Goal: Task Accomplishment & Management: Manage account settings

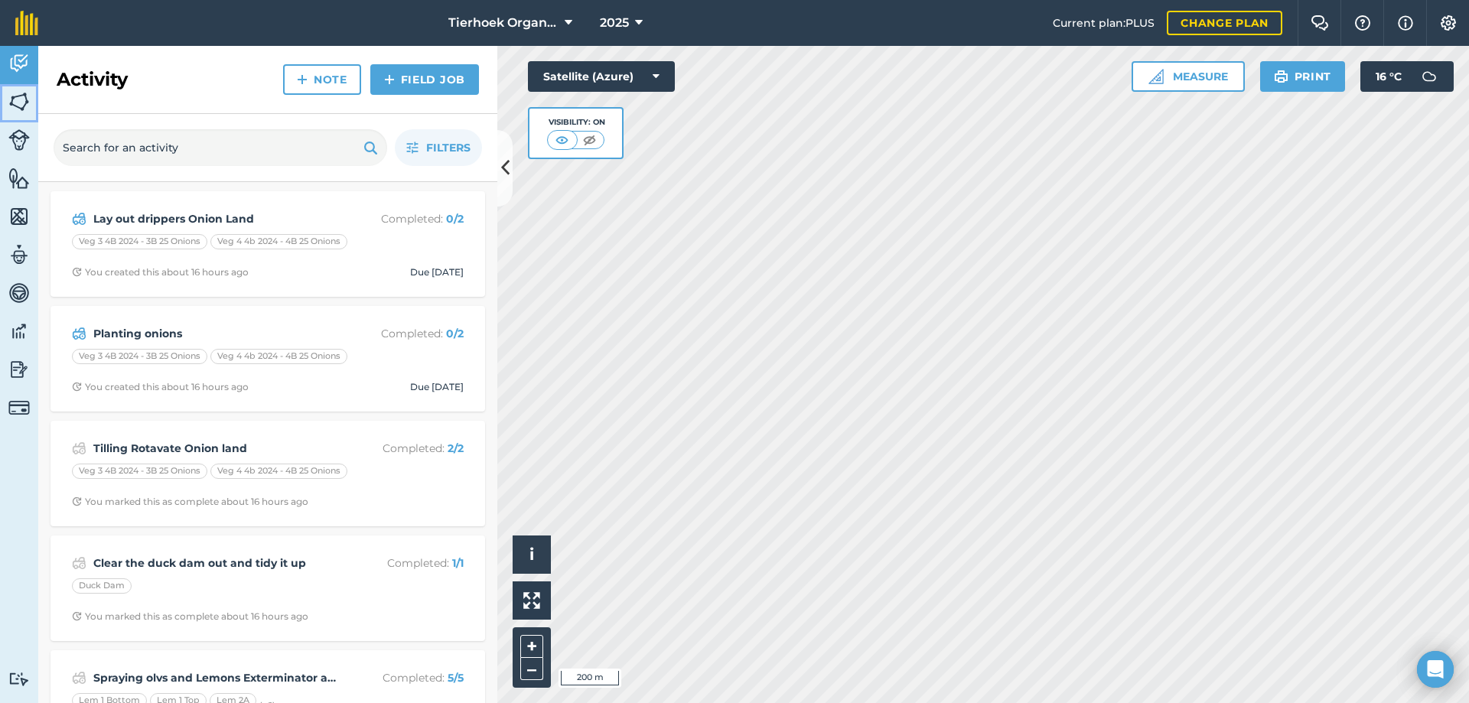
click at [14, 99] on img at bounding box center [18, 101] width 21 height 23
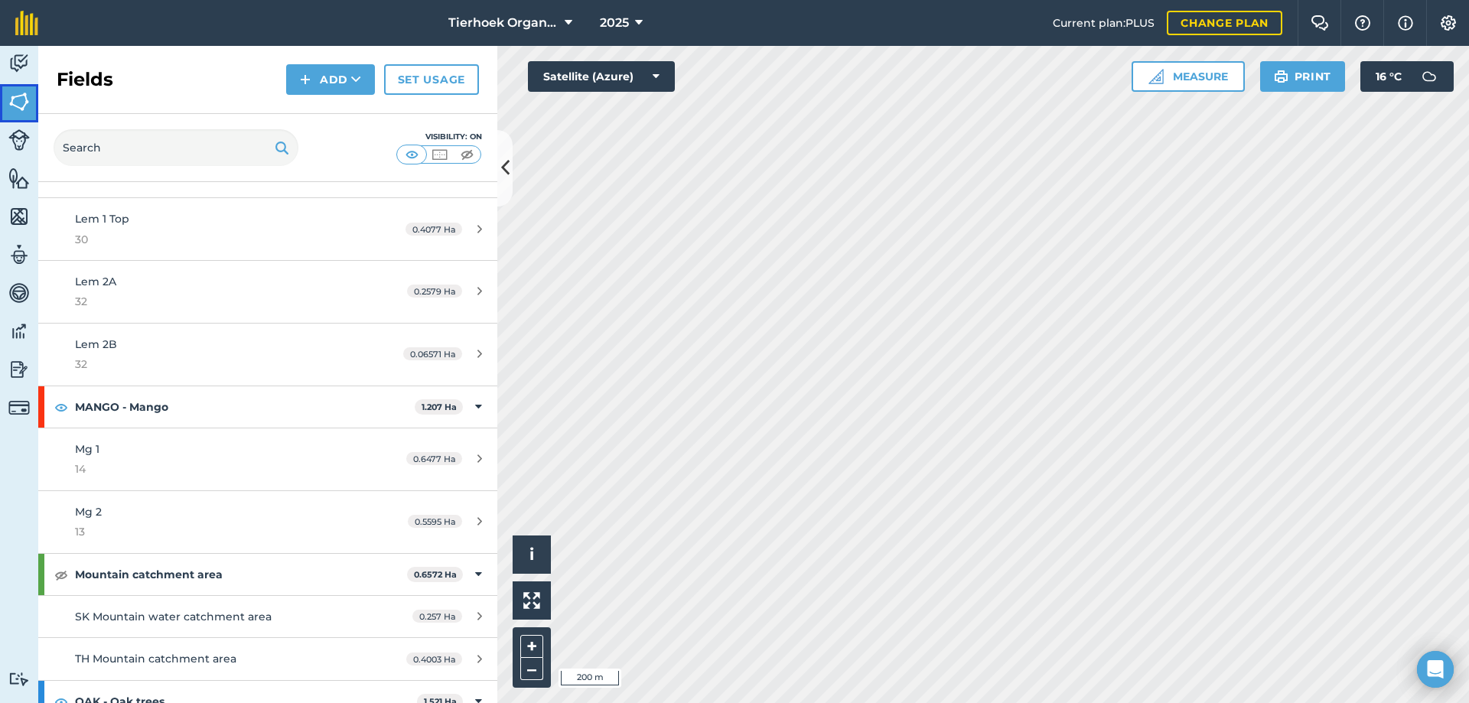
scroll to position [2218, 0]
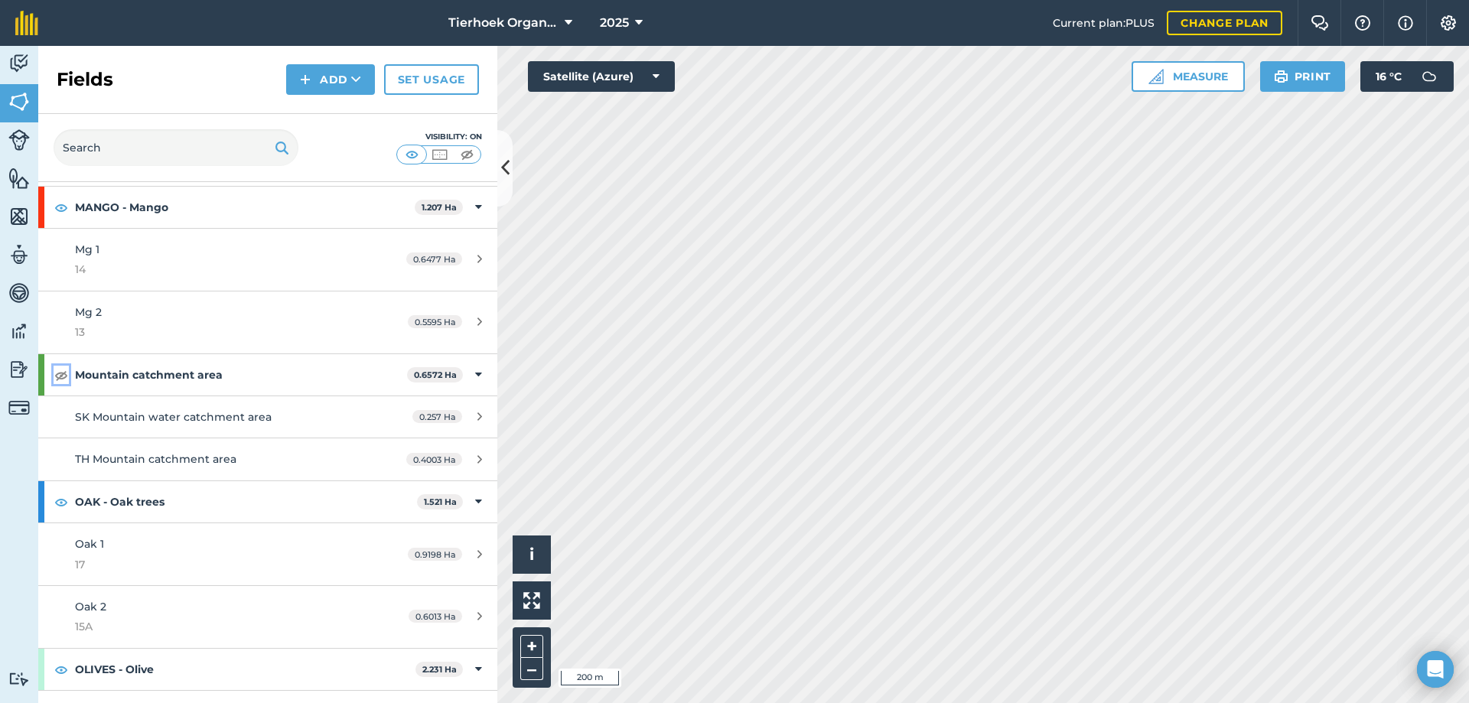
click at [61, 370] on img at bounding box center [61, 375] width 14 height 18
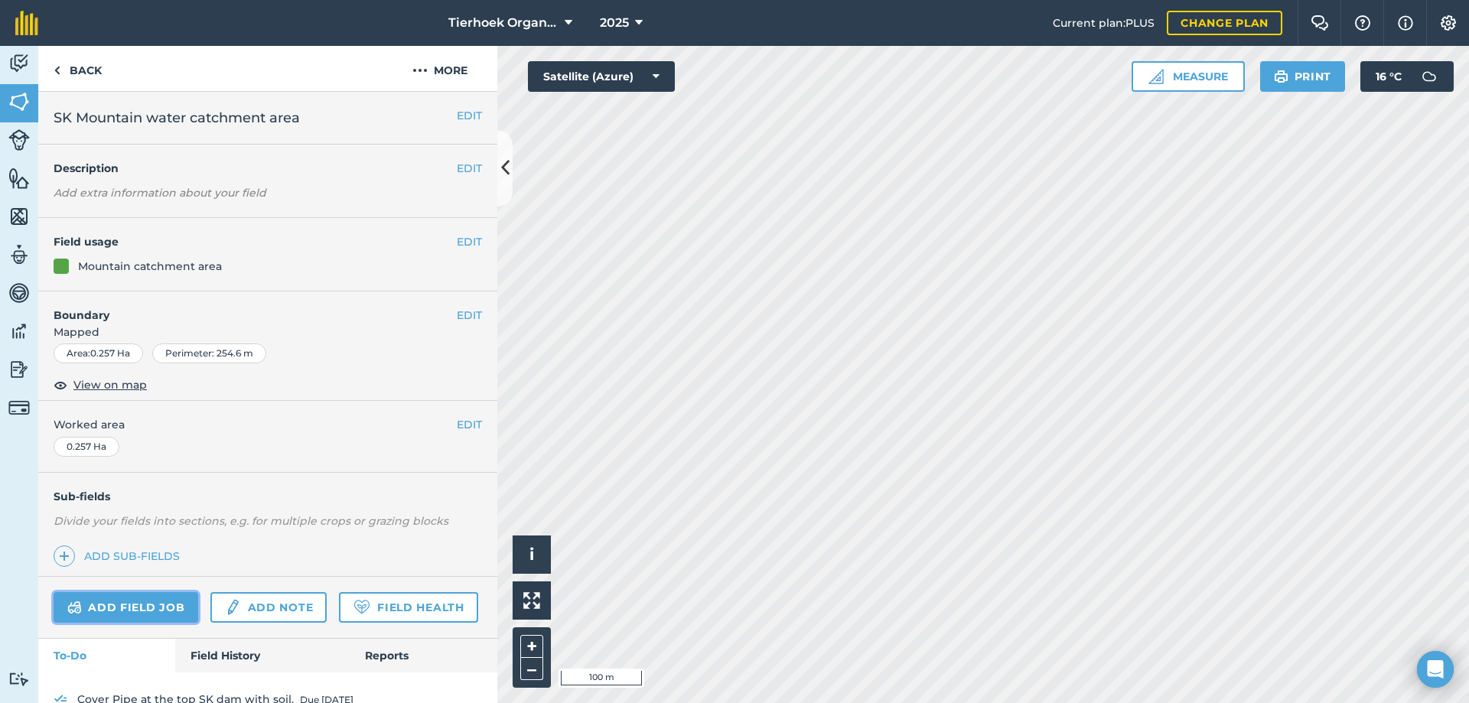
click at [163, 610] on link "Add field job" at bounding box center [126, 607] width 145 height 31
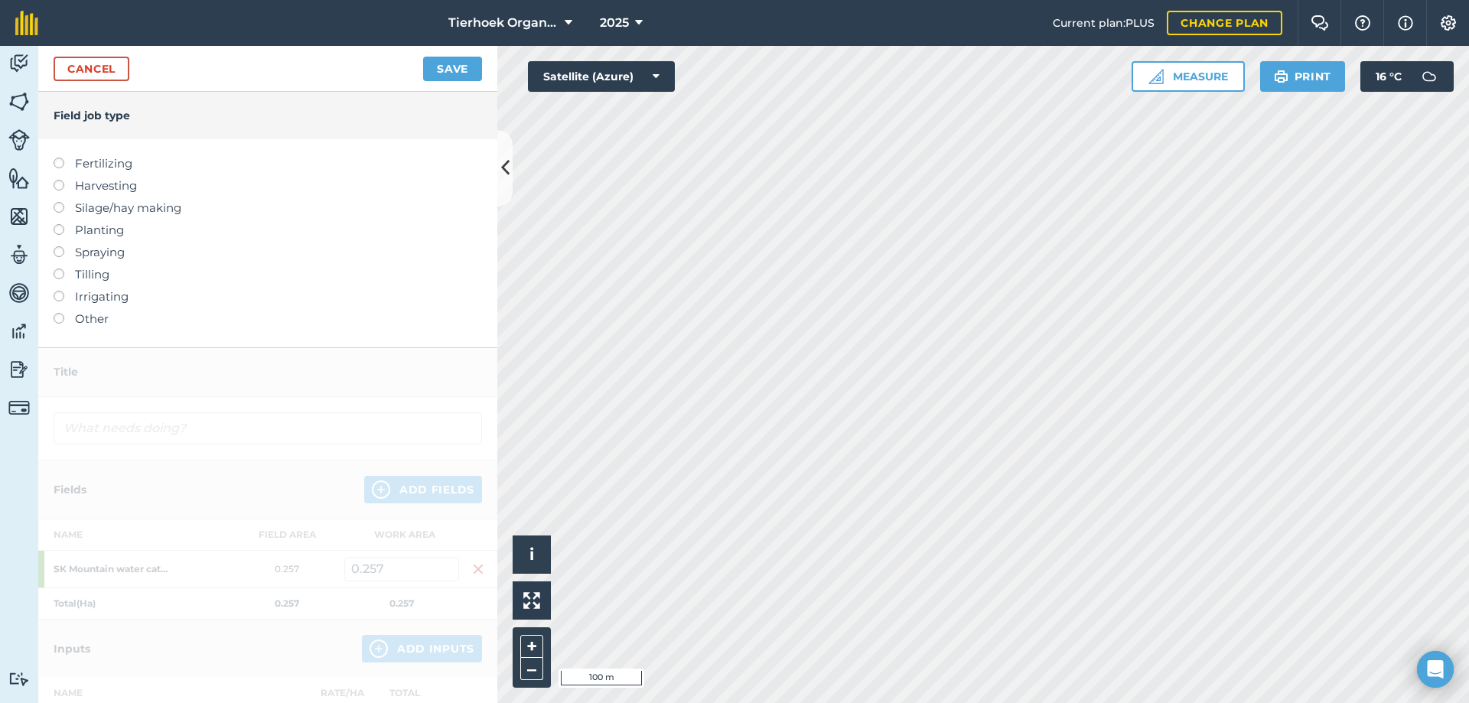
click at [61, 313] on label at bounding box center [64, 313] width 21 height 0
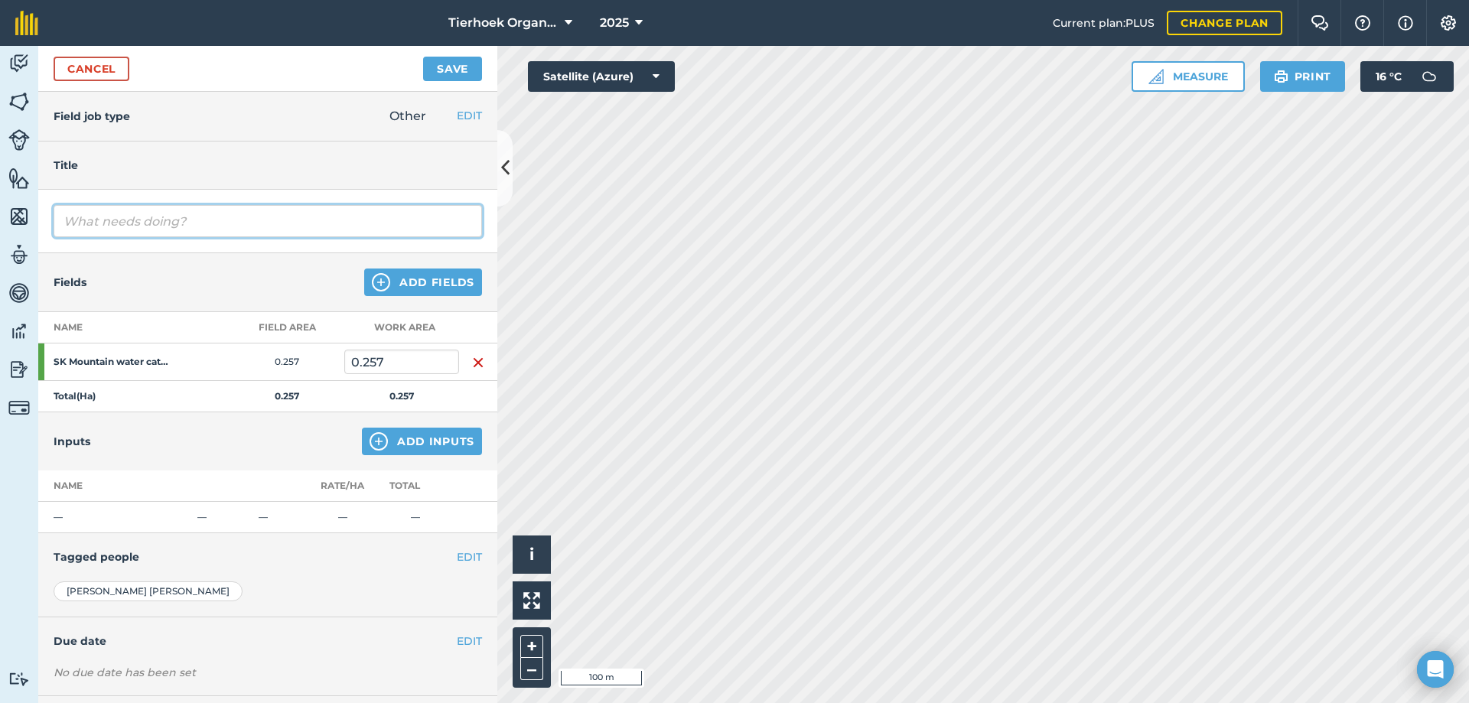
click at [132, 217] on input "text" at bounding box center [268, 221] width 428 height 32
type input "Mountain water checking"
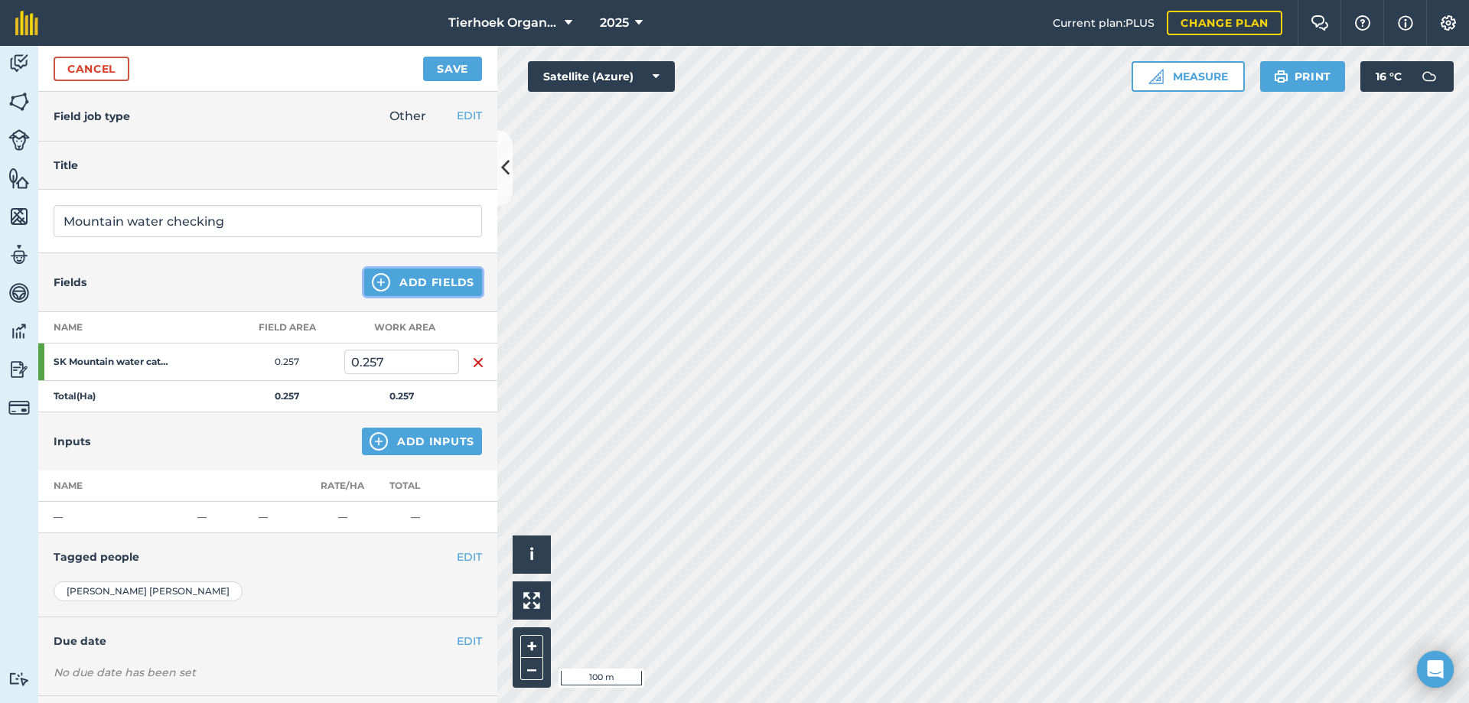
click at [428, 280] on button "Add Fields" at bounding box center [423, 283] width 118 height 28
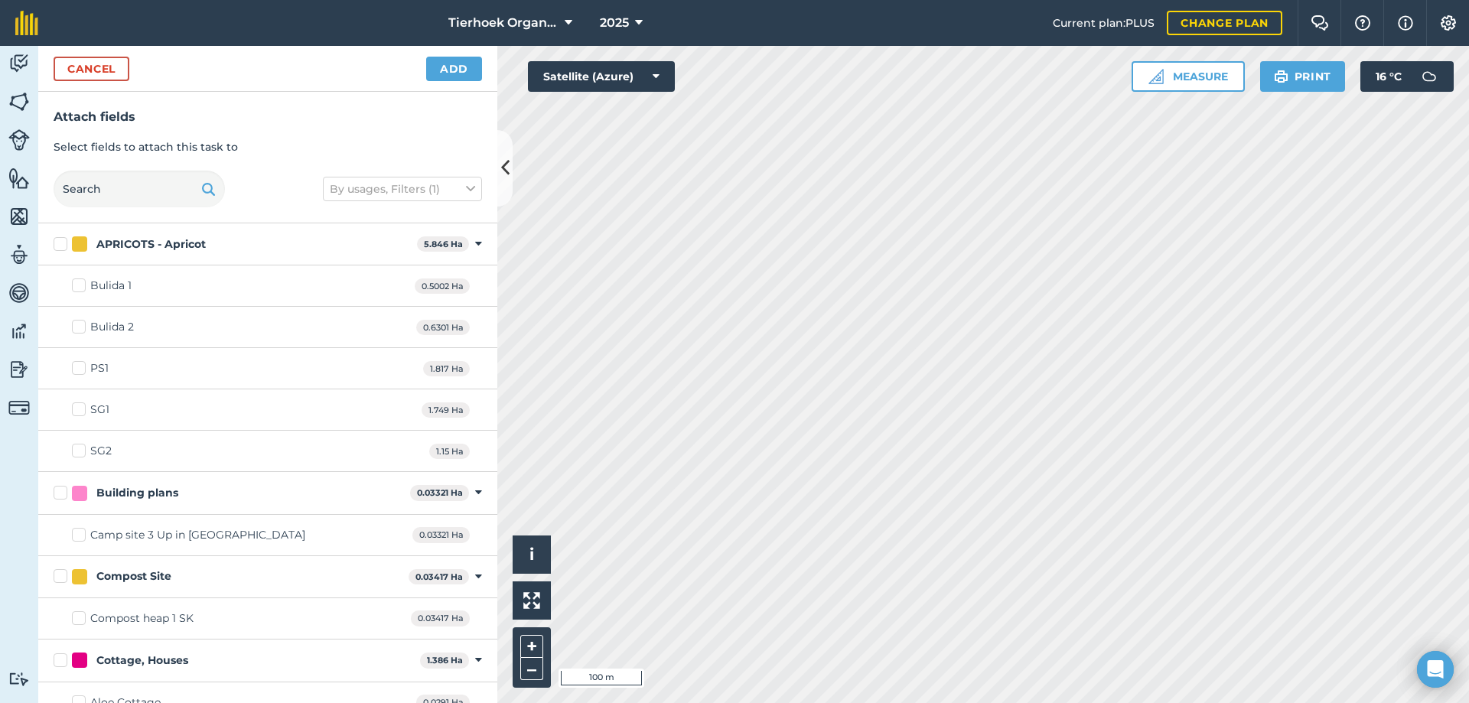
checkbox input "true"
click at [451, 65] on button "Add" at bounding box center [454, 69] width 56 height 24
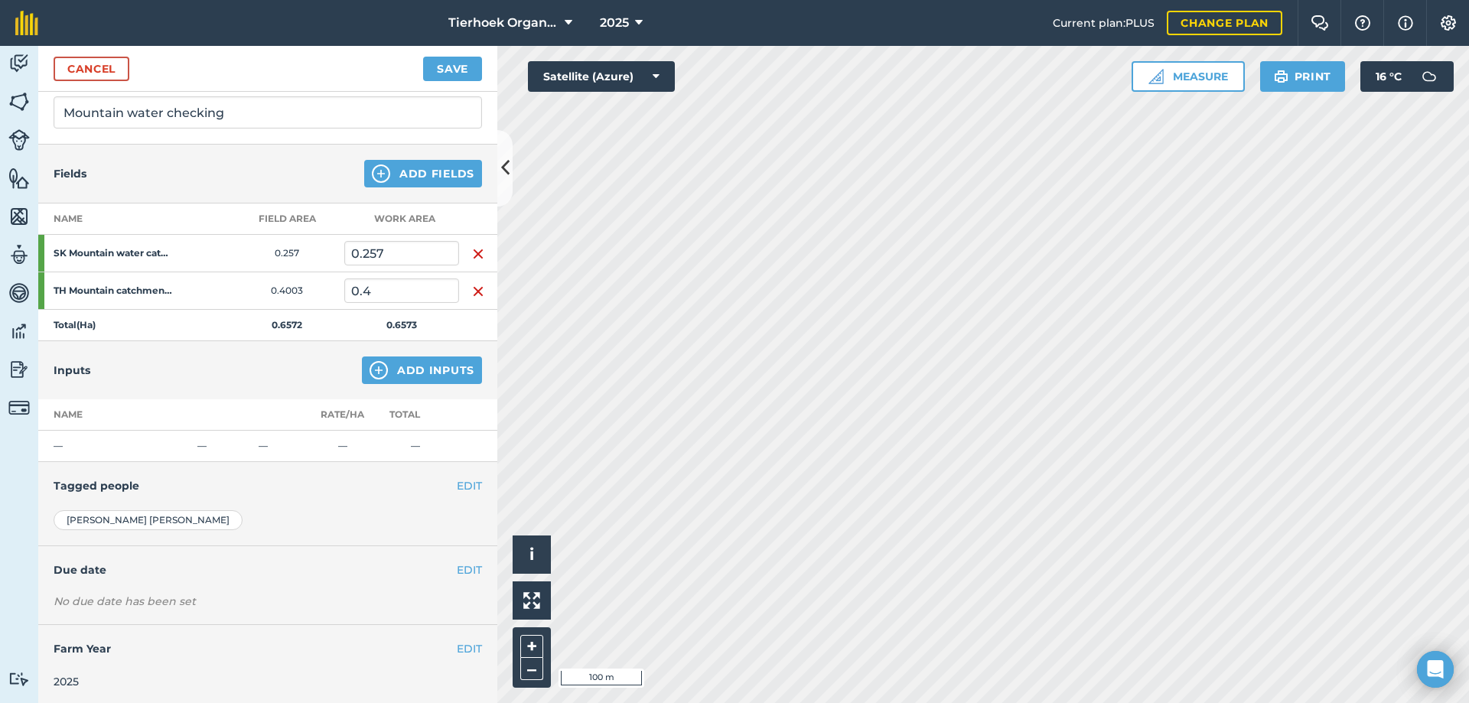
scroll to position [112, 0]
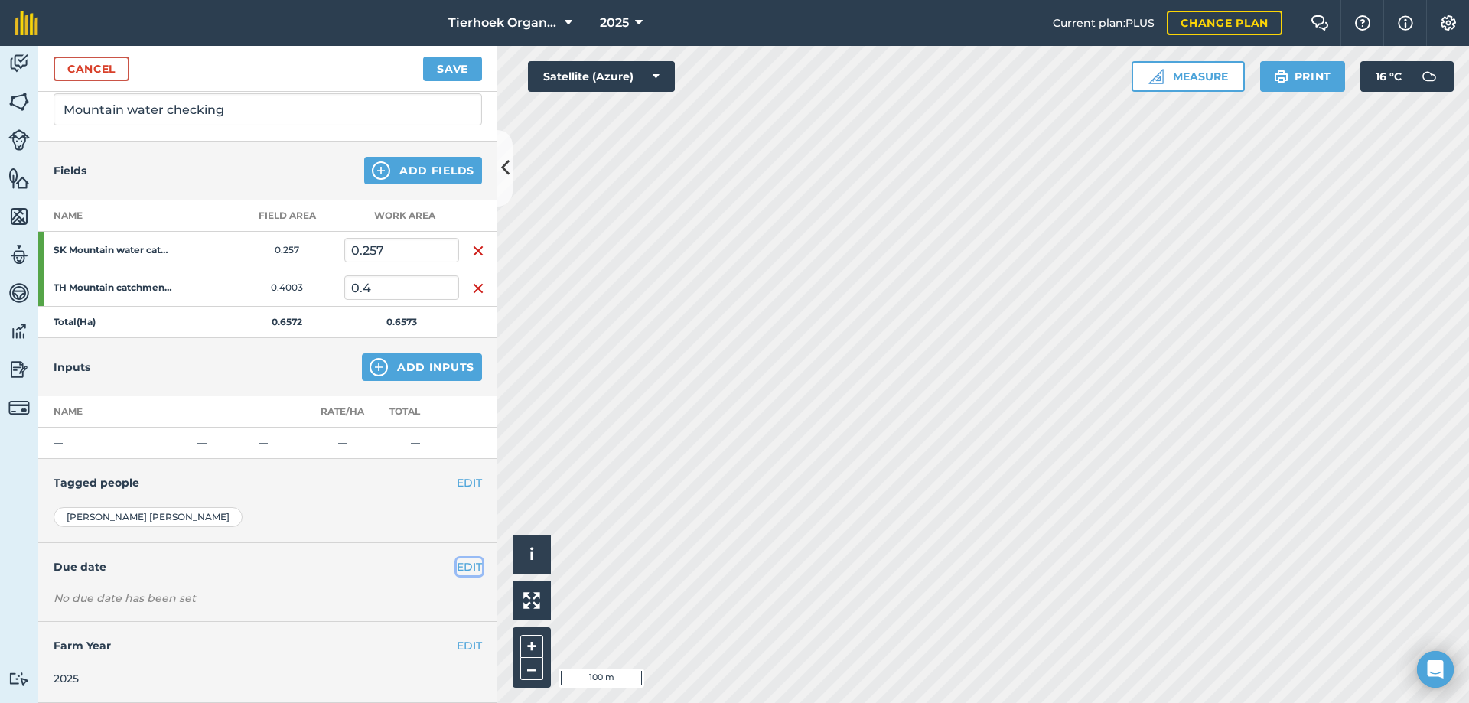
click at [458, 562] on button "EDIT" at bounding box center [469, 566] width 25 height 17
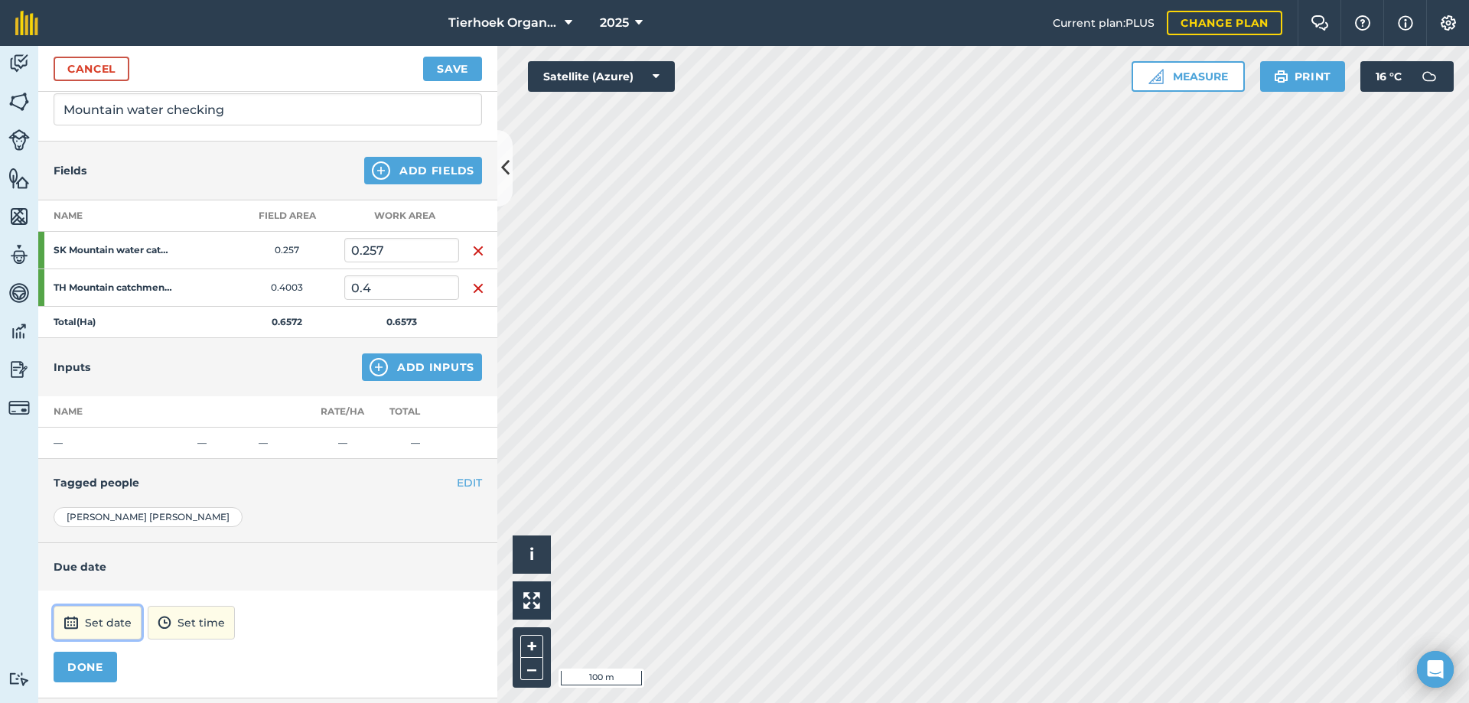
click at [97, 622] on button "Set date" at bounding box center [98, 623] width 88 height 34
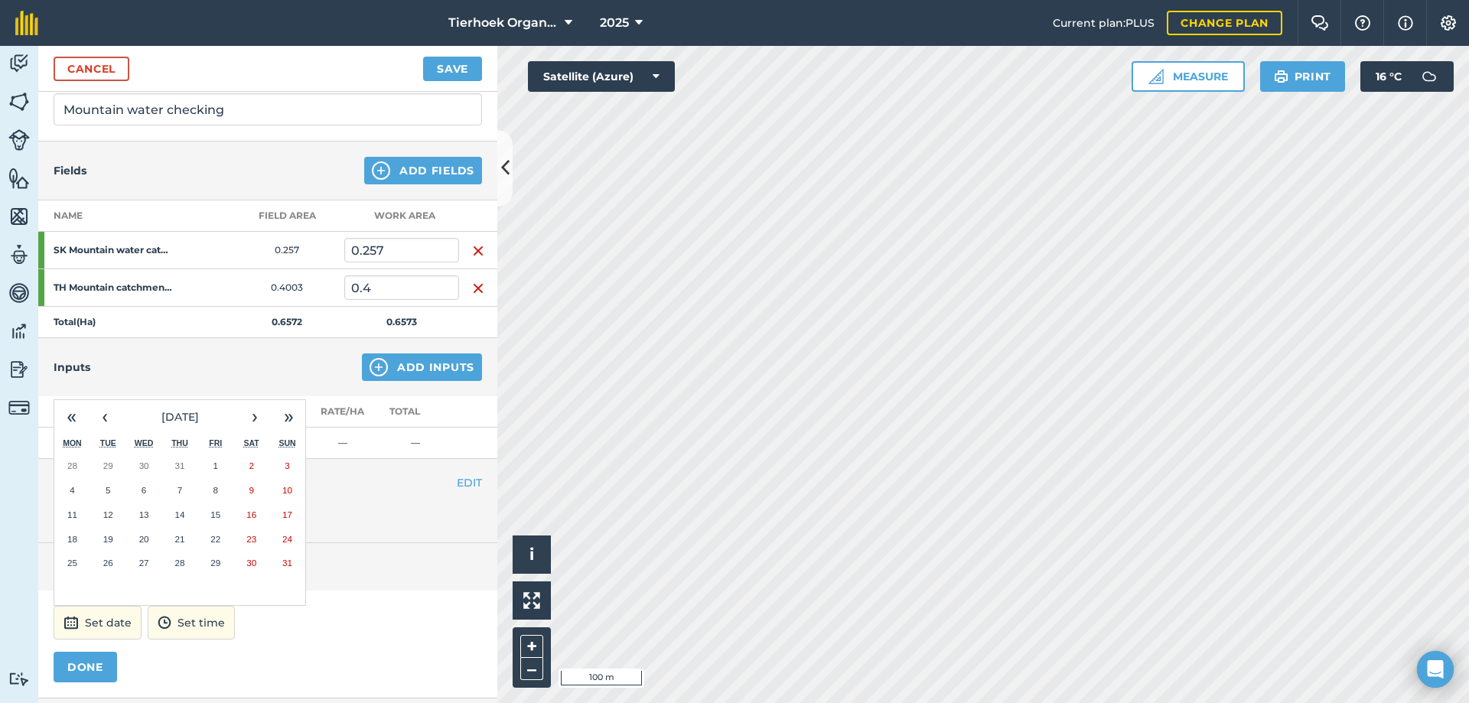
click at [219, 516] on abbr "15" at bounding box center [215, 514] width 10 height 10
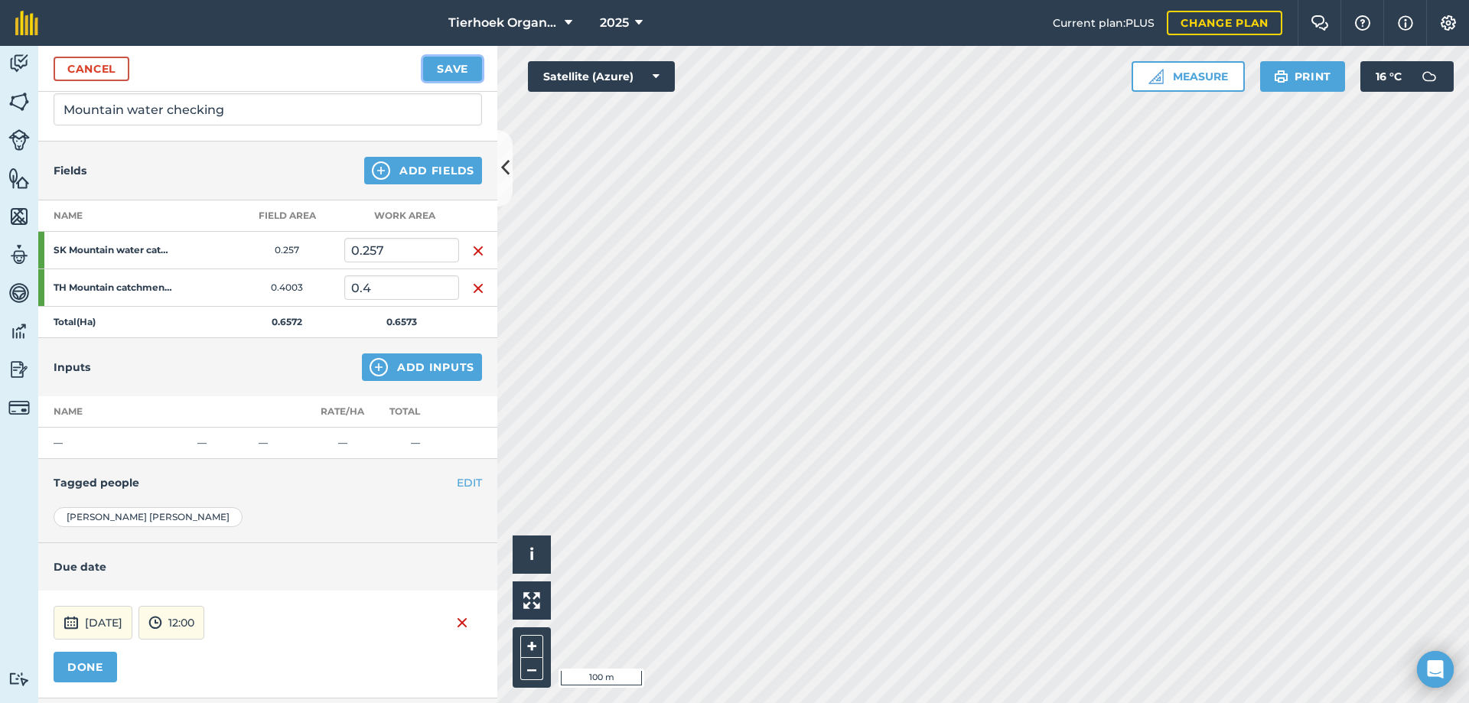
click at [448, 74] on button "Save" at bounding box center [452, 69] width 59 height 24
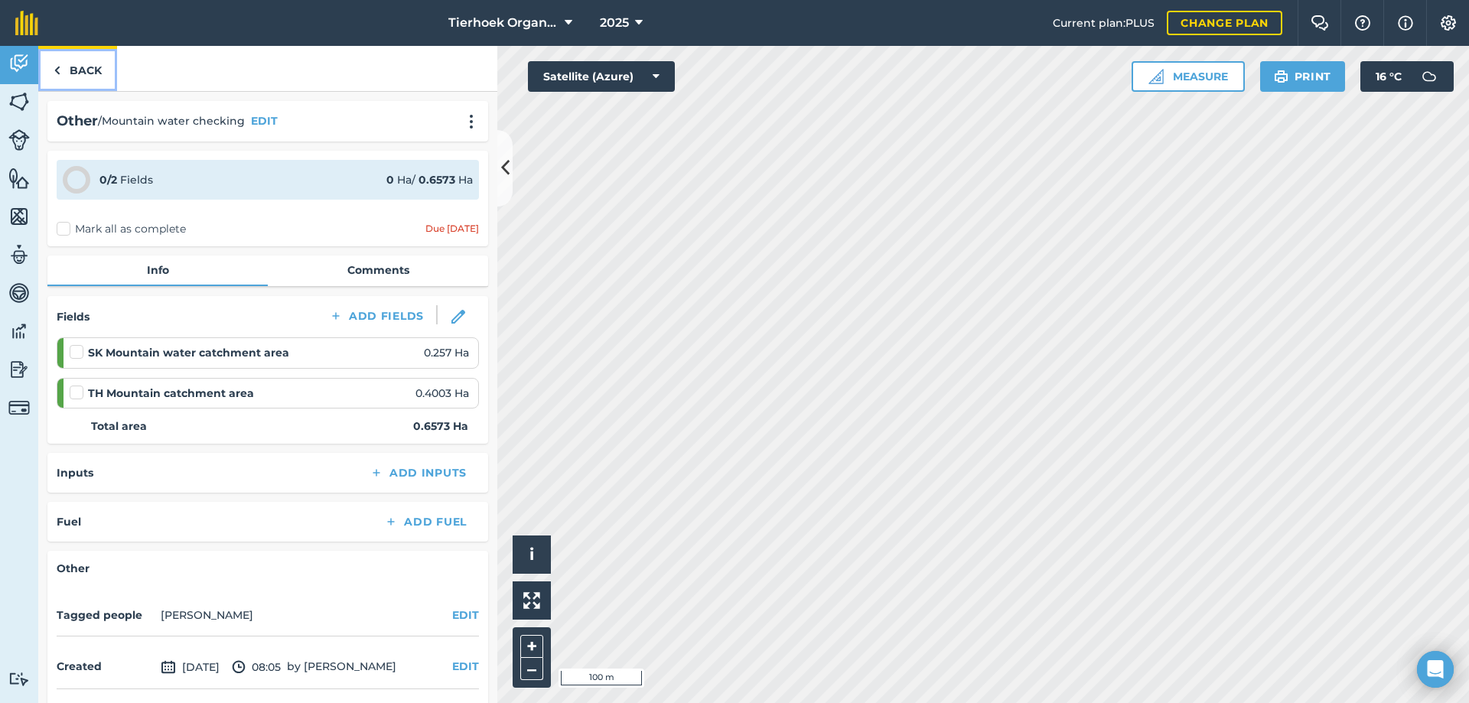
click at [90, 68] on link "Back" at bounding box center [77, 68] width 79 height 45
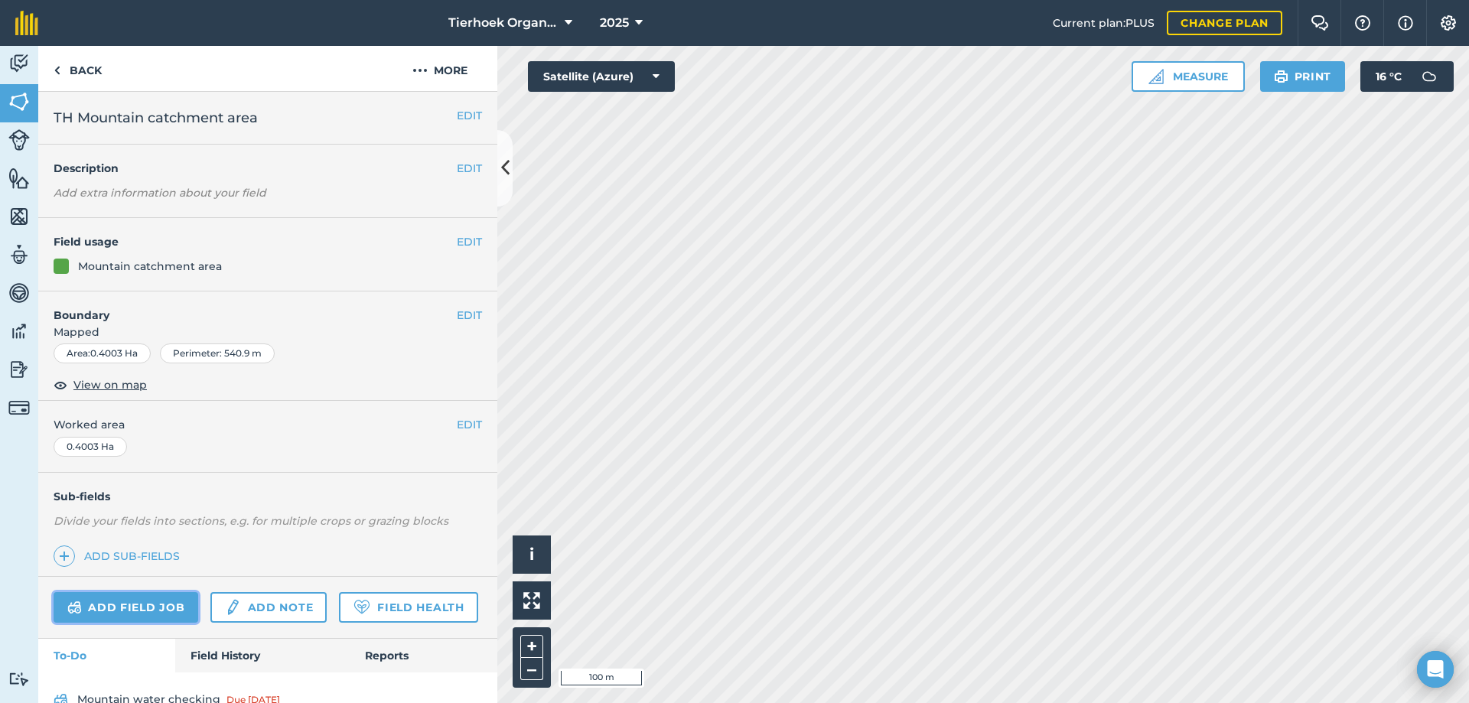
click at [122, 601] on link "Add field job" at bounding box center [126, 607] width 145 height 31
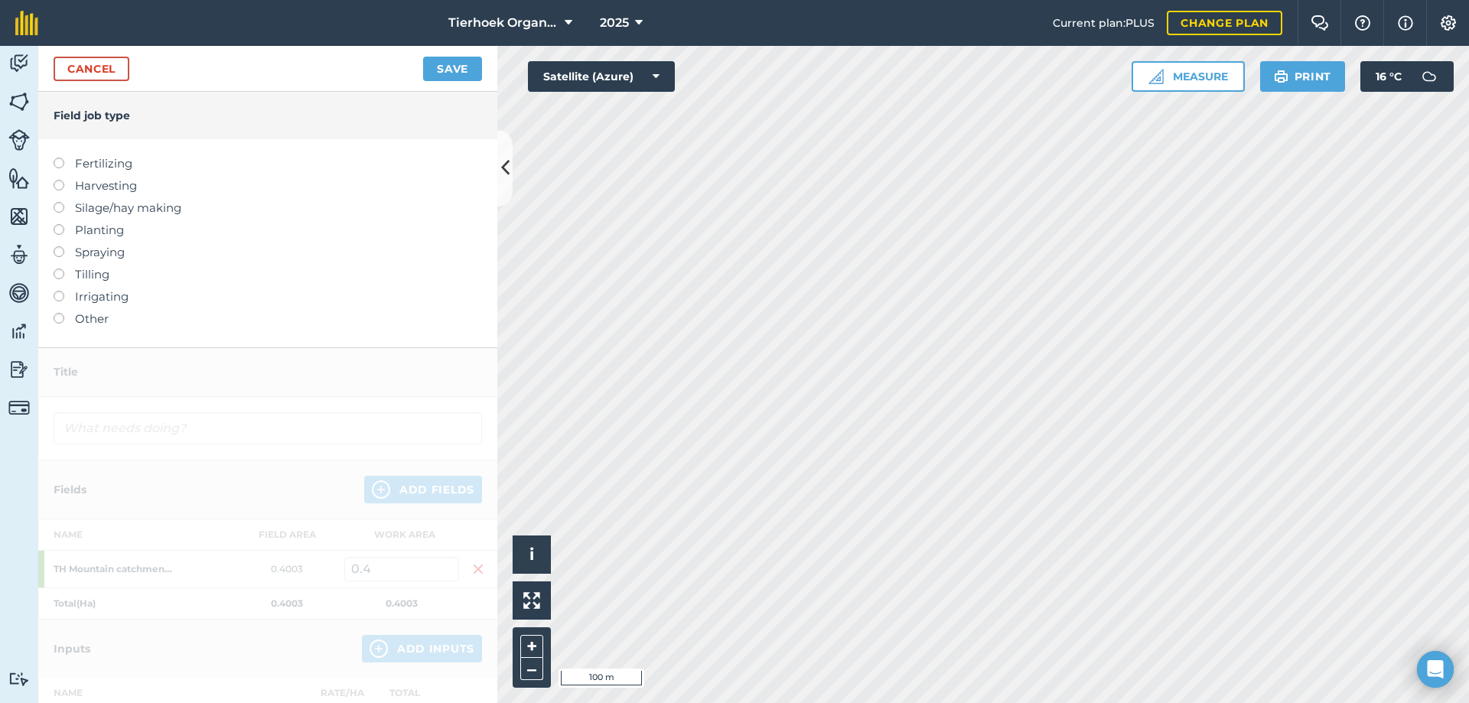
click at [61, 313] on label at bounding box center [64, 313] width 21 height 0
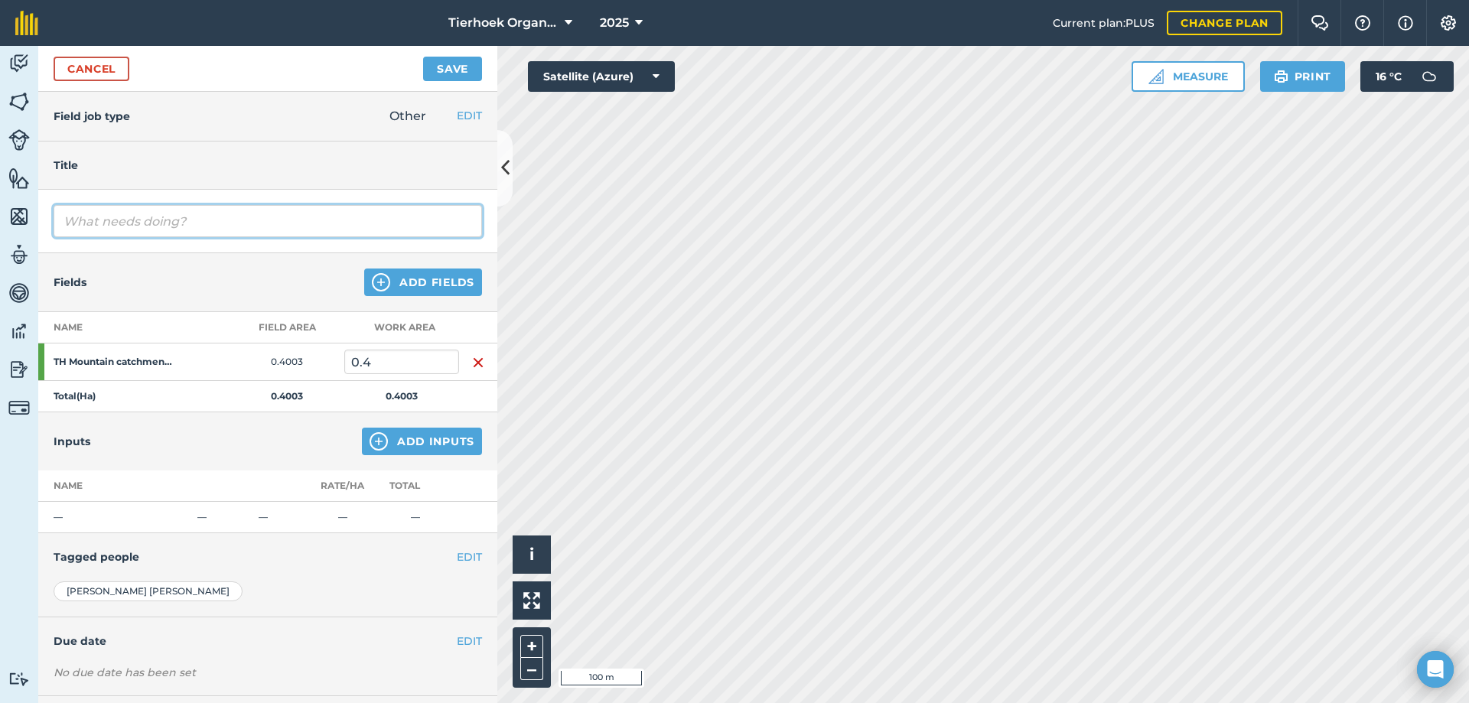
click at [129, 216] on input "text" at bounding box center [268, 221] width 428 height 32
type input "Mountain water checking"
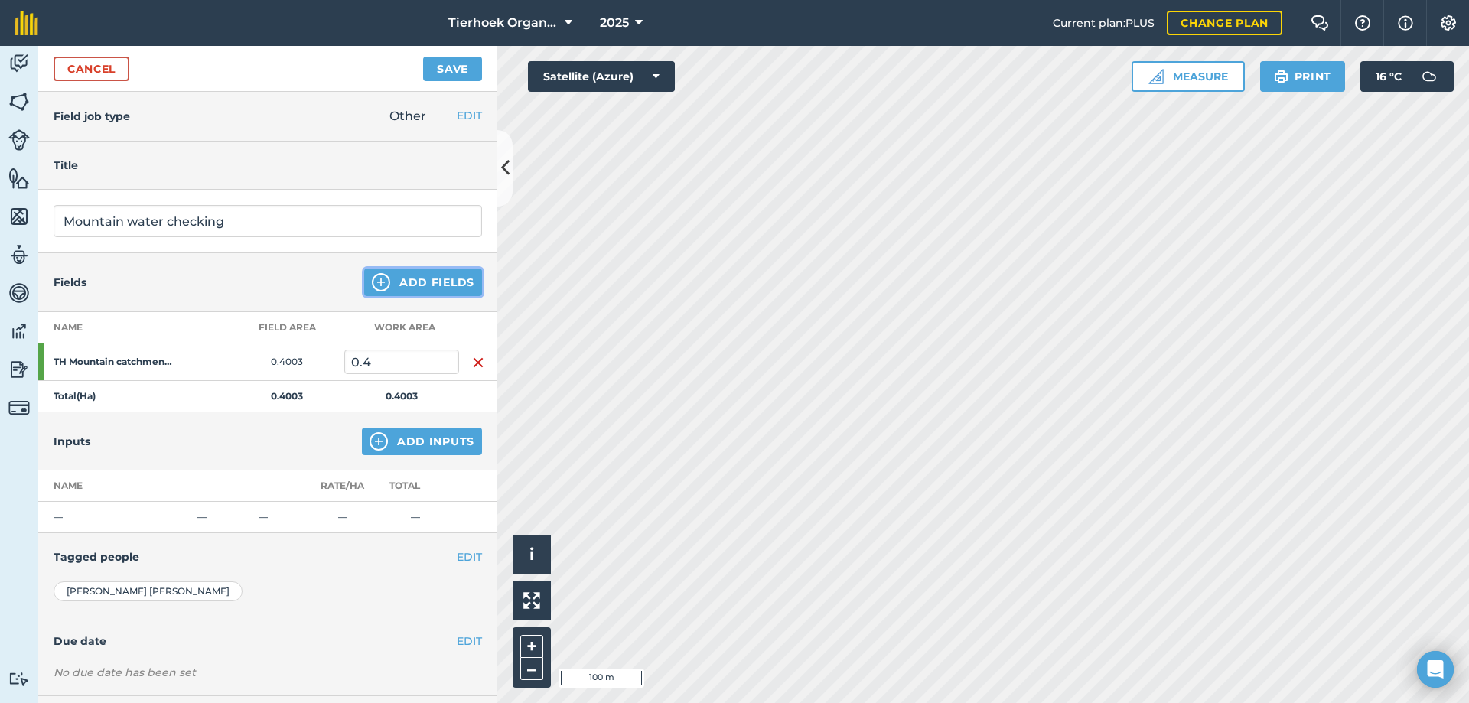
click at [444, 288] on button "Add Fields" at bounding box center [423, 283] width 118 height 28
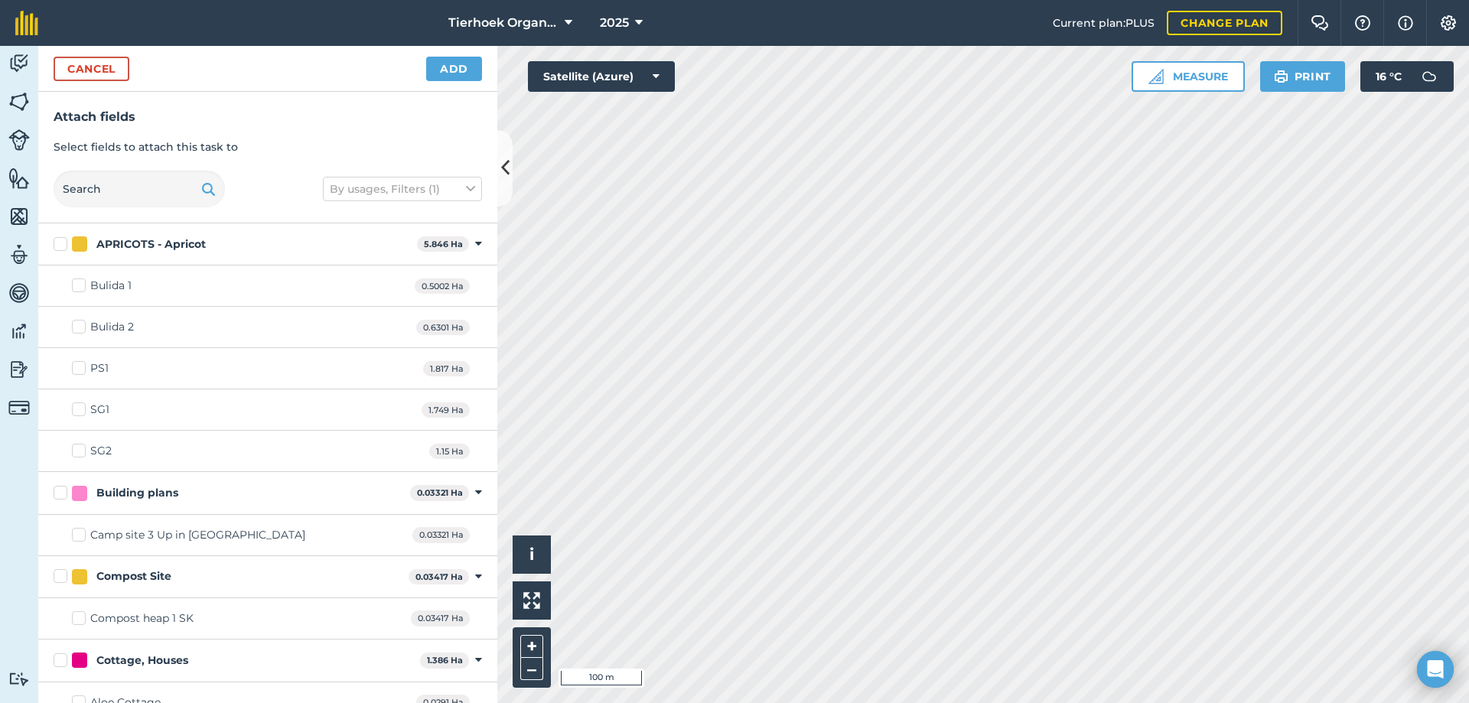
checkbox input "true"
click at [451, 70] on button "Add" at bounding box center [454, 69] width 56 height 24
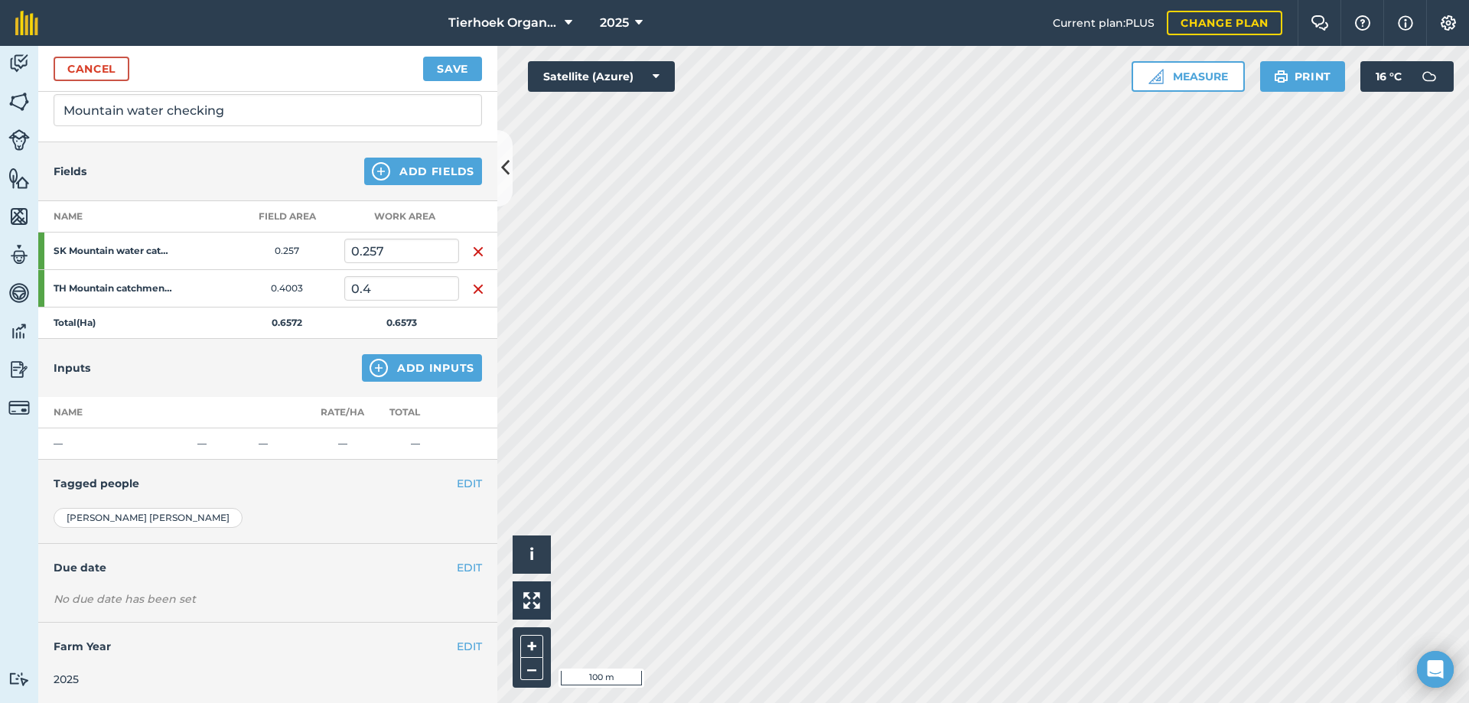
scroll to position [112, 0]
click at [457, 562] on button "EDIT" at bounding box center [469, 566] width 25 height 17
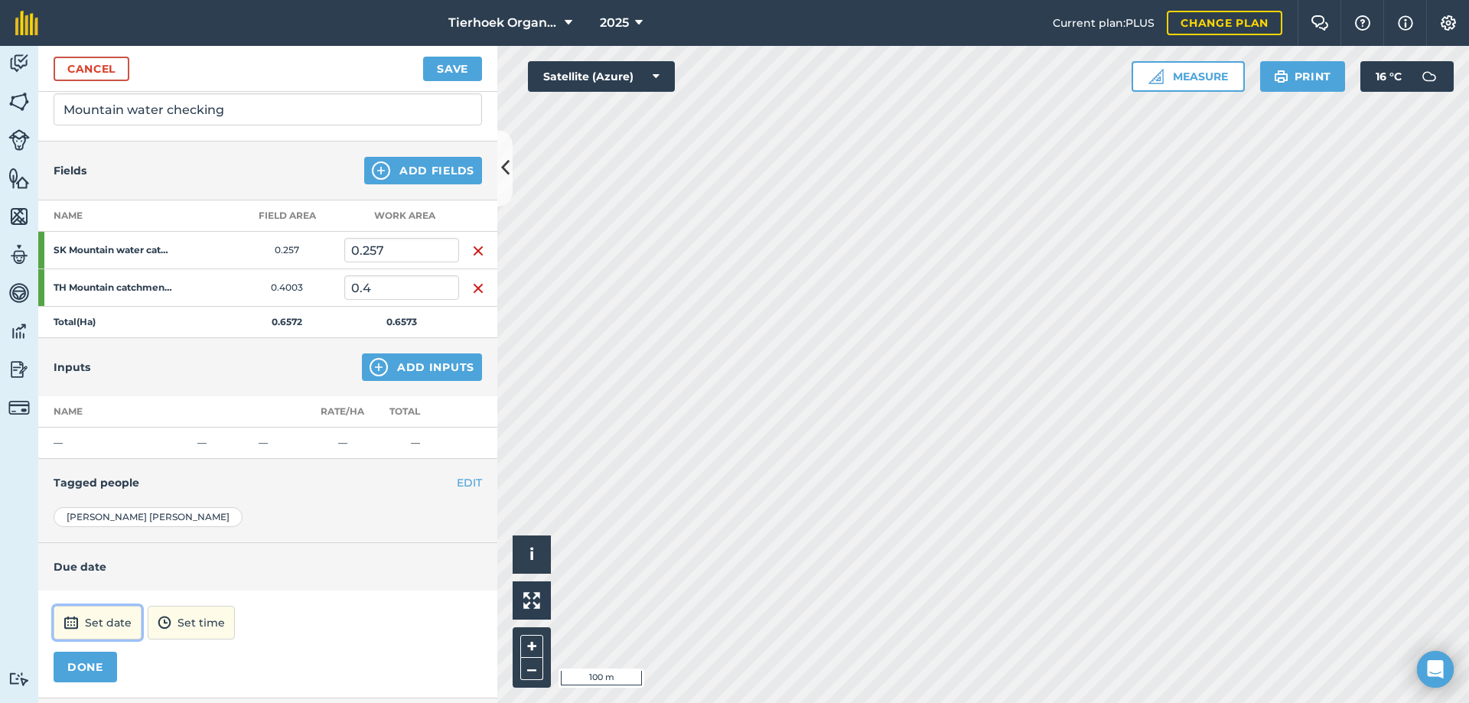
click at [119, 622] on button "Set date" at bounding box center [98, 623] width 88 height 34
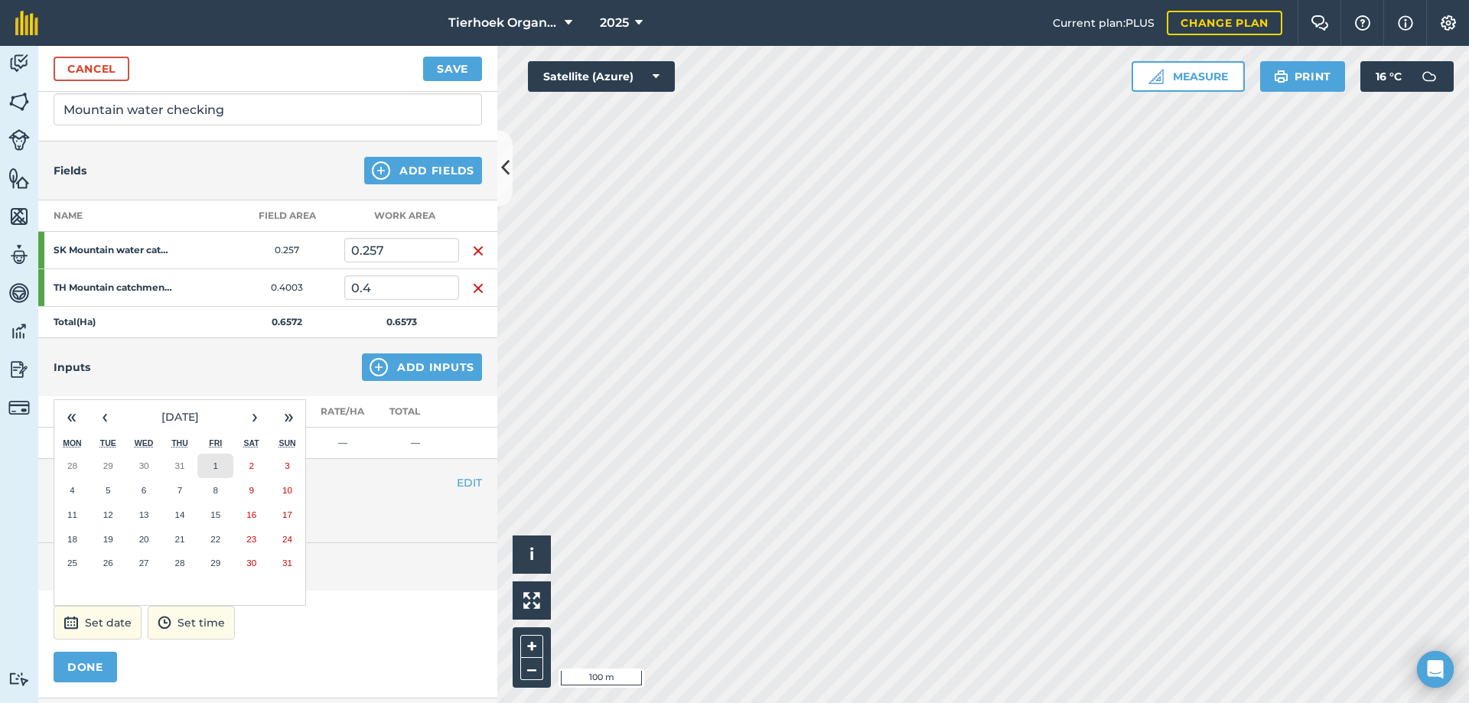
click at [214, 460] on button "1" at bounding box center [215, 466] width 36 height 24
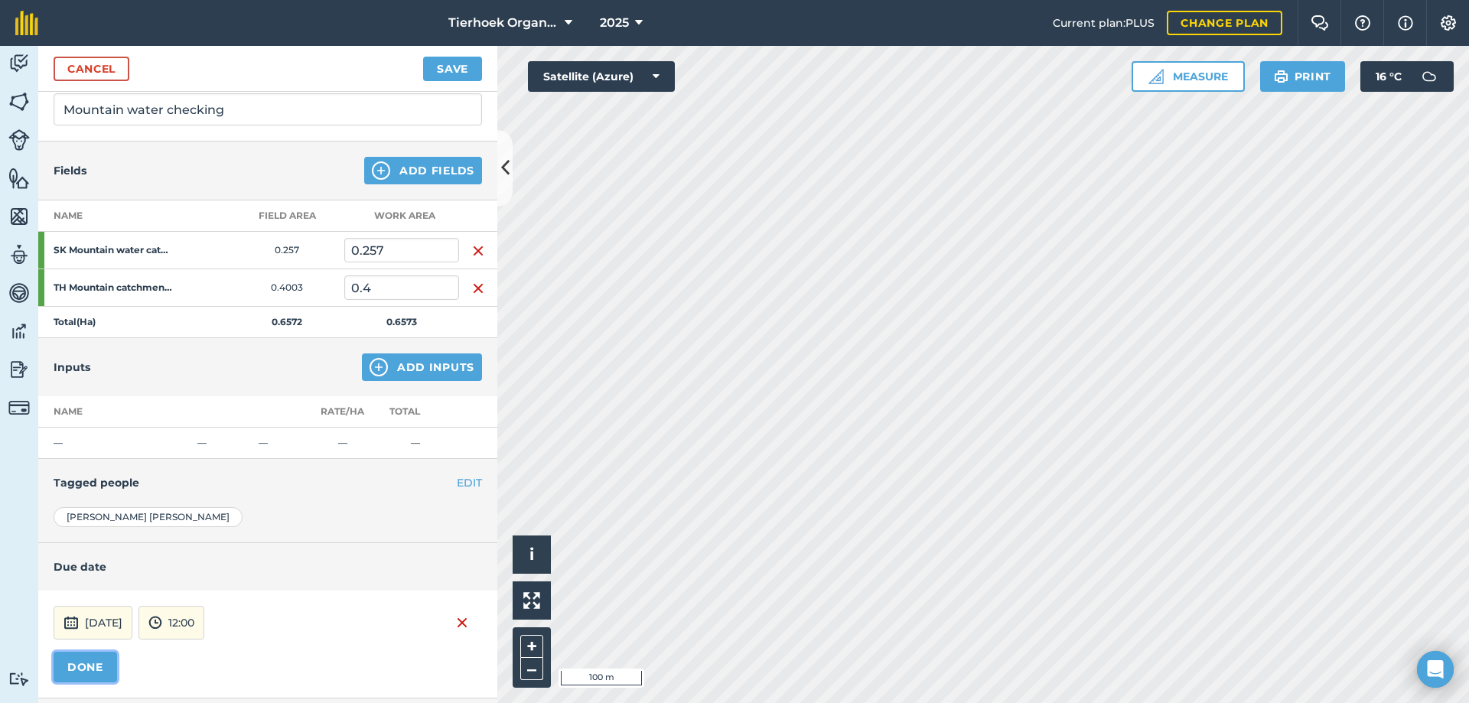
click at [86, 668] on button "DONE" at bounding box center [85, 667] width 63 height 31
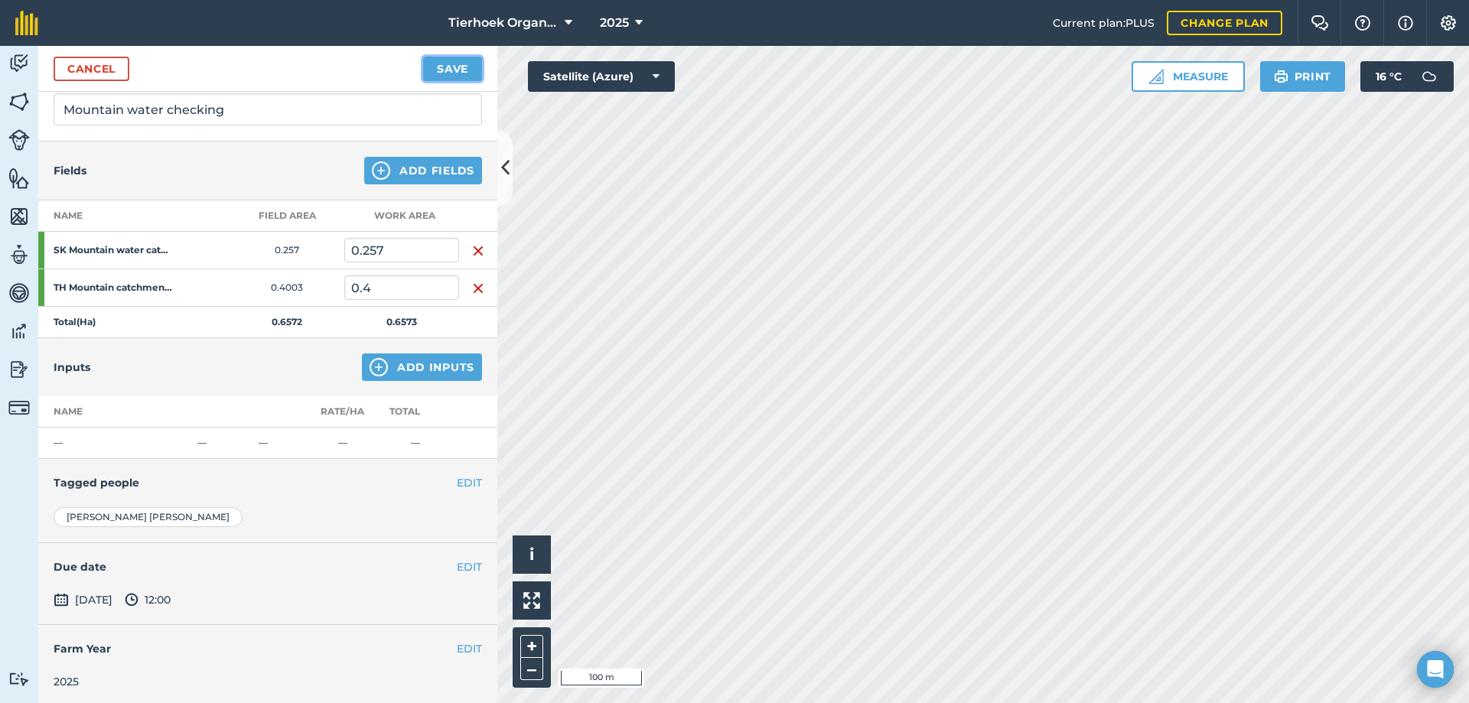
click at [443, 72] on button "Save" at bounding box center [452, 69] width 59 height 24
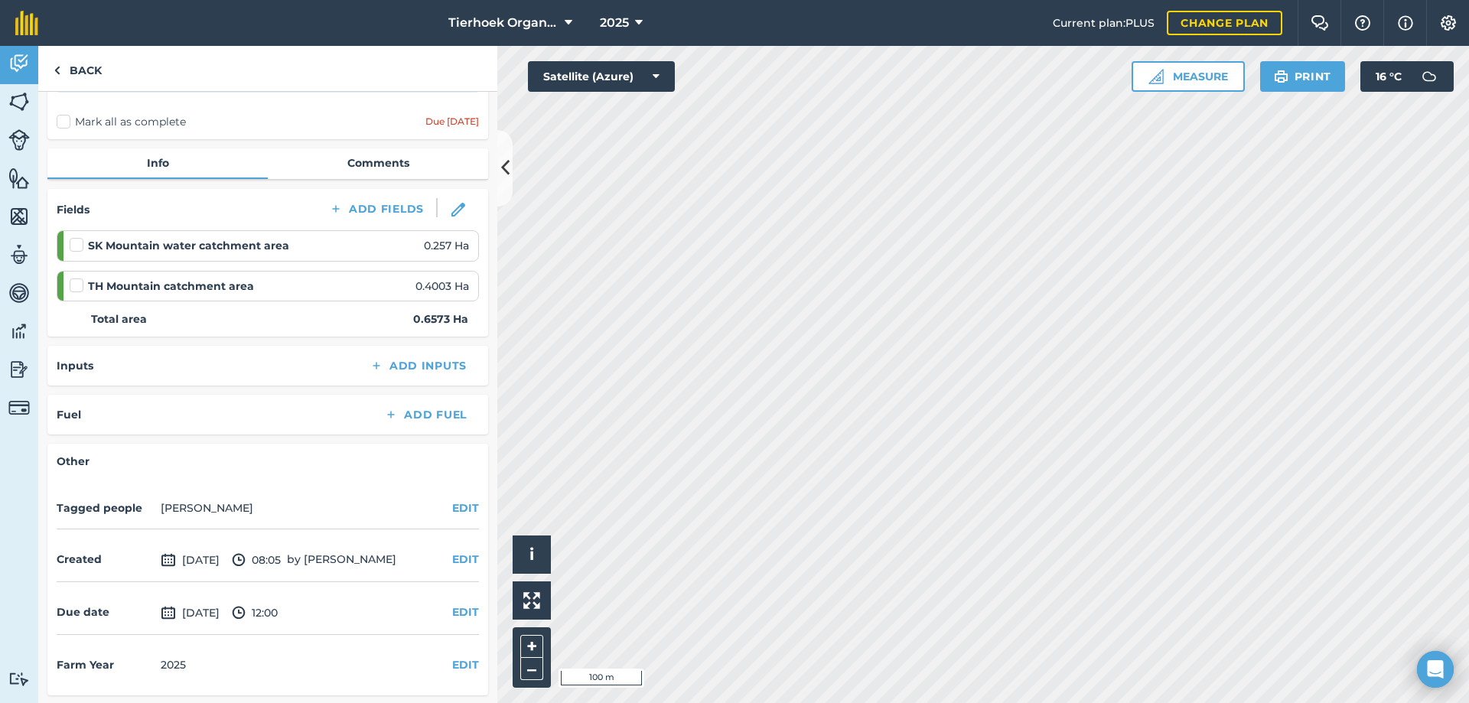
scroll to position [109, 0]
click at [452, 557] on button "EDIT" at bounding box center [465, 557] width 27 height 17
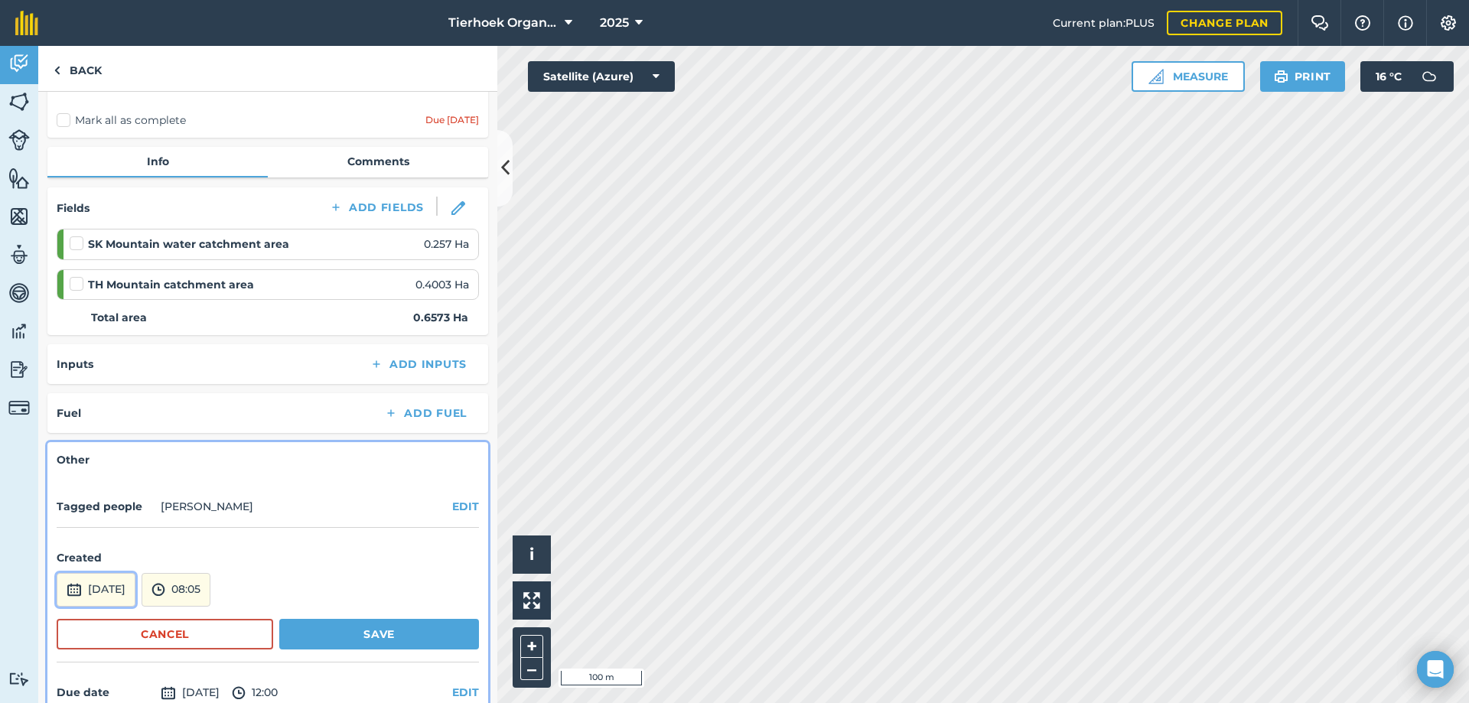
click at [135, 583] on button "[DATE]" at bounding box center [96, 590] width 79 height 34
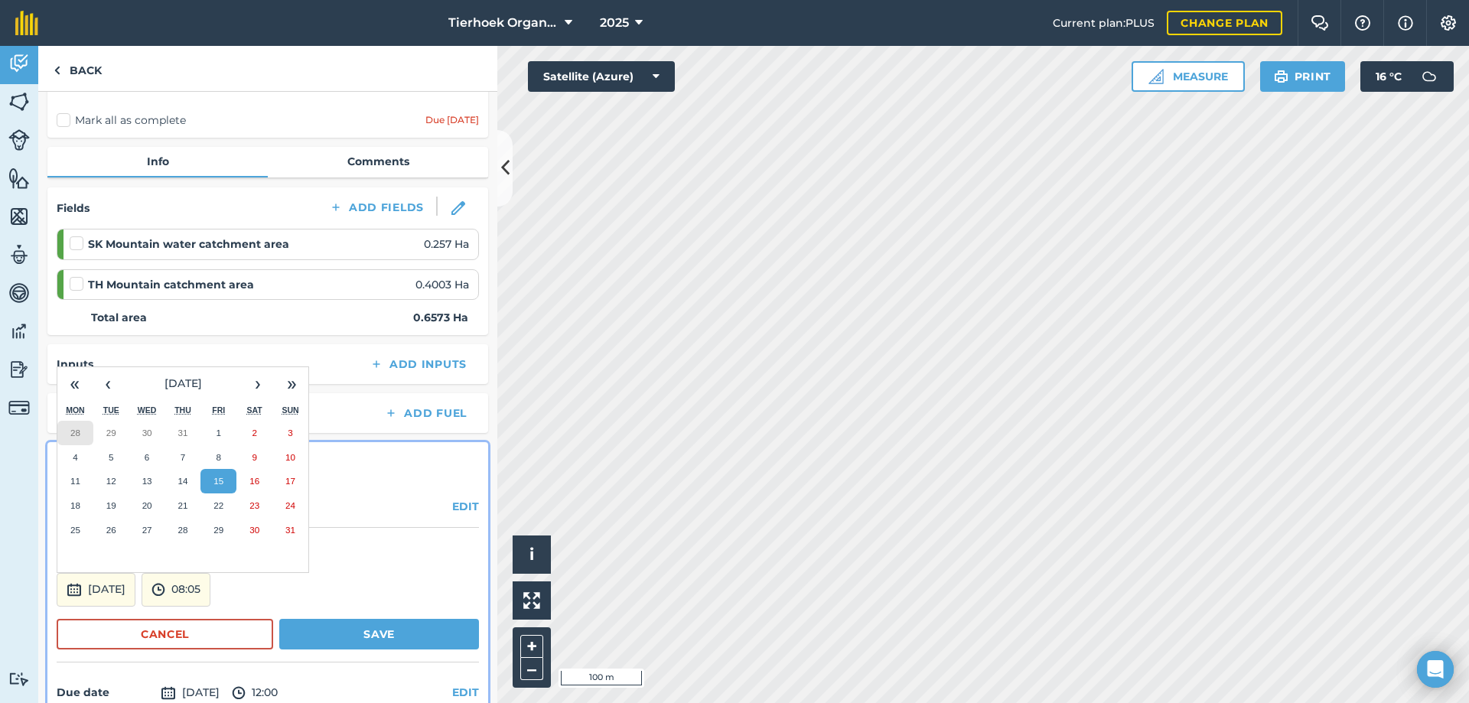
click at [70, 430] on abbr "28" at bounding box center [75, 433] width 10 height 10
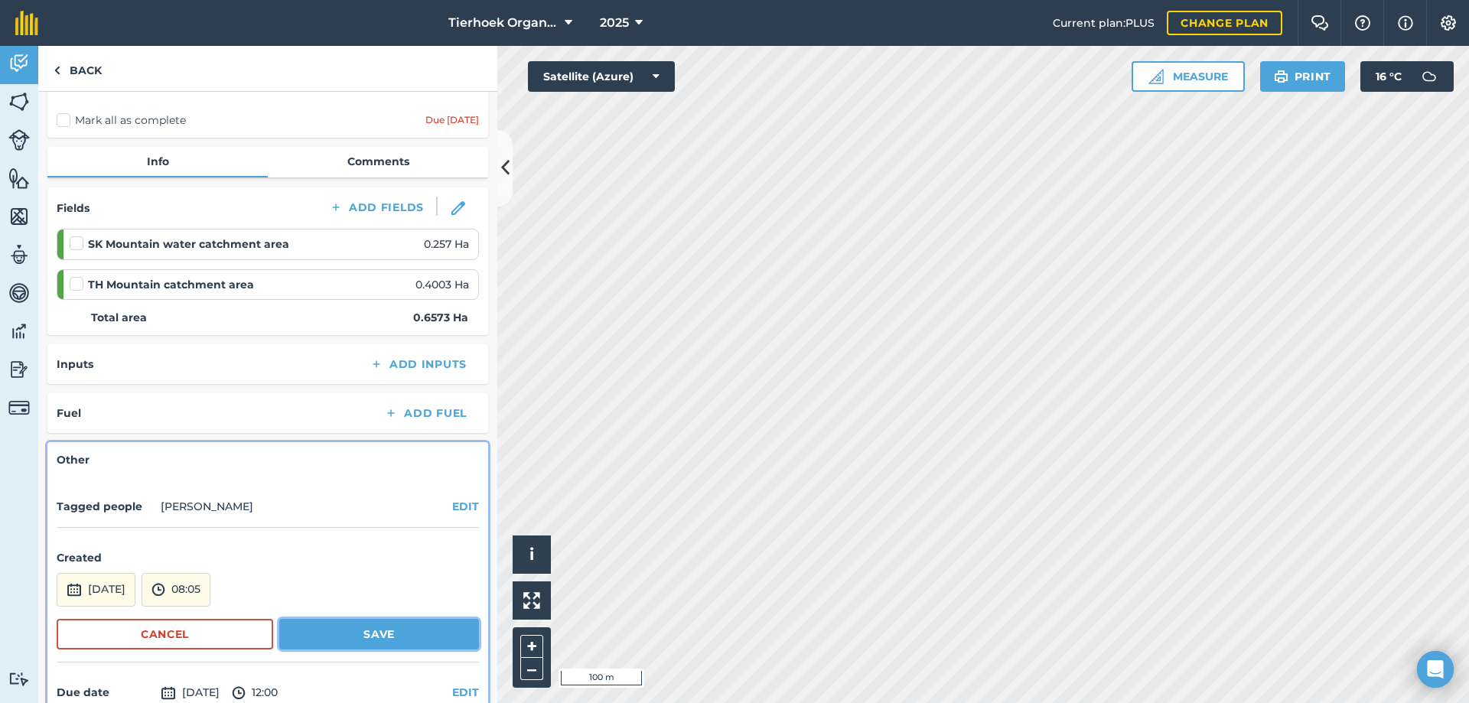
click at [335, 637] on button "Save" at bounding box center [379, 634] width 200 height 31
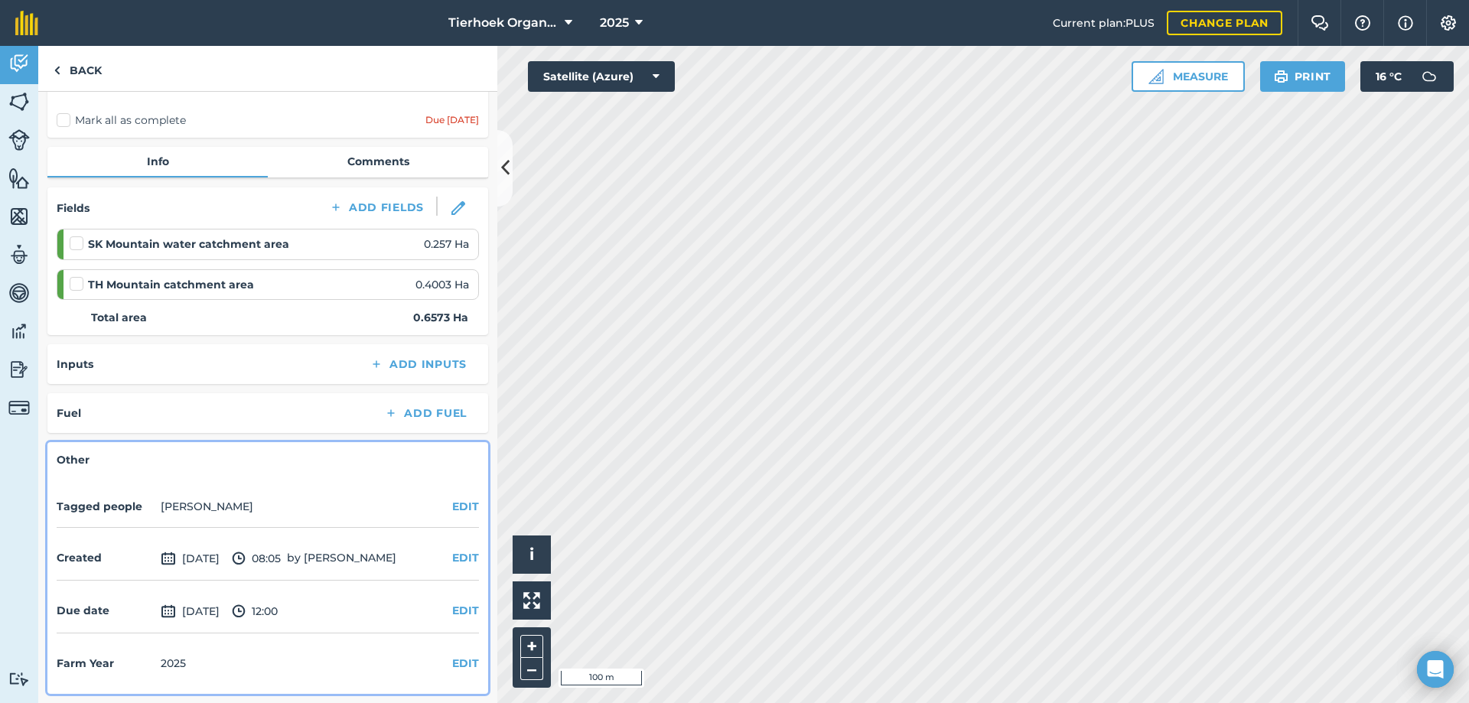
scroll to position [0, 0]
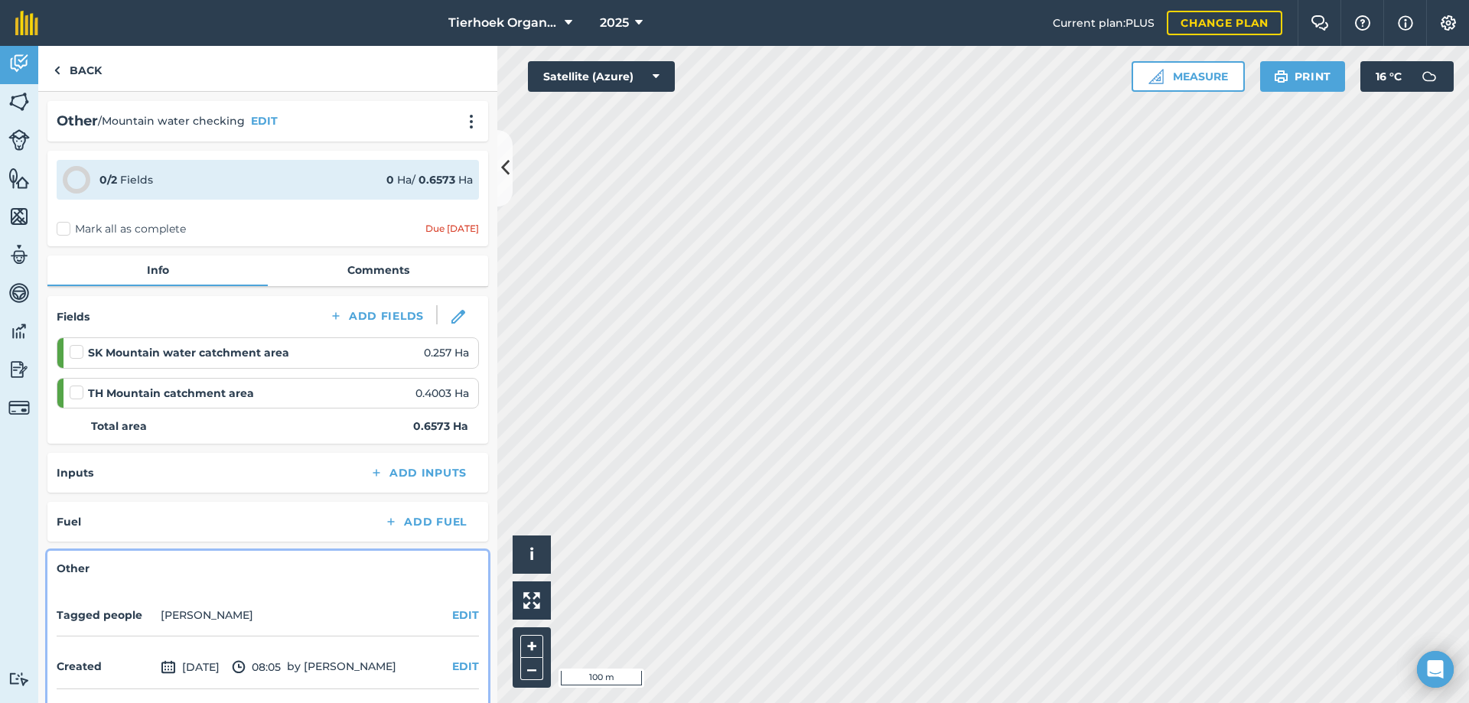
click at [67, 225] on label "Mark all as complete" at bounding box center [121, 229] width 129 height 16
click at [67, 225] on input "Mark all as complete" at bounding box center [62, 226] width 10 height 10
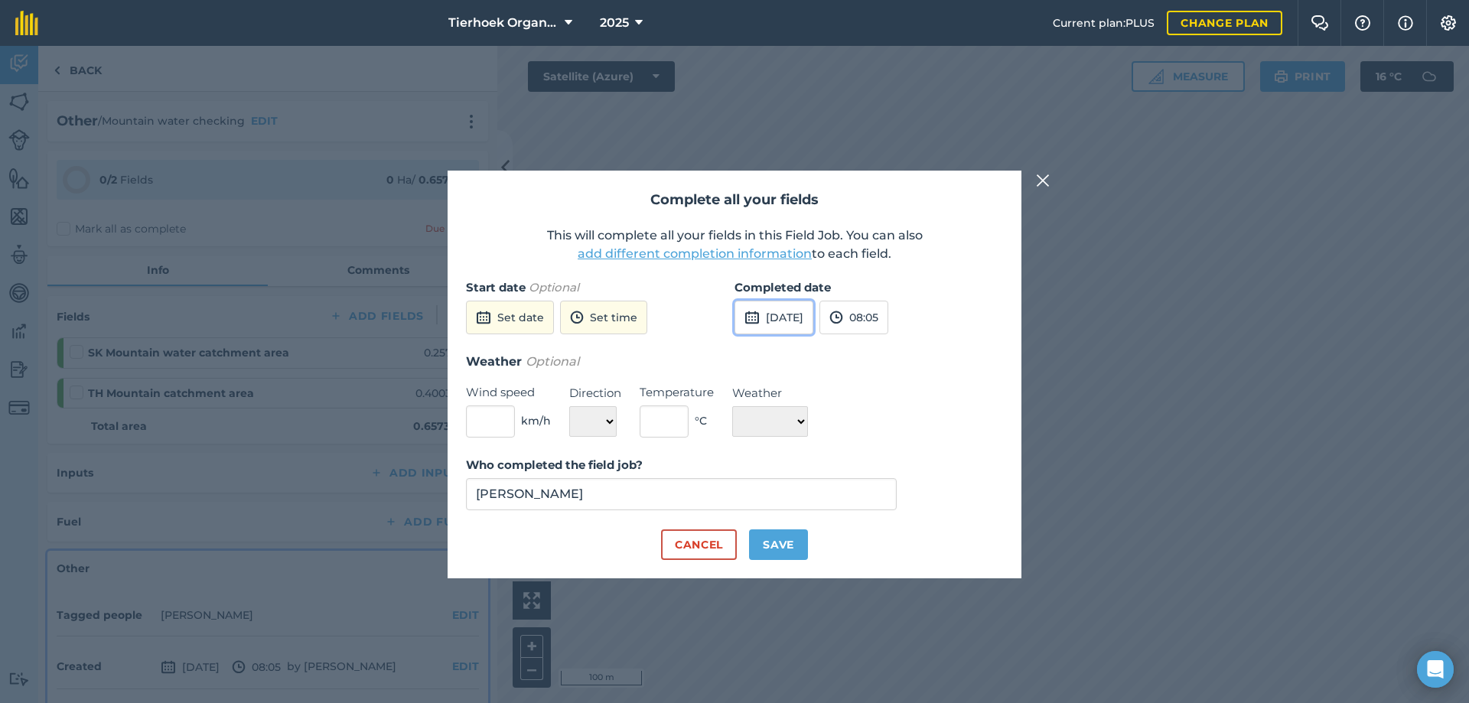
click at [808, 322] on button "[DATE]" at bounding box center [773, 318] width 79 height 34
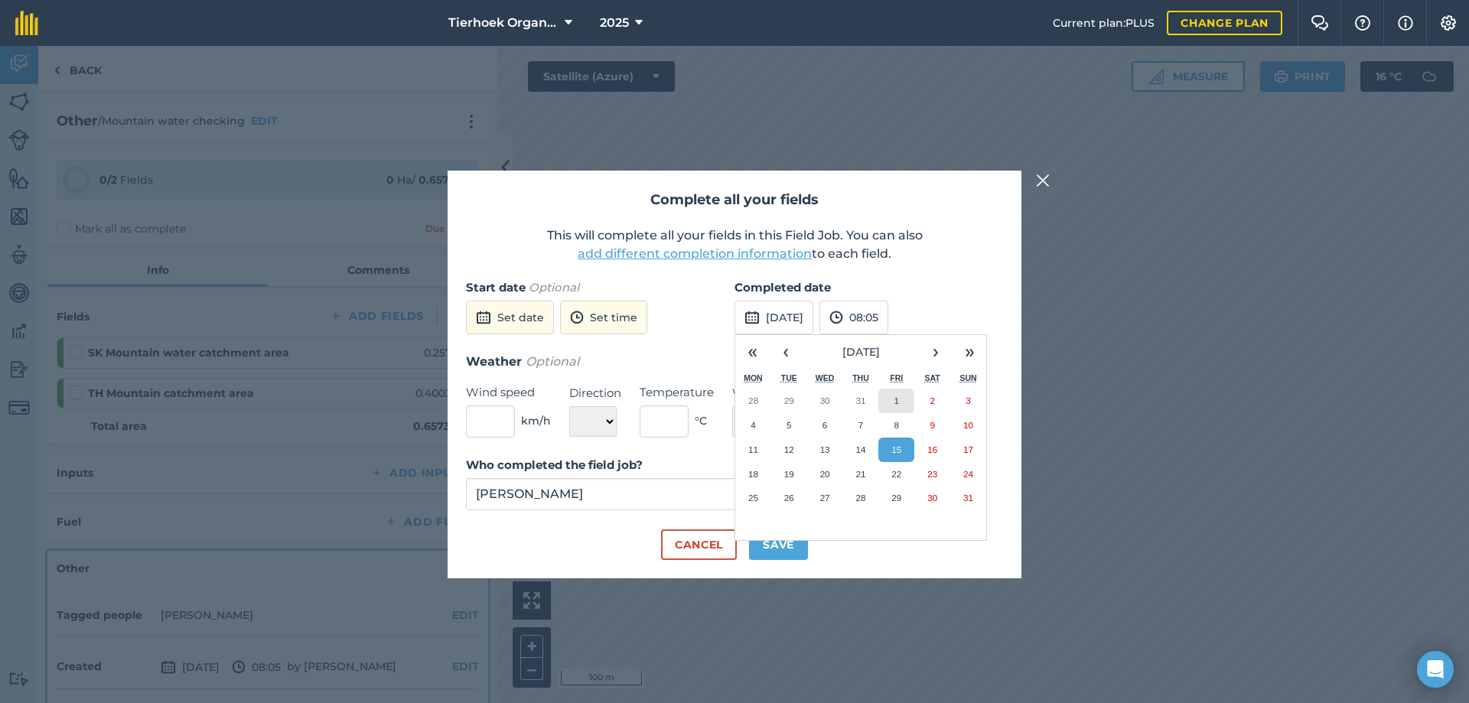
click at [903, 409] on button "1" at bounding box center [896, 401] width 36 height 24
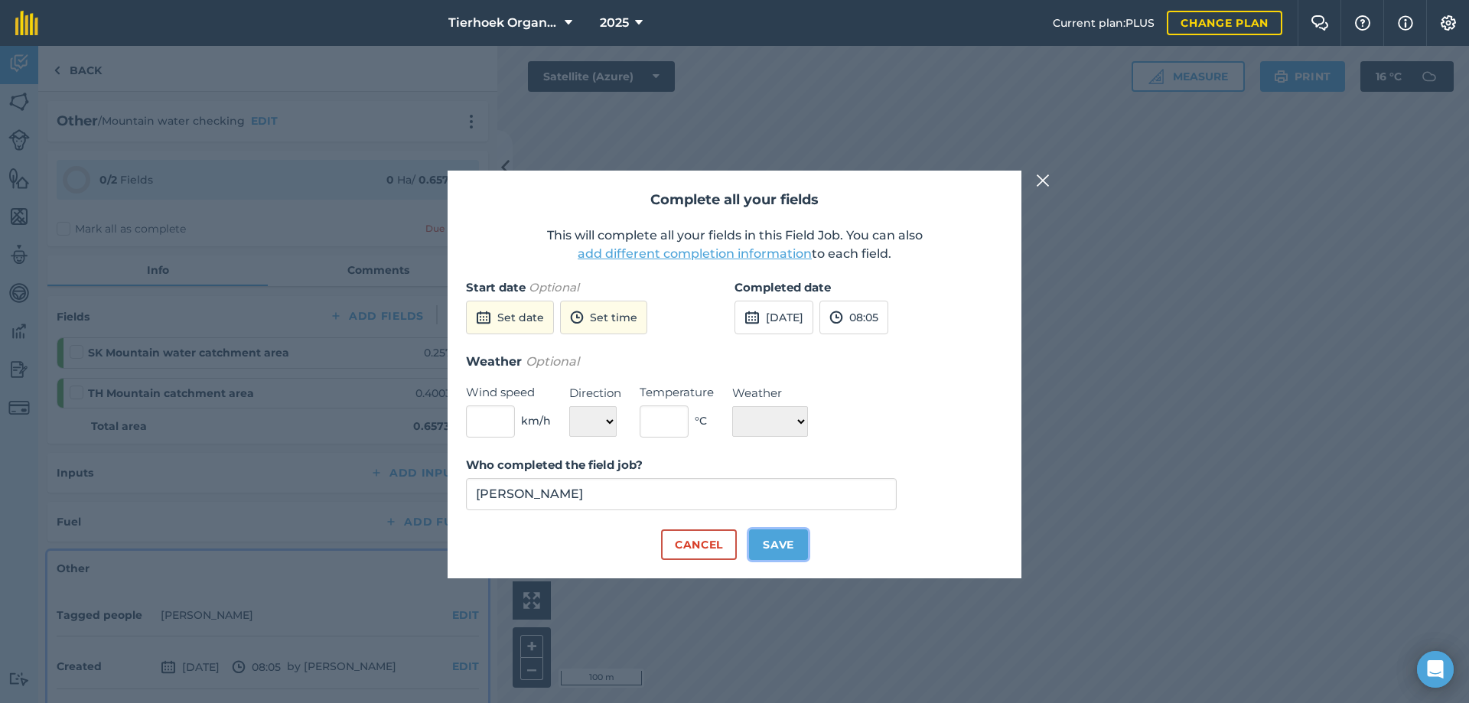
click at [789, 552] on button "Save" at bounding box center [778, 544] width 59 height 31
checkbox input "true"
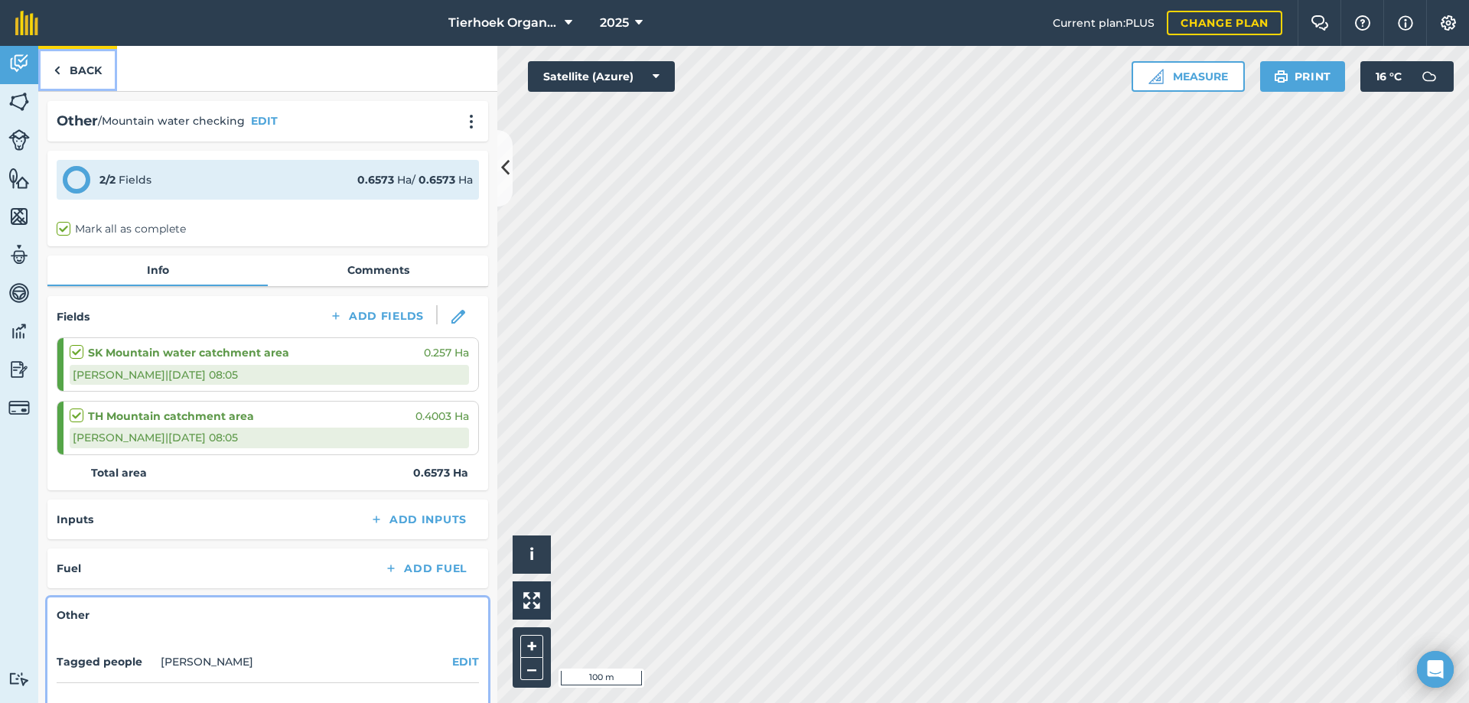
click at [86, 67] on link "Back" at bounding box center [77, 68] width 79 height 45
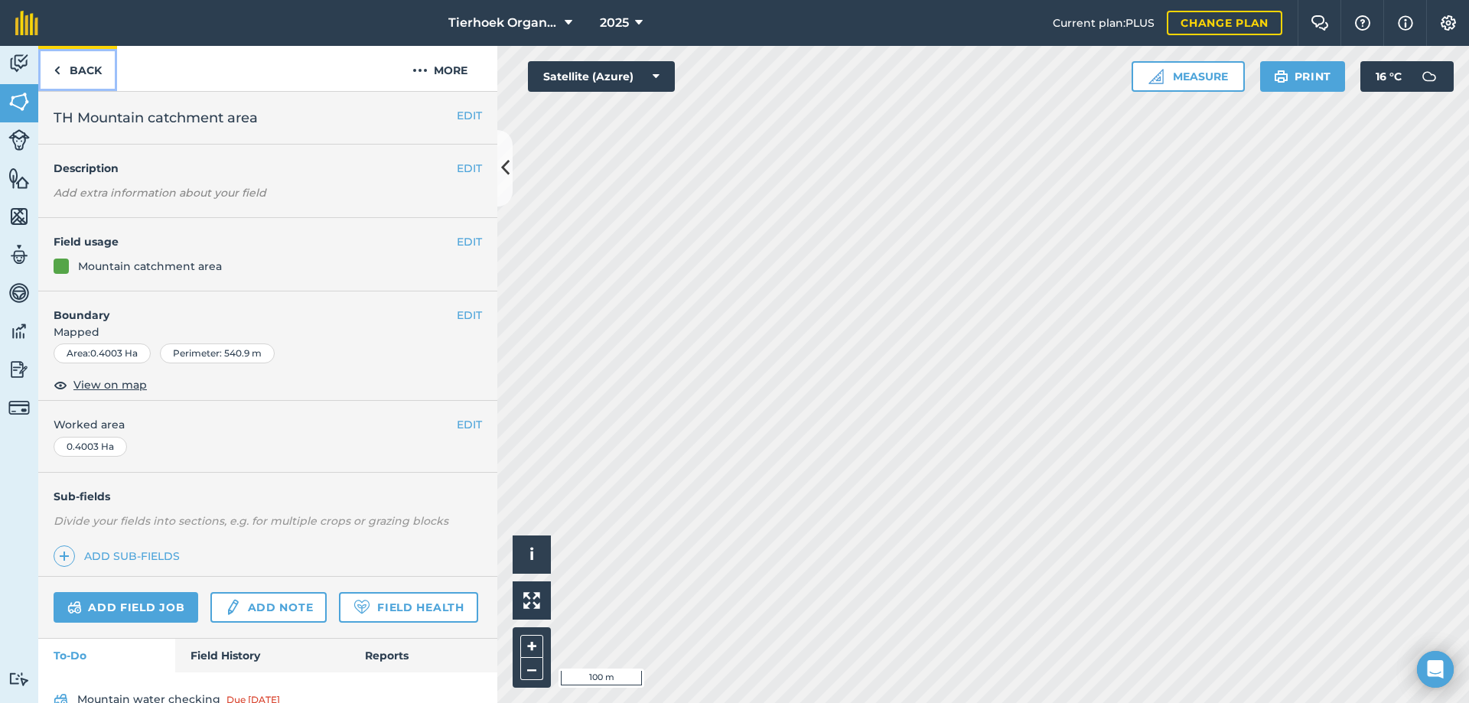
click at [82, 71] on link "Back" at bounding box center [77, 68] width 79 height 45
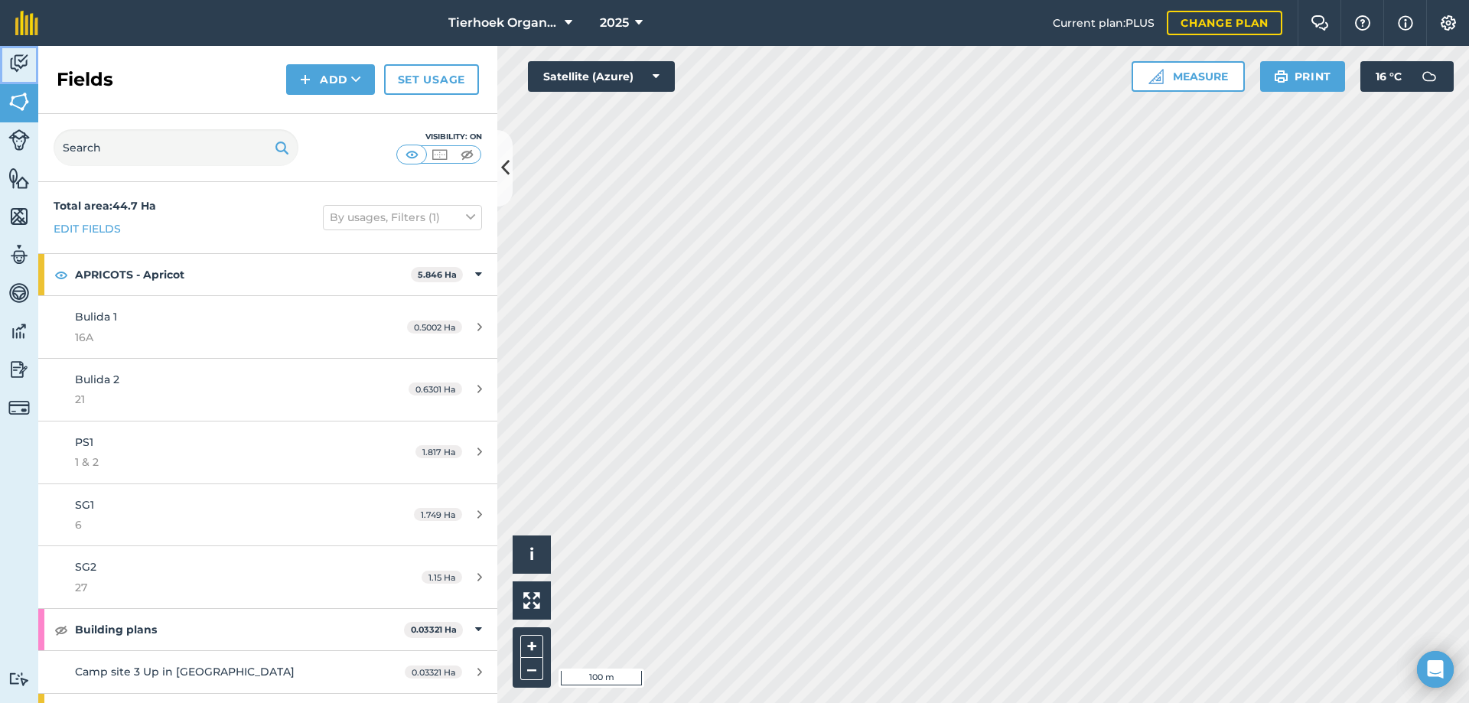
click at [13, 52] on img at bounding box center [18, 63] width 21 height 23
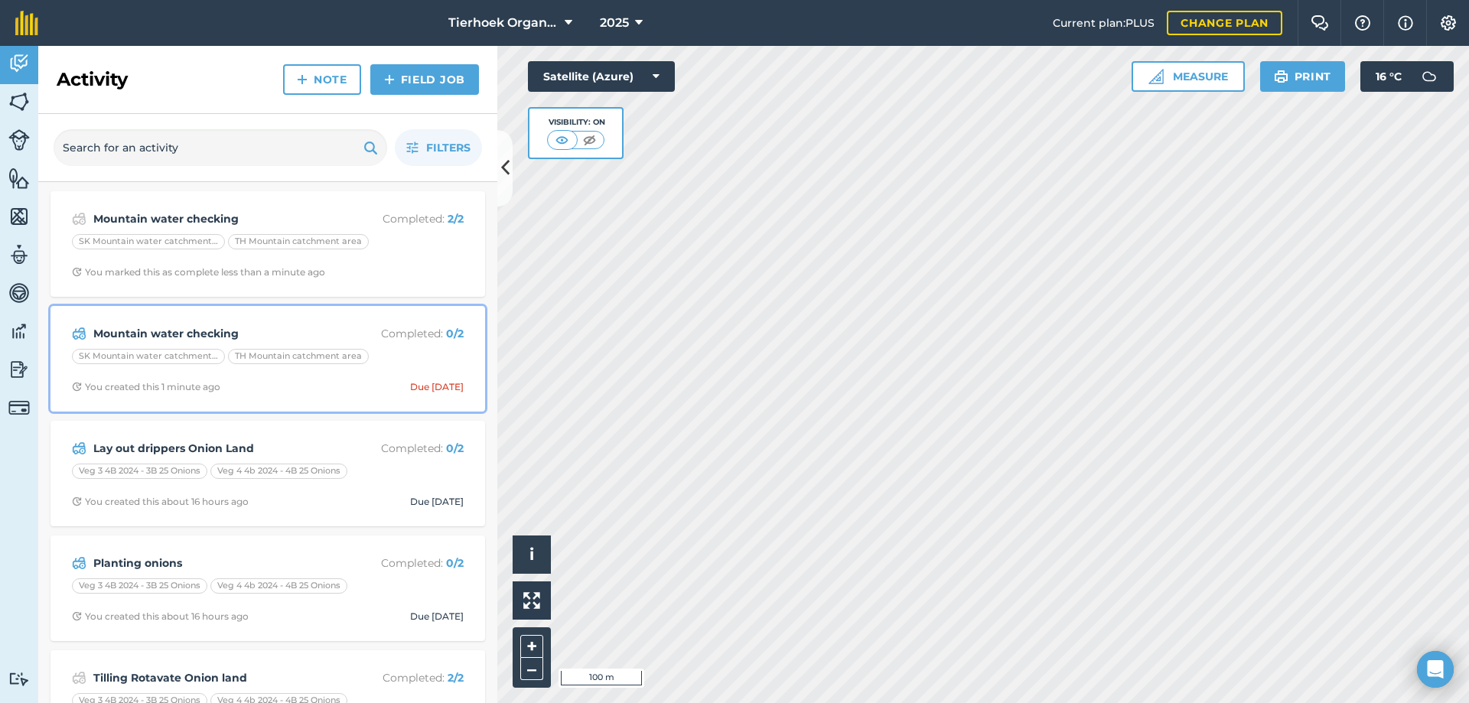
click at [310, 325] on strong "Mountain water checking" at bounding box center [214, 333] width 243 height 17
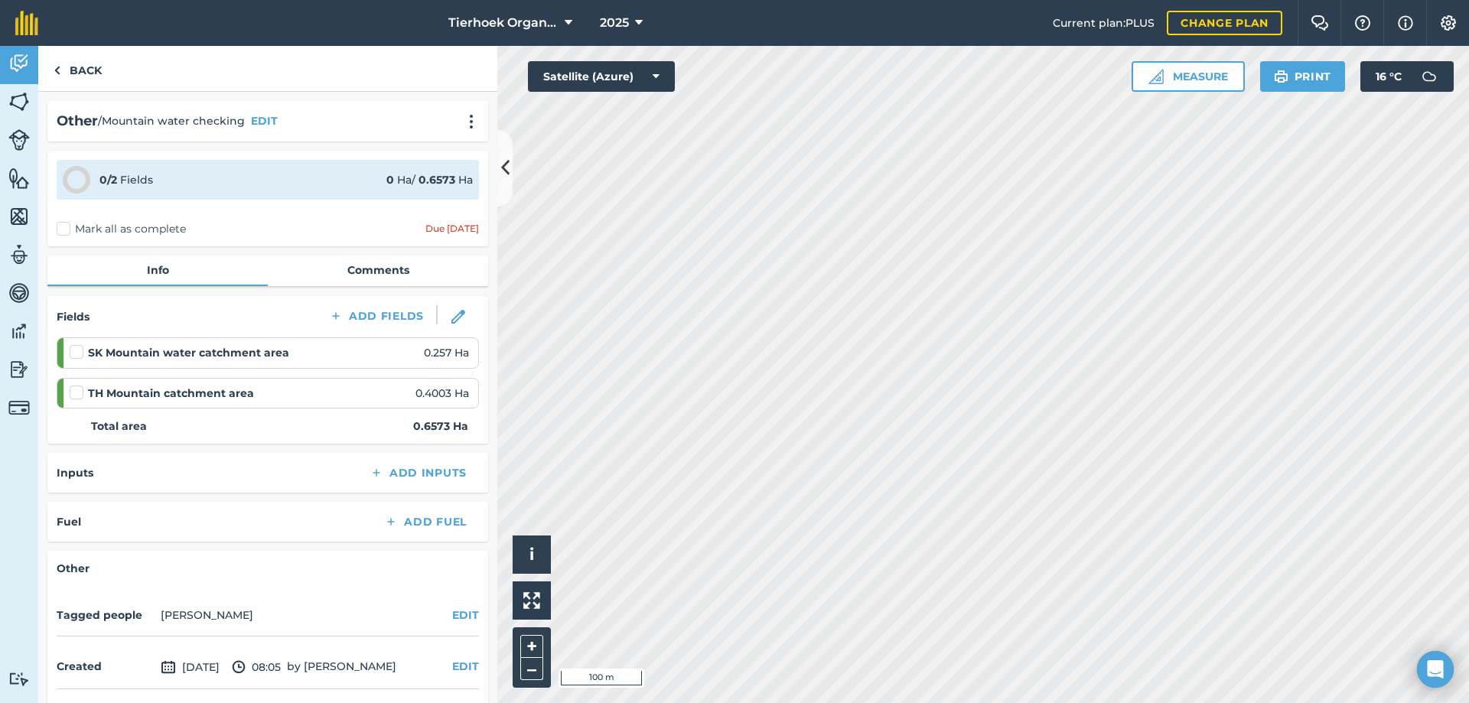
click at [65, 231] on label "Mark all as complete" at bounding box center [121, 229] width 129 height 16
click at [65, 231] on input "Mark all as complete" at bounding box center [62, 226] width 10 height 10
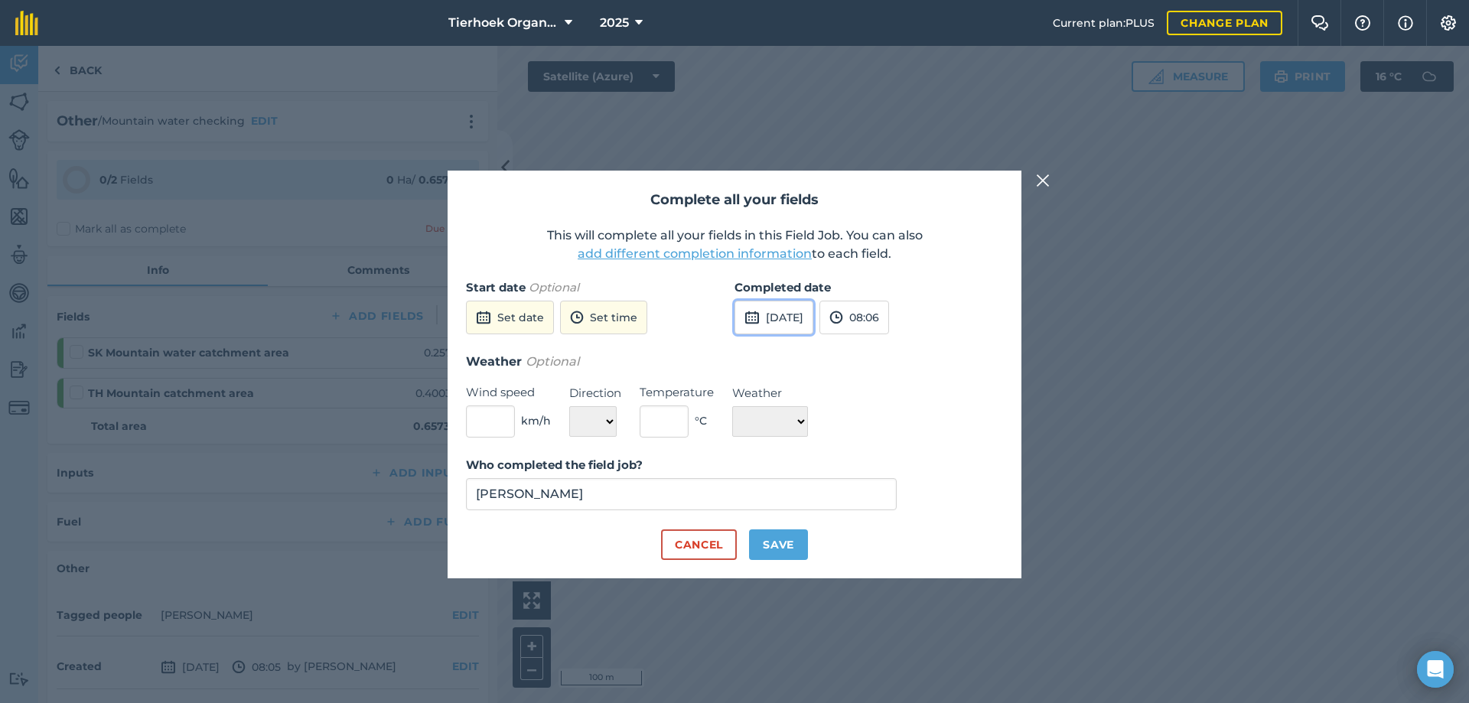
click at [810, 317] on button "[DATE]" at bounding box center [773, 318] width 79 height 34
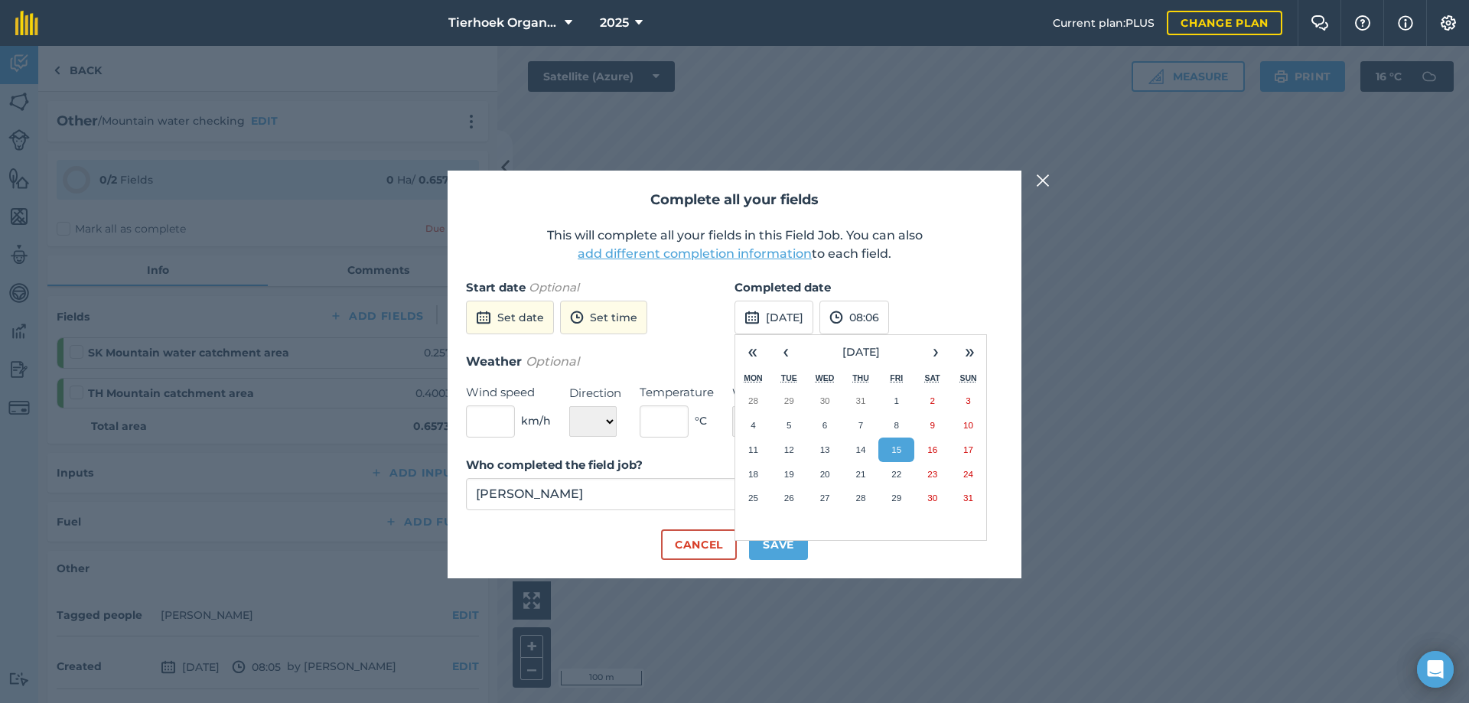
click at [902, 449] on button "15" at bounding box center [896, 450] width 36 height 24
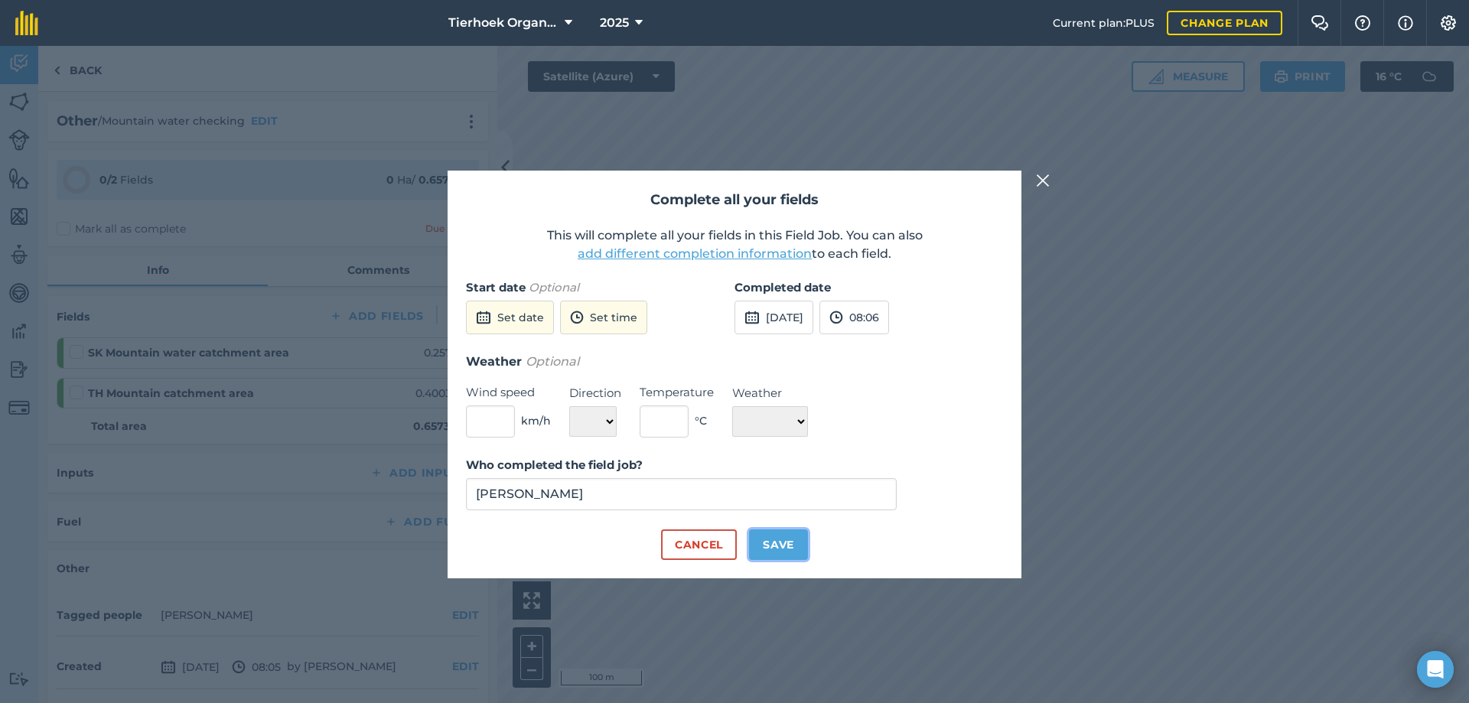
click at [799, 545] on button "Save" at bounding box center [778, 544] width 59 height 31
checkbox input "true"
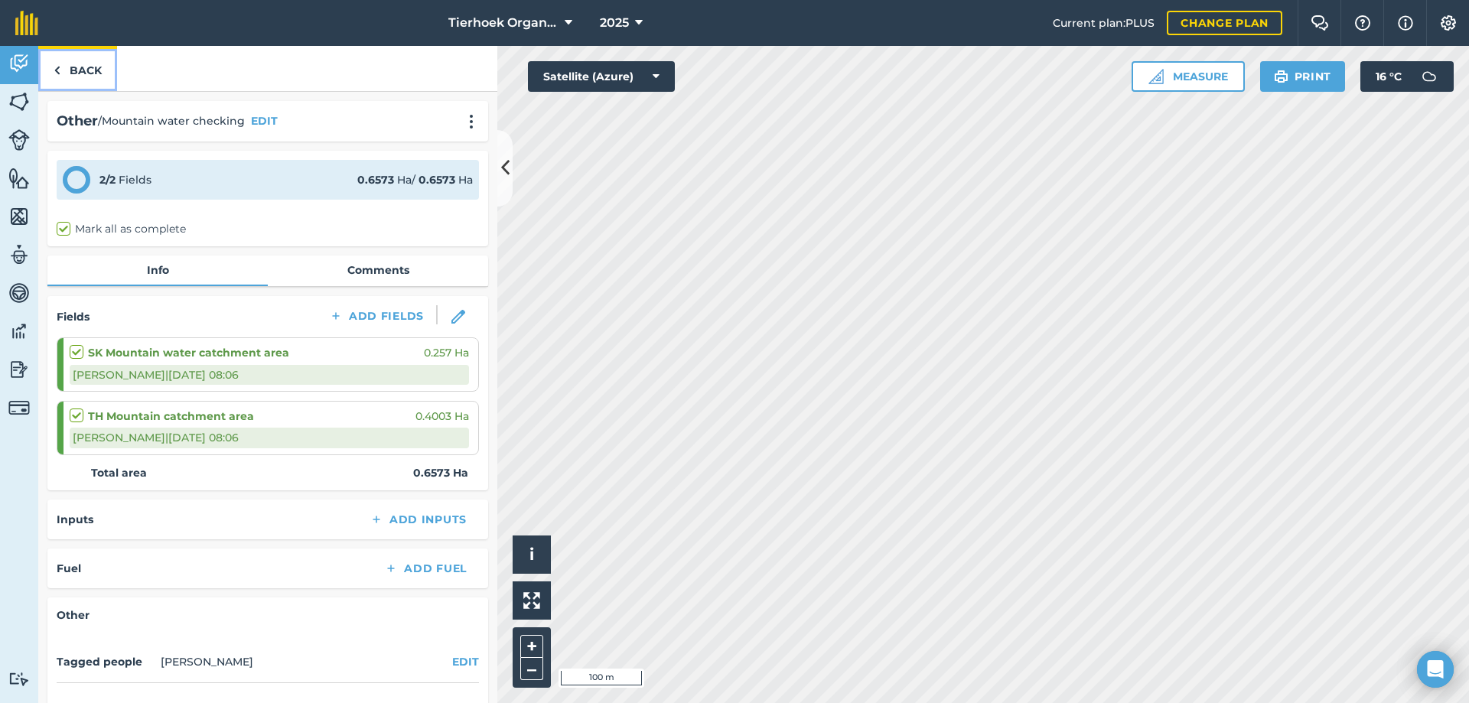
click at [86, 70] on link "Back" at bounding box center [77, 68] width 79 height 45
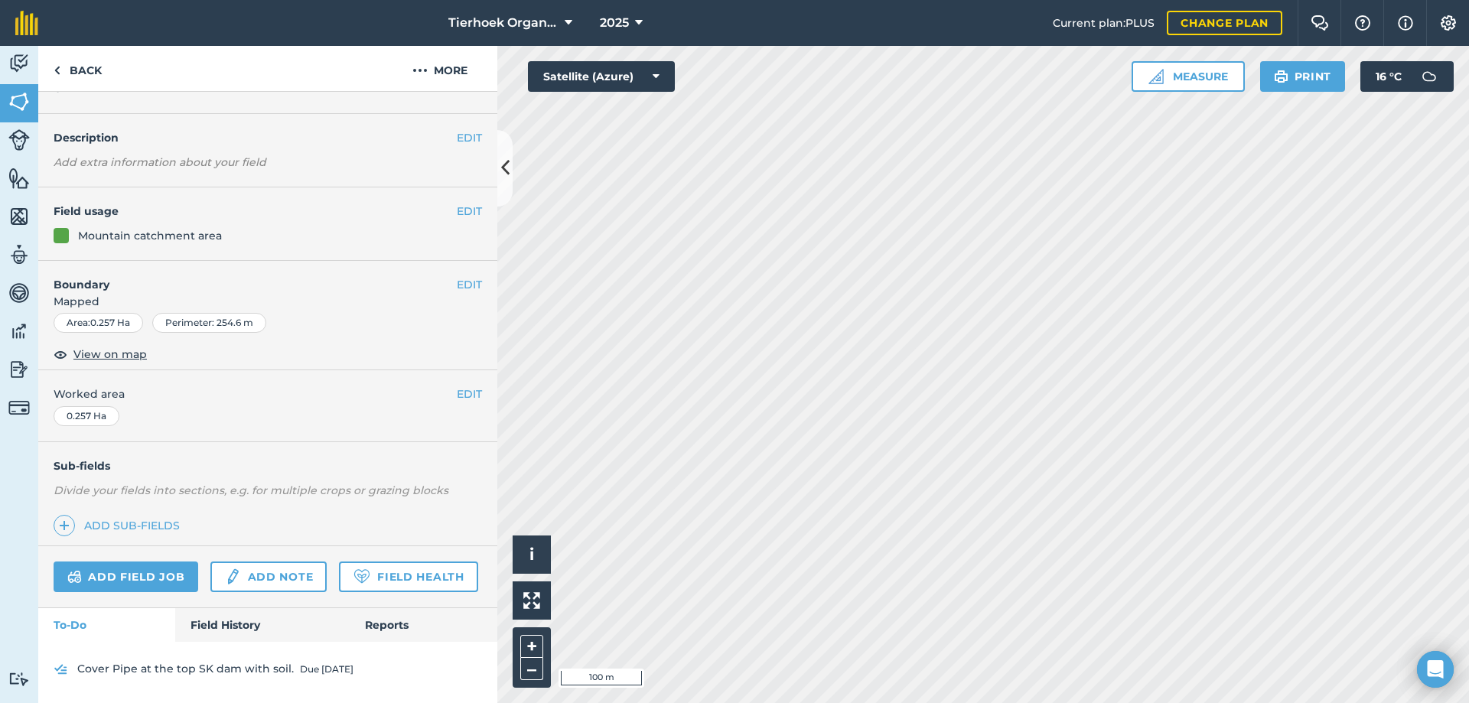
scroll to position [73, 0]
click at [217, 628] on link "Field History" at bounding box center [262, 625] width 174 height 34
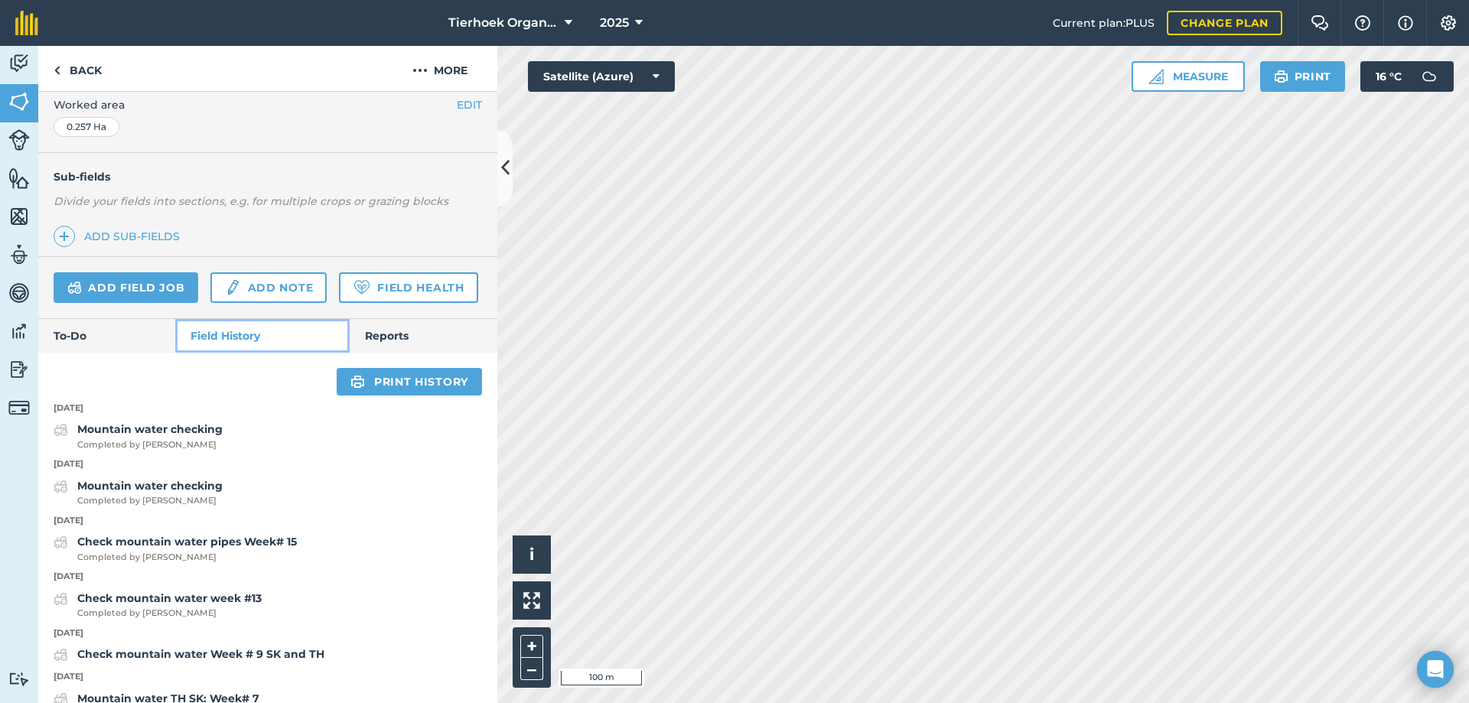
scroll to position [303, 0]
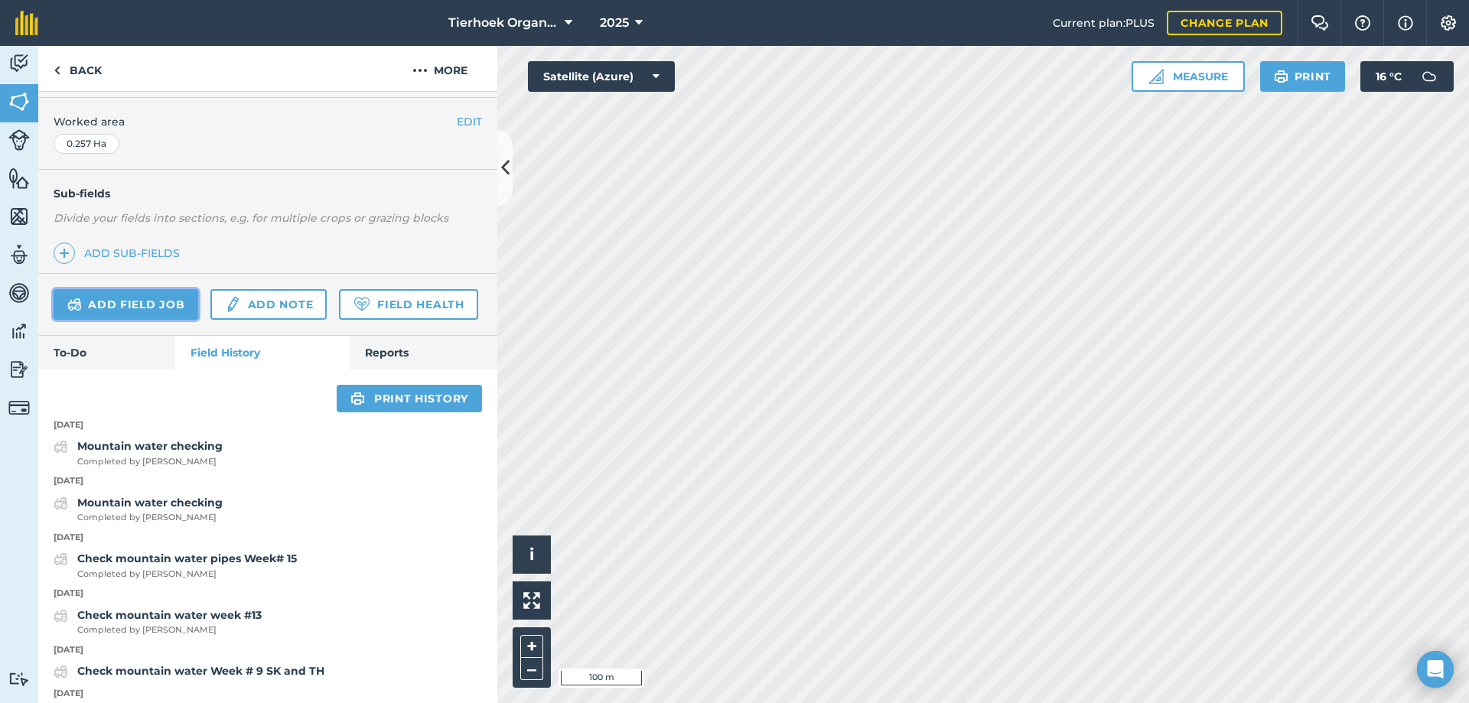
click at [115, 304] on link "Add field job" at bounding box center [126, 304] width 145 height 31
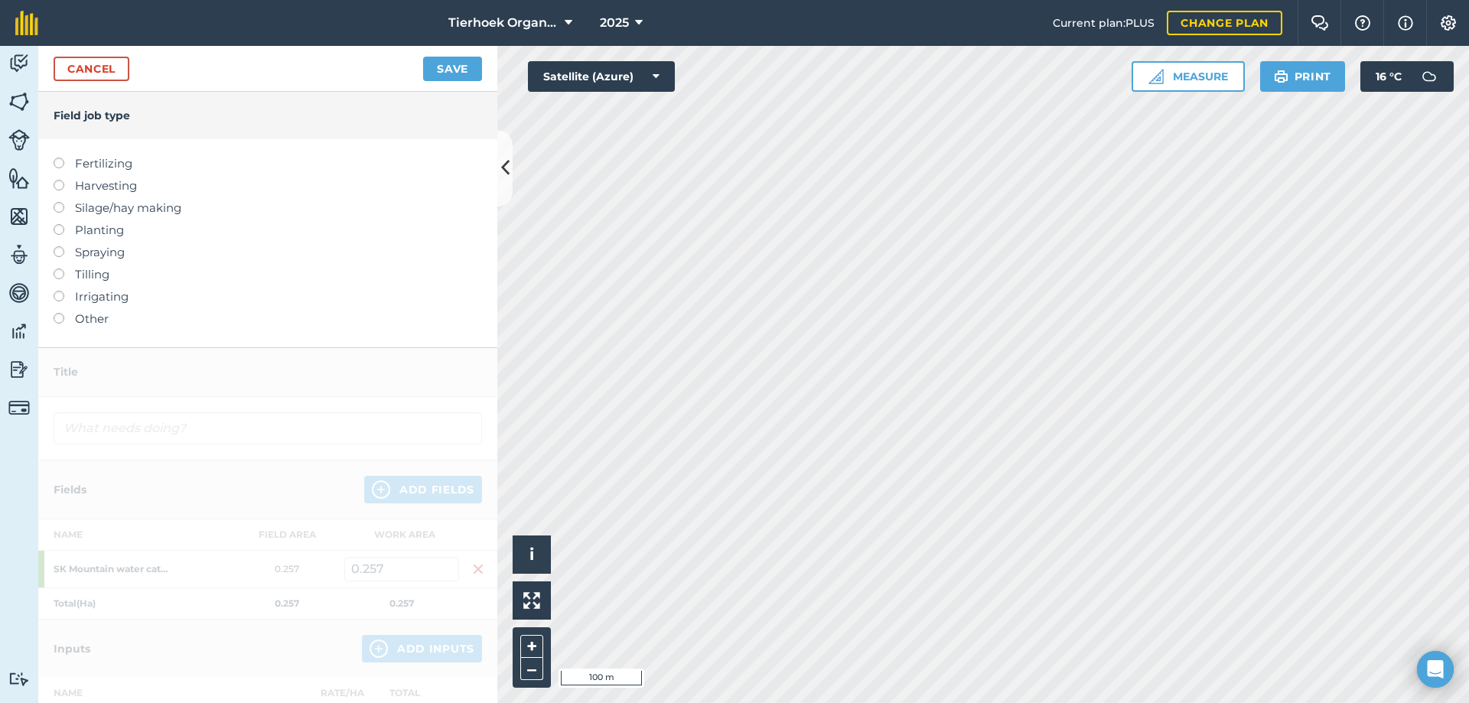
click at [54, 313] on label at bounding box center [64, 313] width 21 height 0
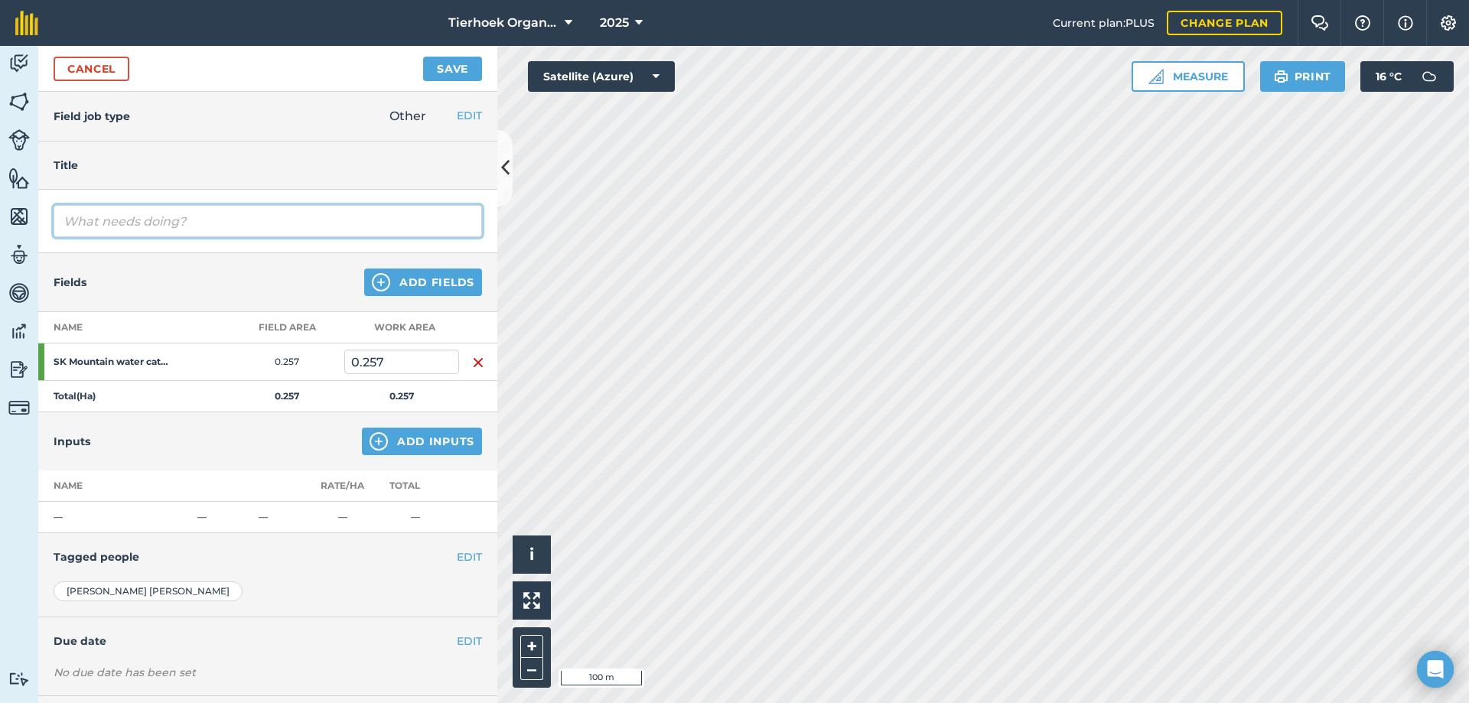
click at [90, 220] on input "text" at bounding box center [268, 221] width 428 height 32
type input "Mountain water checking"
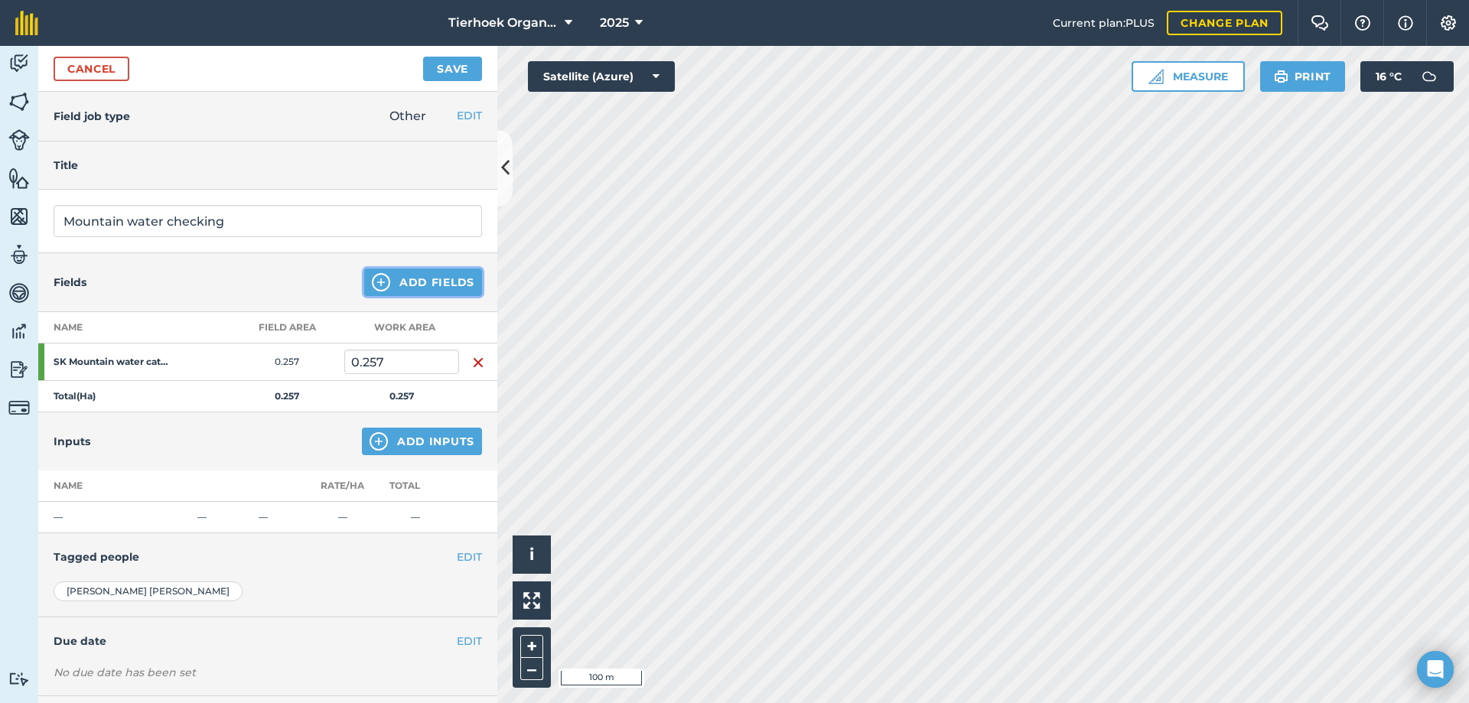
click at [421, 279] on button "Add Fields" at bounding box center [423, 283] width 118 height 28
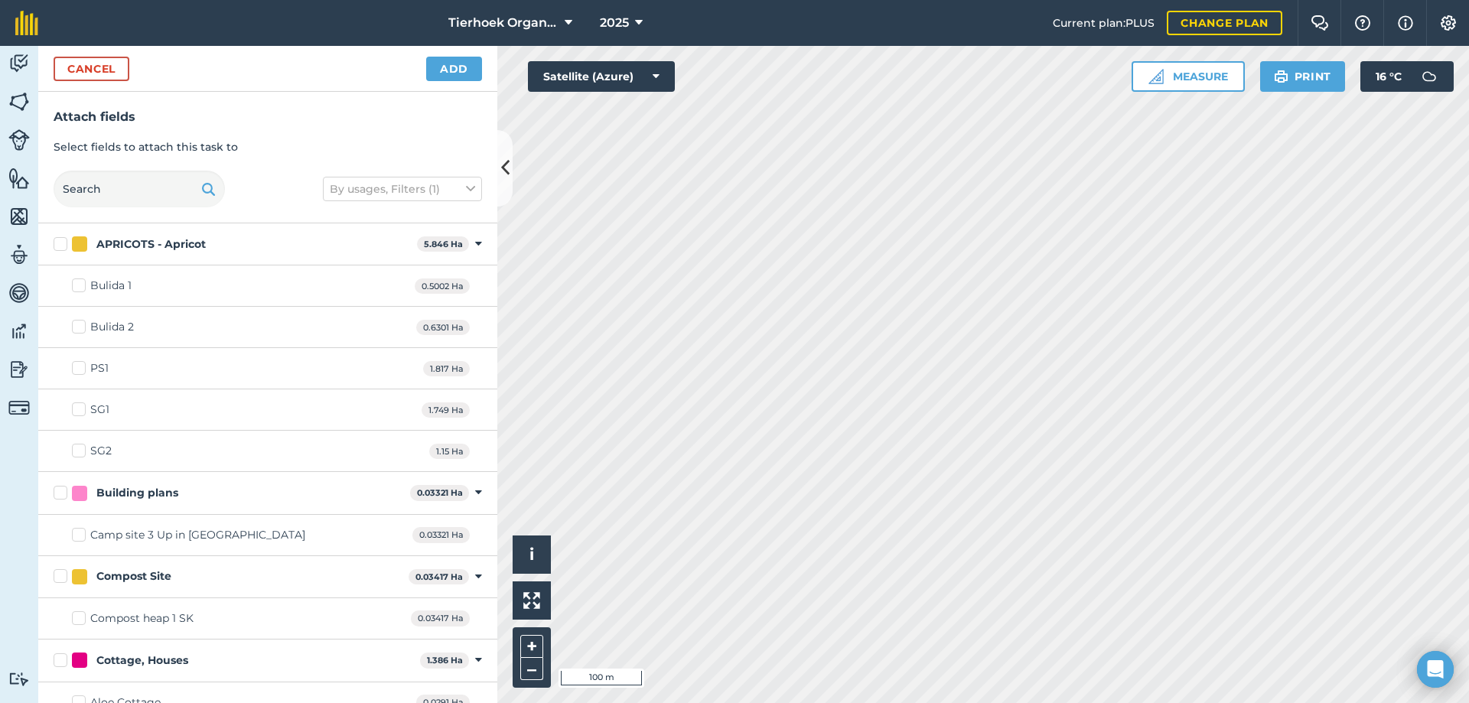
checkbox input "true"
click at [455, 65] on button "Add" at bounding box center [454, 69] width 56 height 24
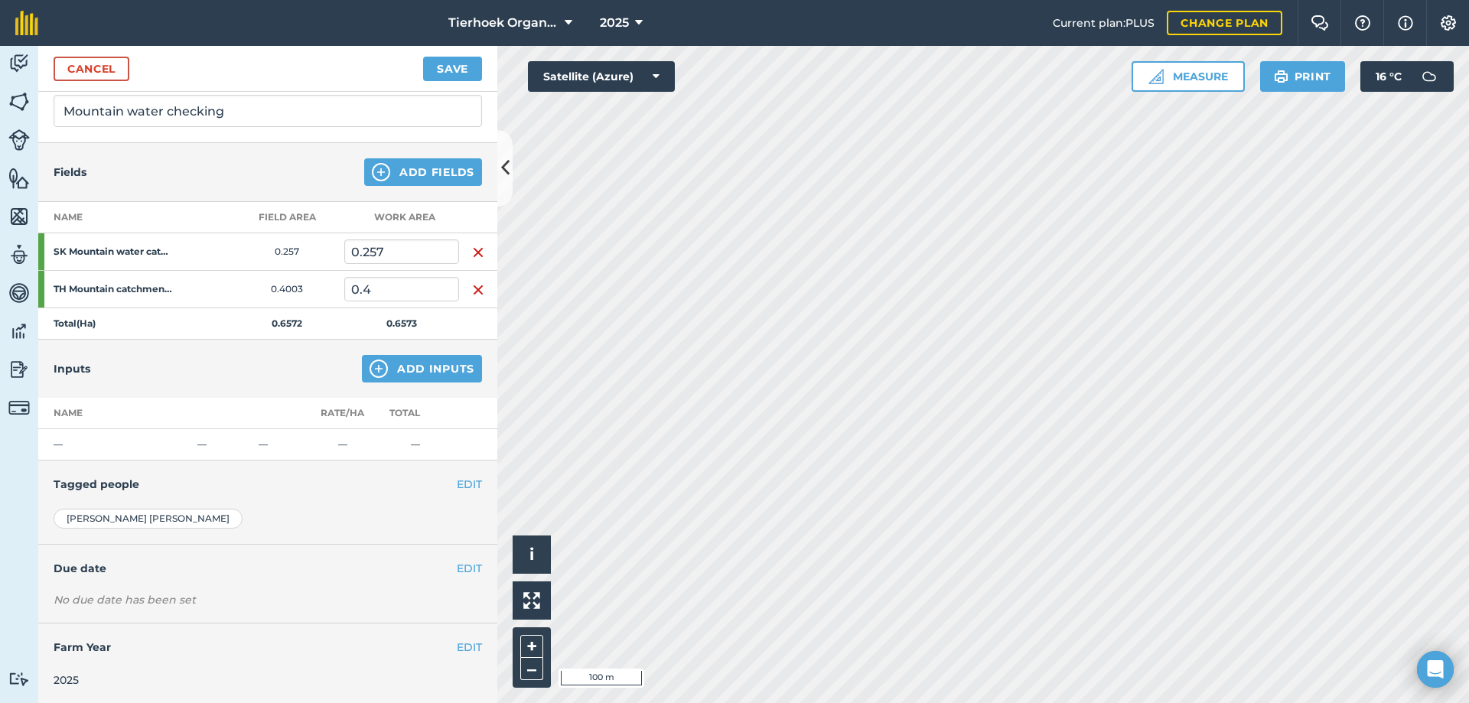
scroll to position [112, 0]
click at [457, 565] on button "EDIT" at bounding box center [469, 566] width 25 height 17
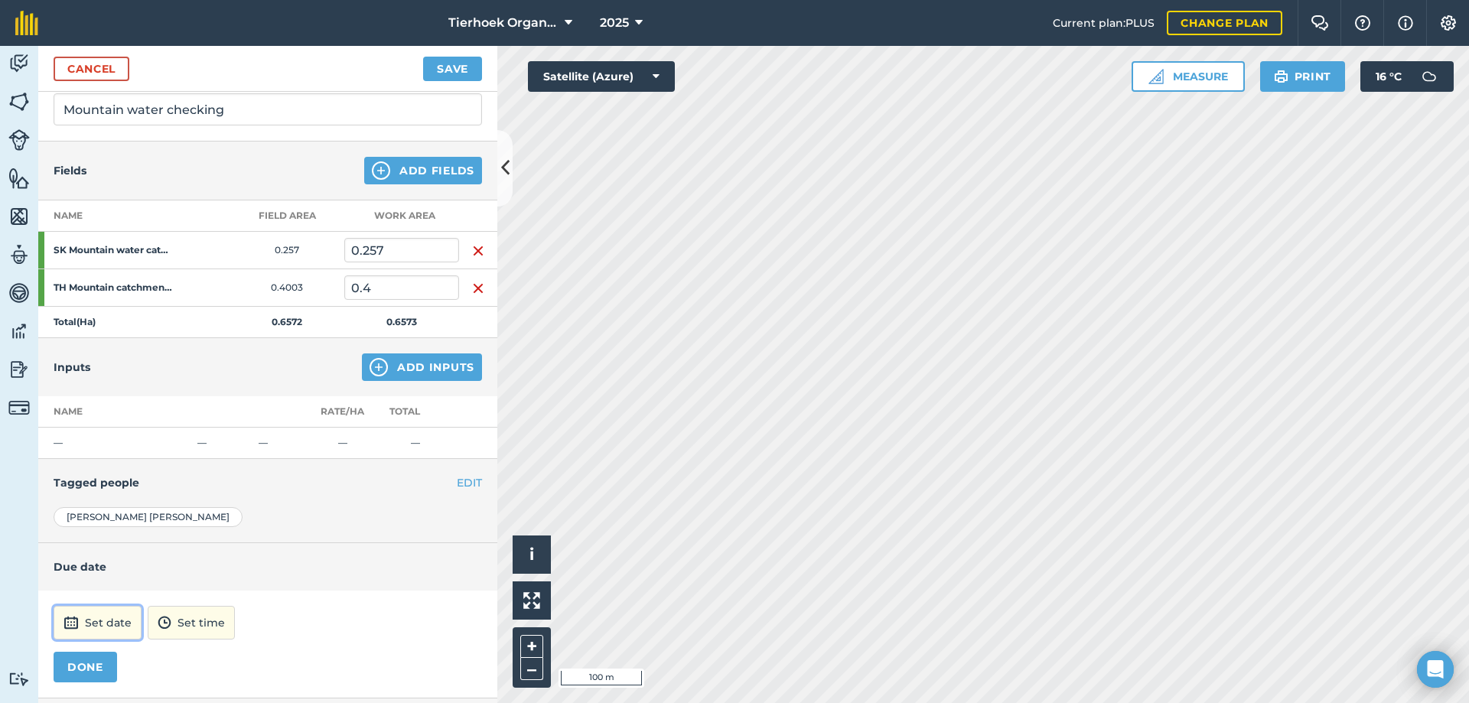
click at [116, 627] on button "Set date" at bounding box center [98, 623] width 88 height 34
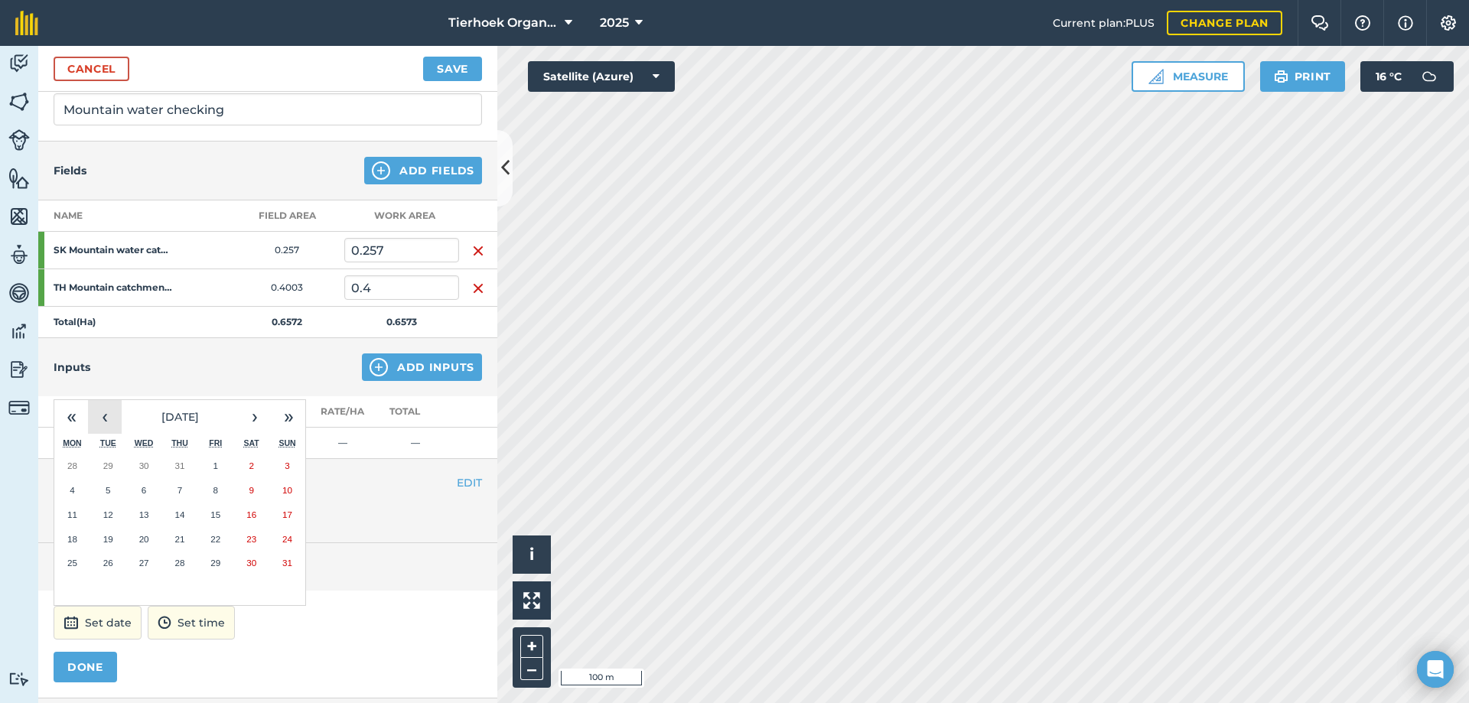
click at [102, 417] on button "‹" at bounding box center [105, 417] width 34 height 34
click at [211, 563] on abbr "27" at bounding box center [215, 563] width 10 height 10
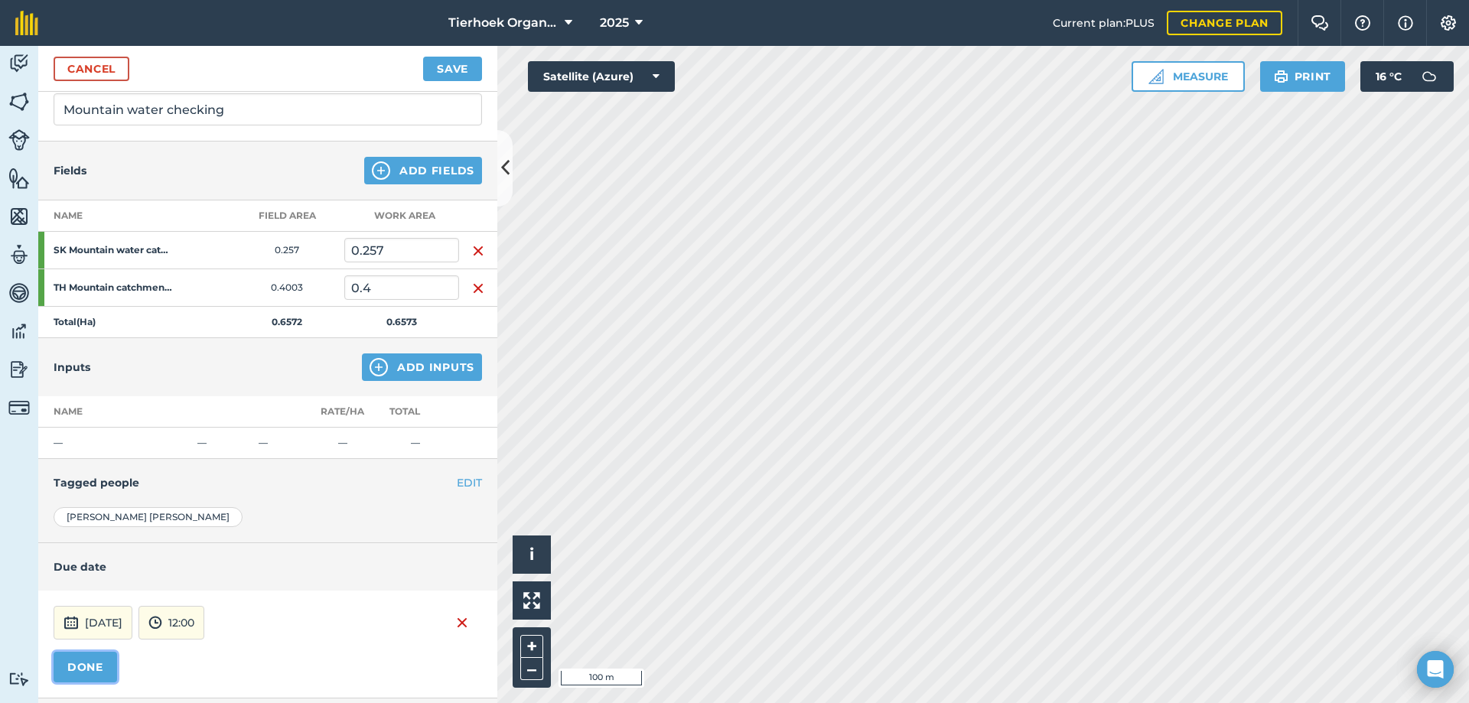
click at [91, 664] on button "DONE" at bounding box center [85, 667] width 63 height 31
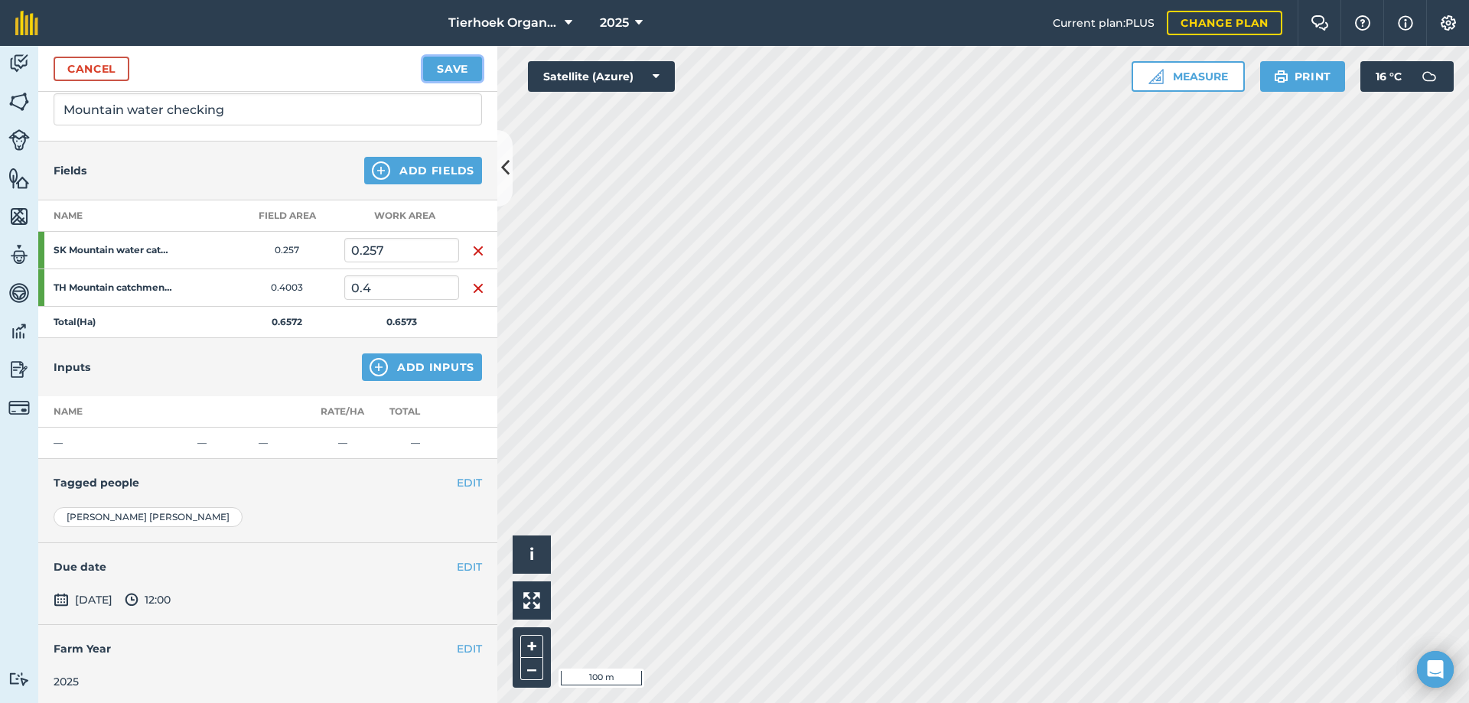
click at [446, 69] on button "Save" at bounding box center [452, 69] width 59 height 24
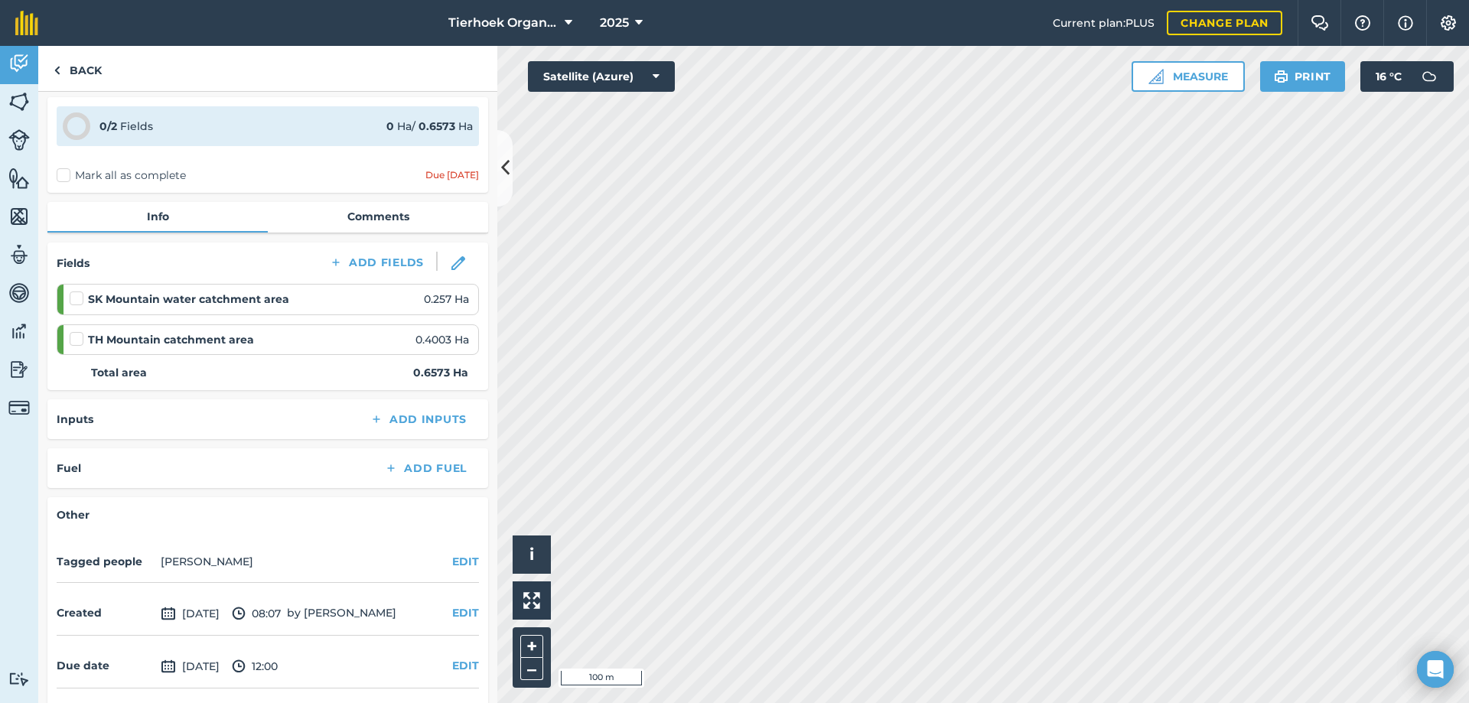
scroll to position [109, 0]
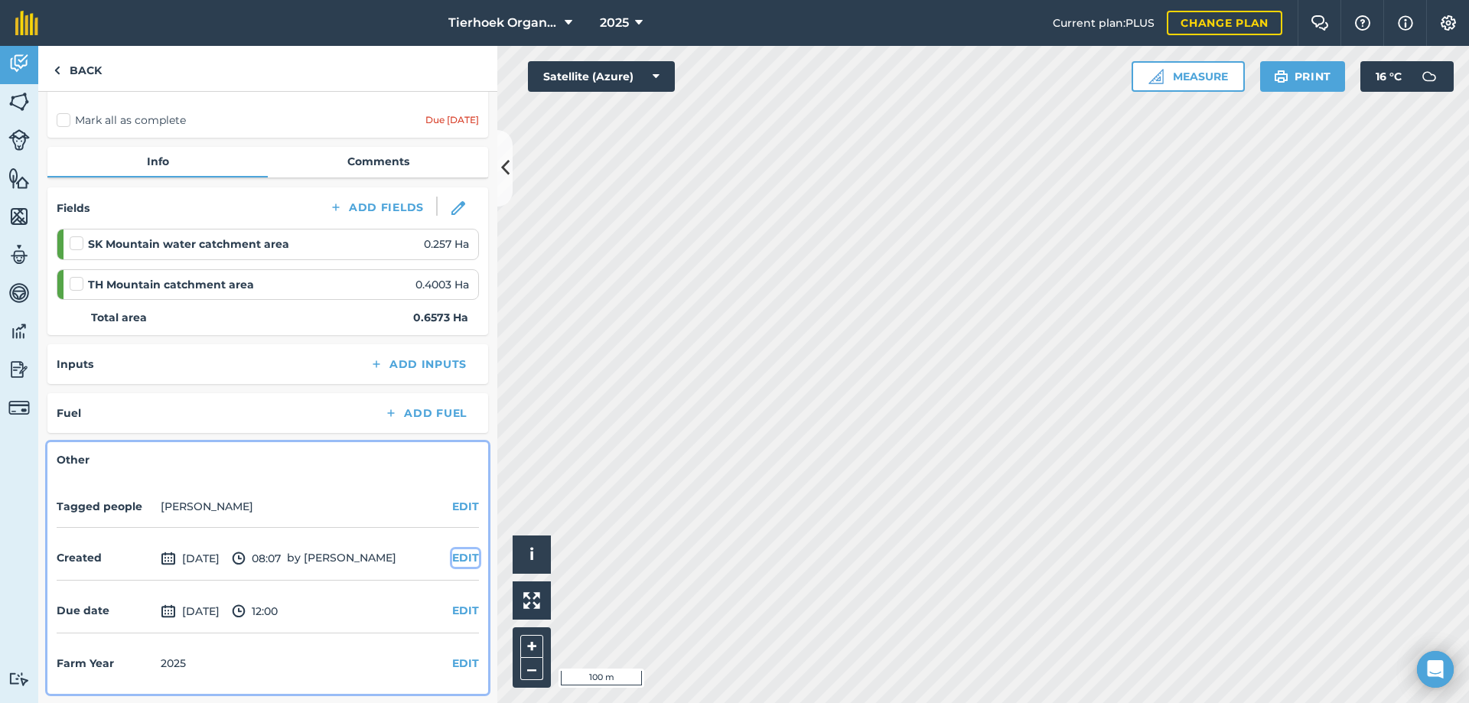
click at [452, 557] on button "EDIT" at bounding box center [465, 557] width 27 height 17
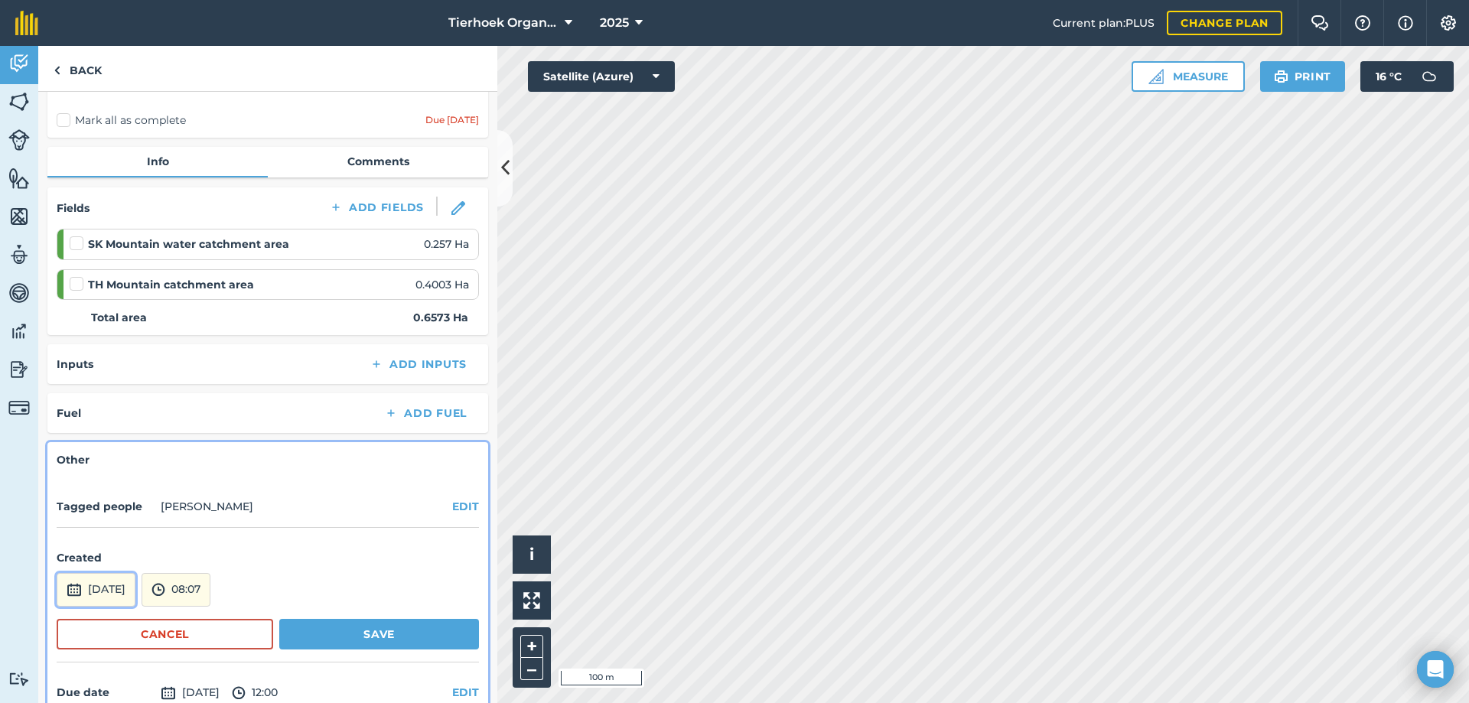
click at [135, 586] on button "[DATE]" at bounding box center [96, 590] width 79 height 34
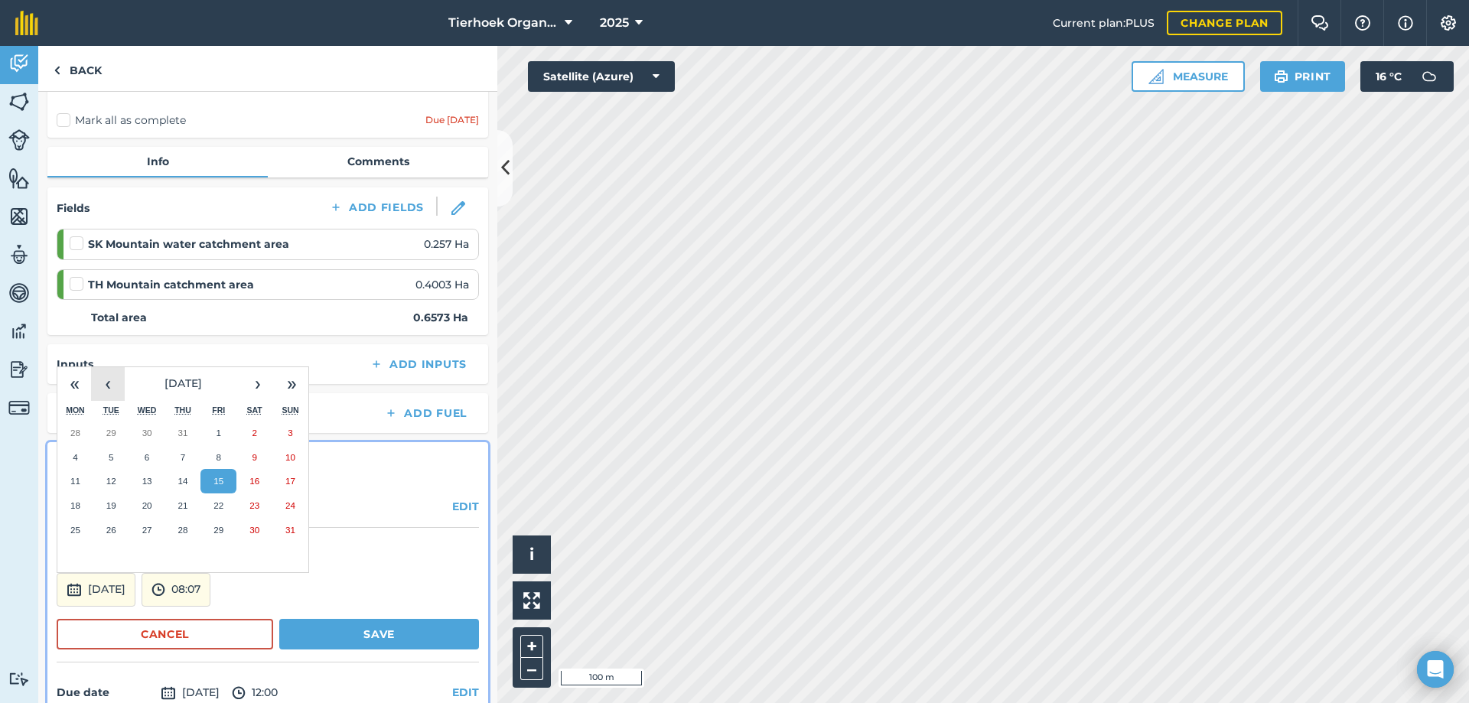
click at [108, 382] on button "‹" at bounding box center [108, 384] width 34 height 34
click at [106, 534] on abbr "24" at bounding box center [111, 530] width 10 height 10
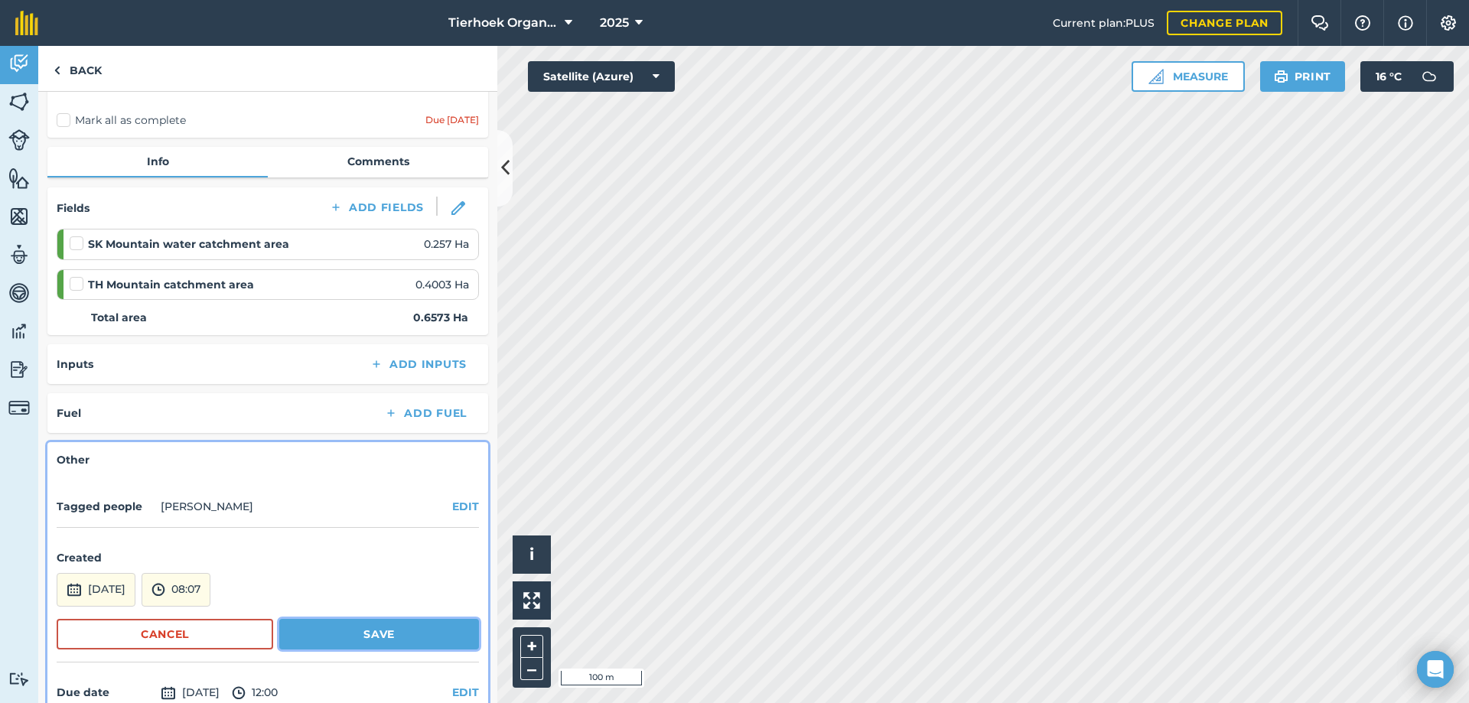
click at [352, 631] on button "Save" at bounding box center [379, 634] width 200 height 31
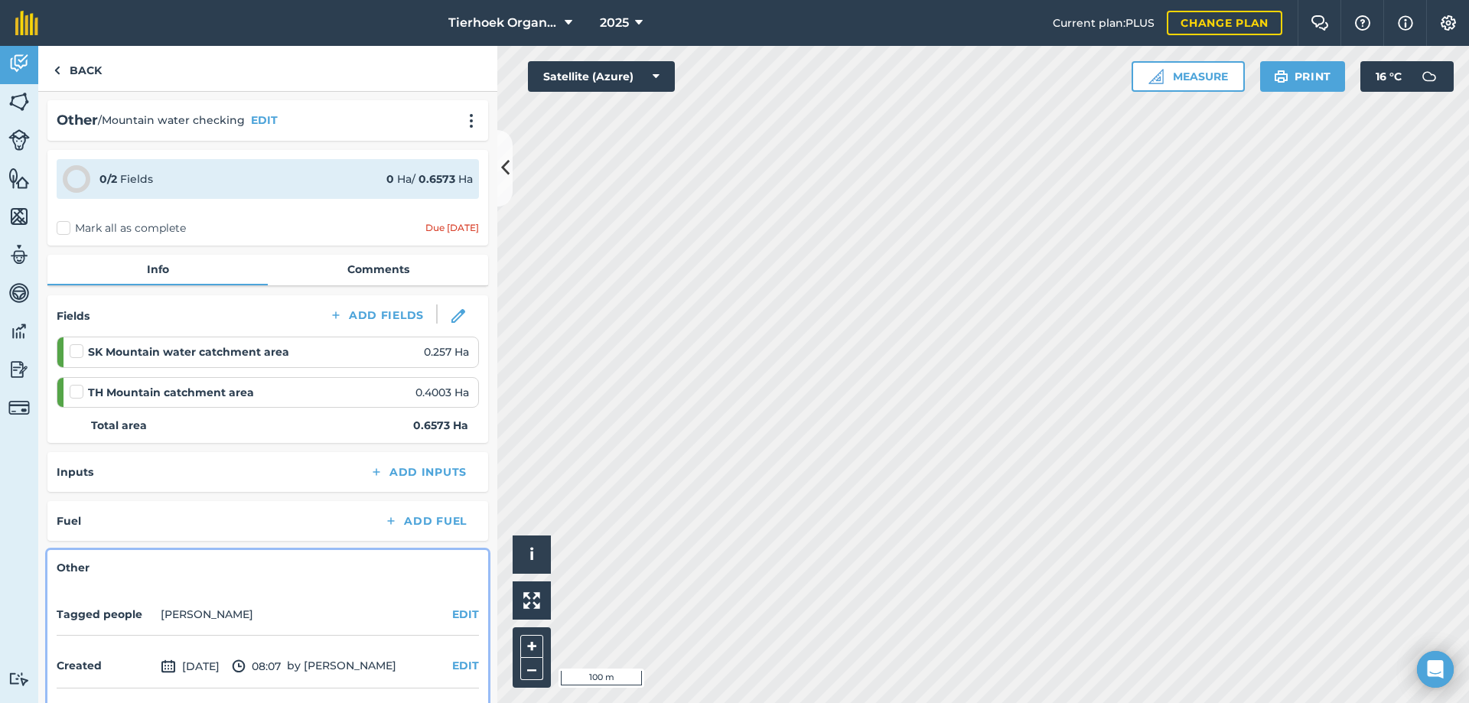
scroll to position [0, 0]
click at [61, 233] on label "Mark all as complete" at bounding box center [121, 229] width 129 height 16
click at [61, 231] on input "Mark all as complete" at bounding box center [62, 226] width 10 height 10
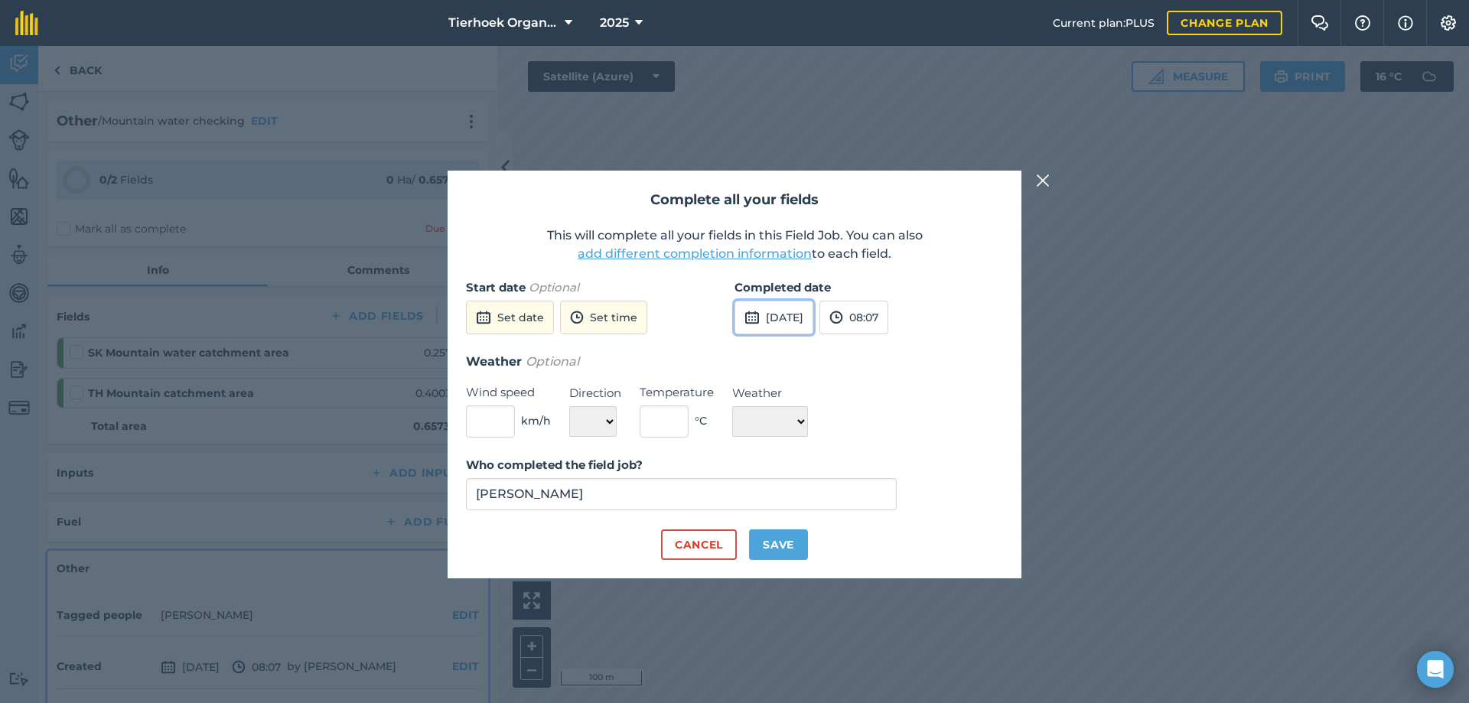
click at [802, 309] on button "[DATE]" at bounding box center [773, 318] width 79 height 34
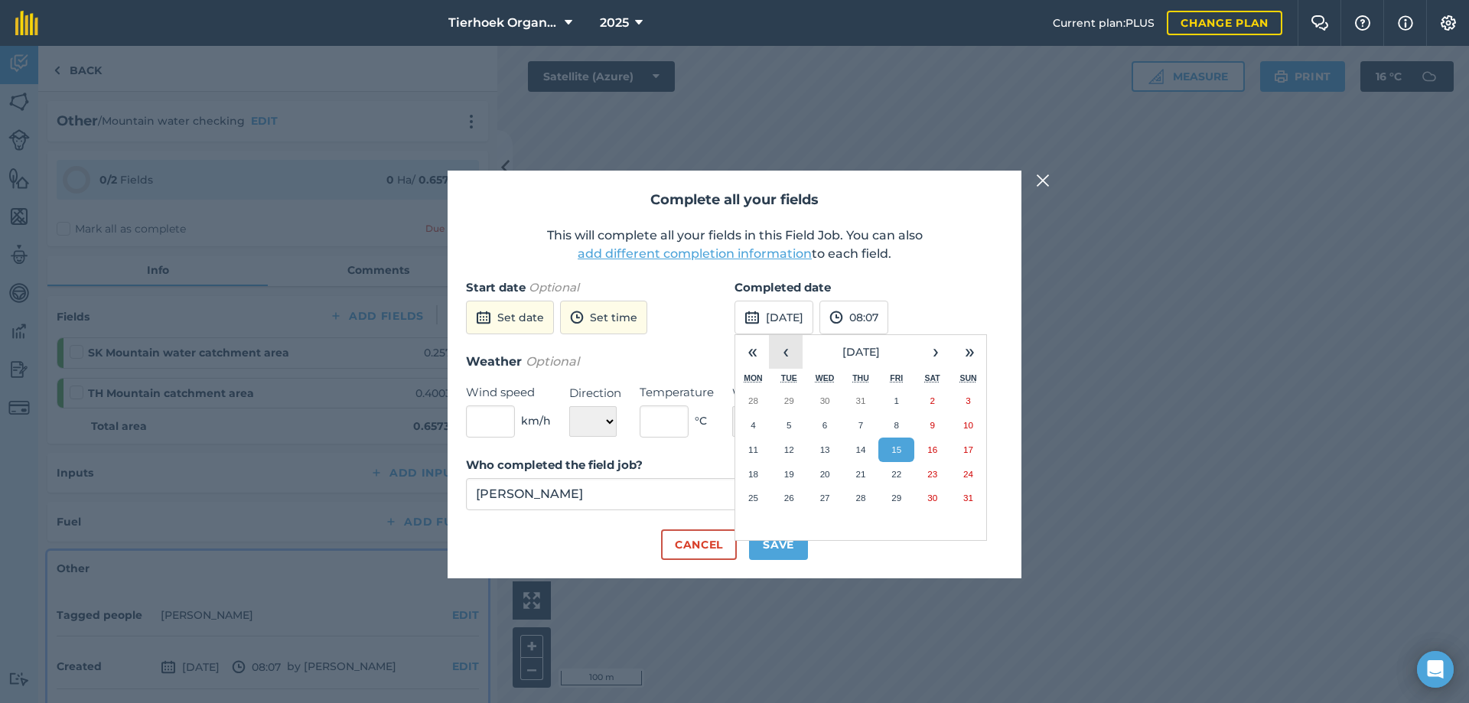
click at [784, 353] on button "‹" at bounding box center [786, 352] width 34 height 34
click at [783, 353] on button "‹" at bounding box center [786, 352] width 34 height 34
click at [903, 500] on button "27" at bounding box center [896, 498] width 36 height 24
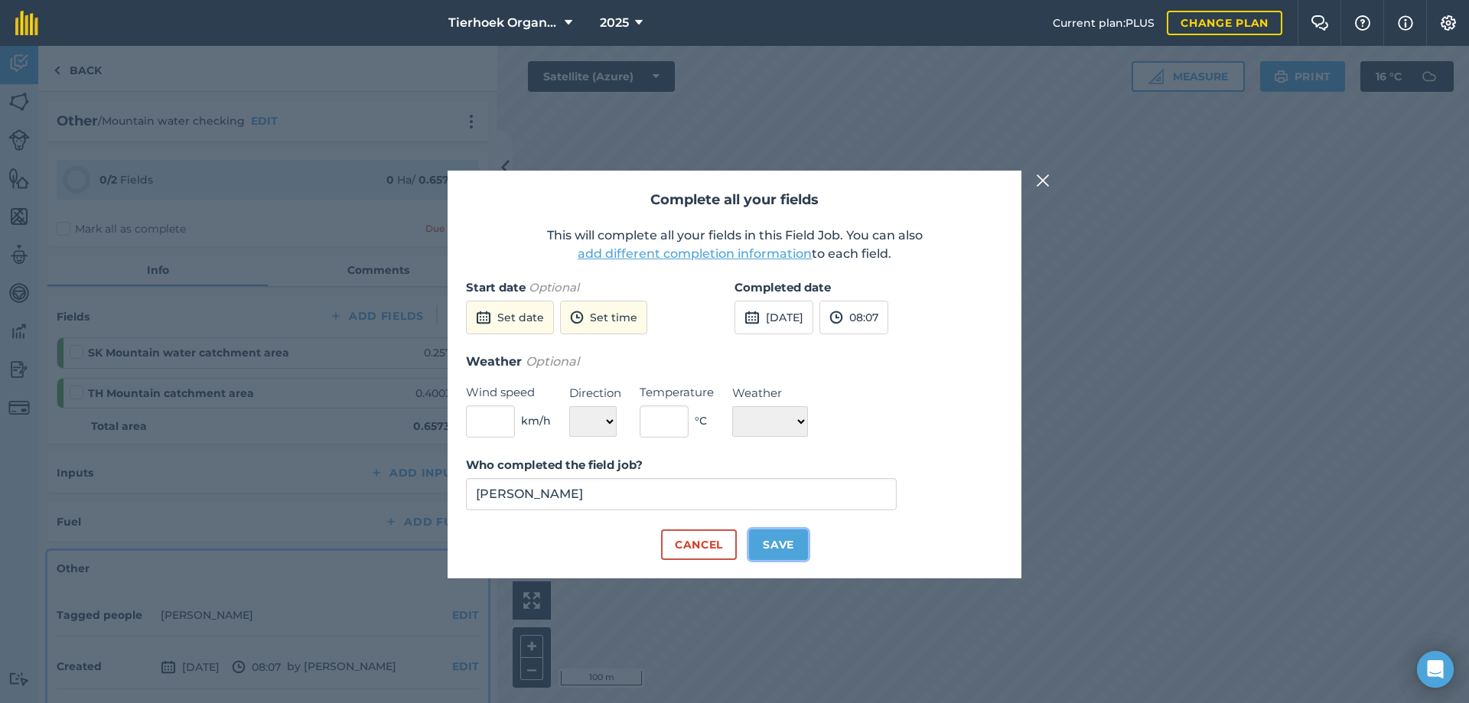
click at [782, 543] on button "Save" at bounding box center [778, 544] width 59 height 31
checkbox input "true"
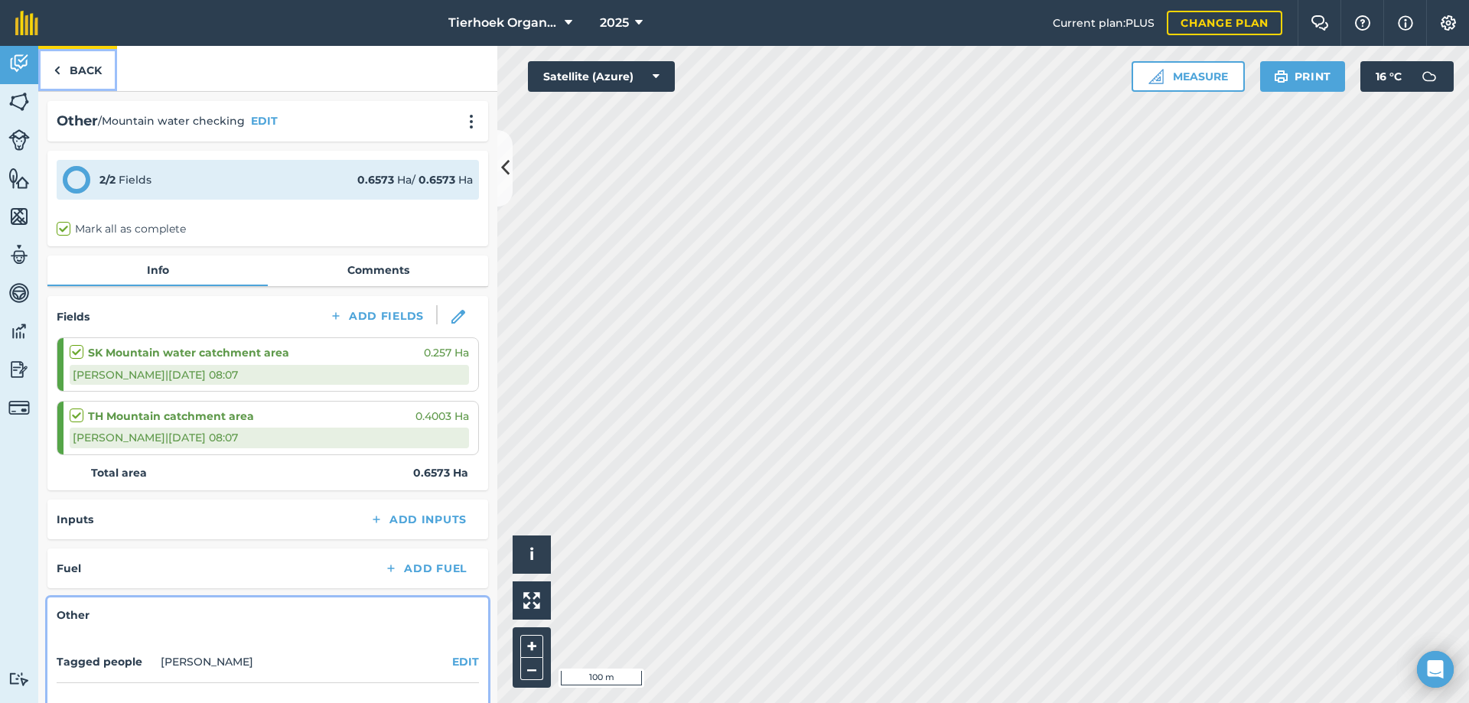
click at [90, 67] on link "Back" at bounding box center [77, 68] width 79 height 45
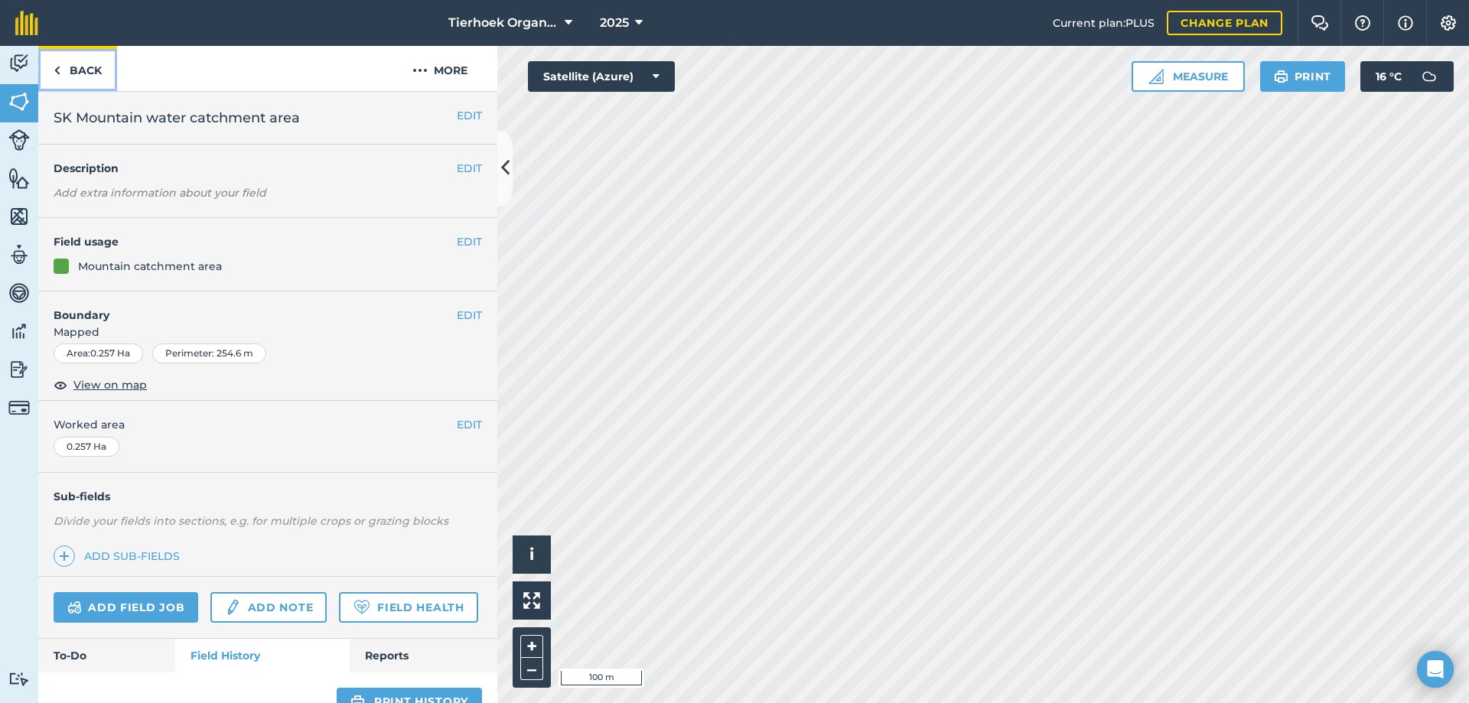
click at [73, 62] on link "Back" at bounding box center [77, 68] width 79 height 45
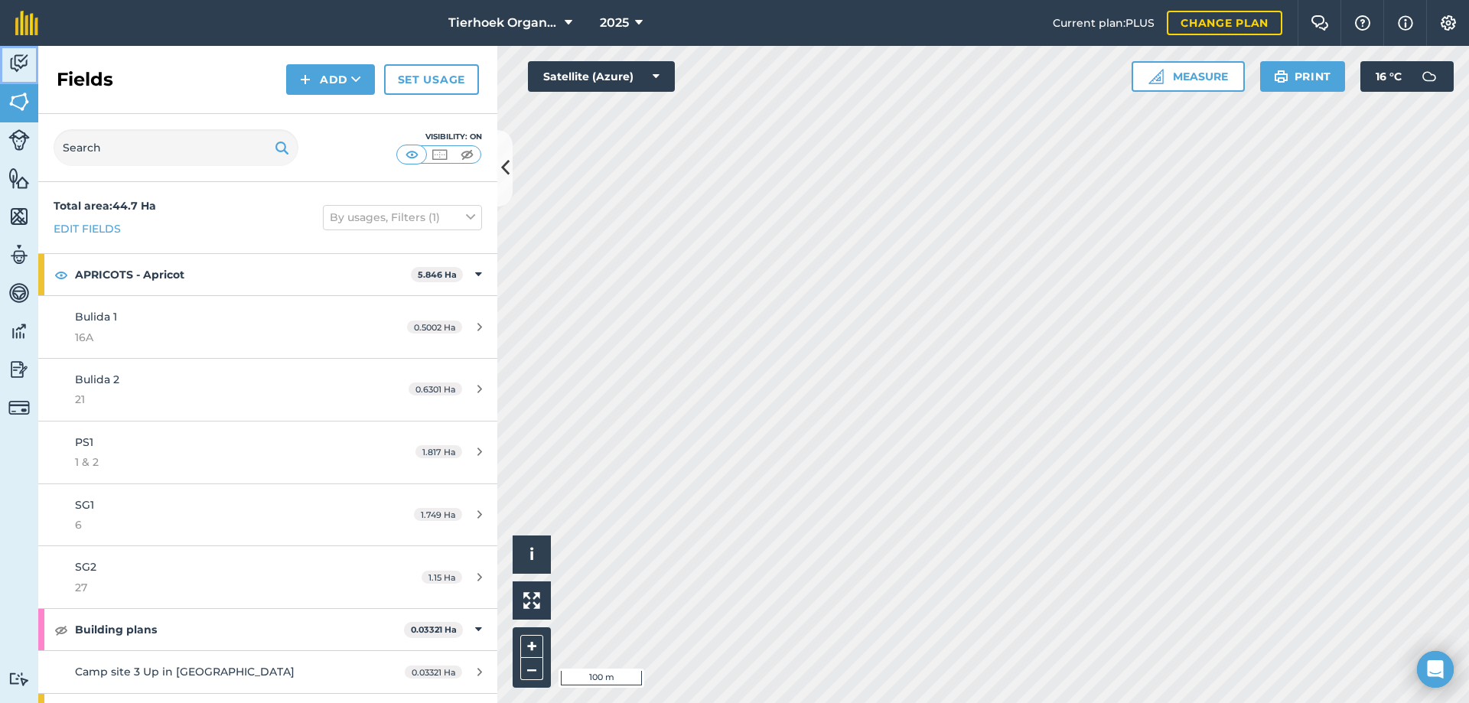
click at [21, 57] on img at bounding box center [18, 63] width 21 height 23
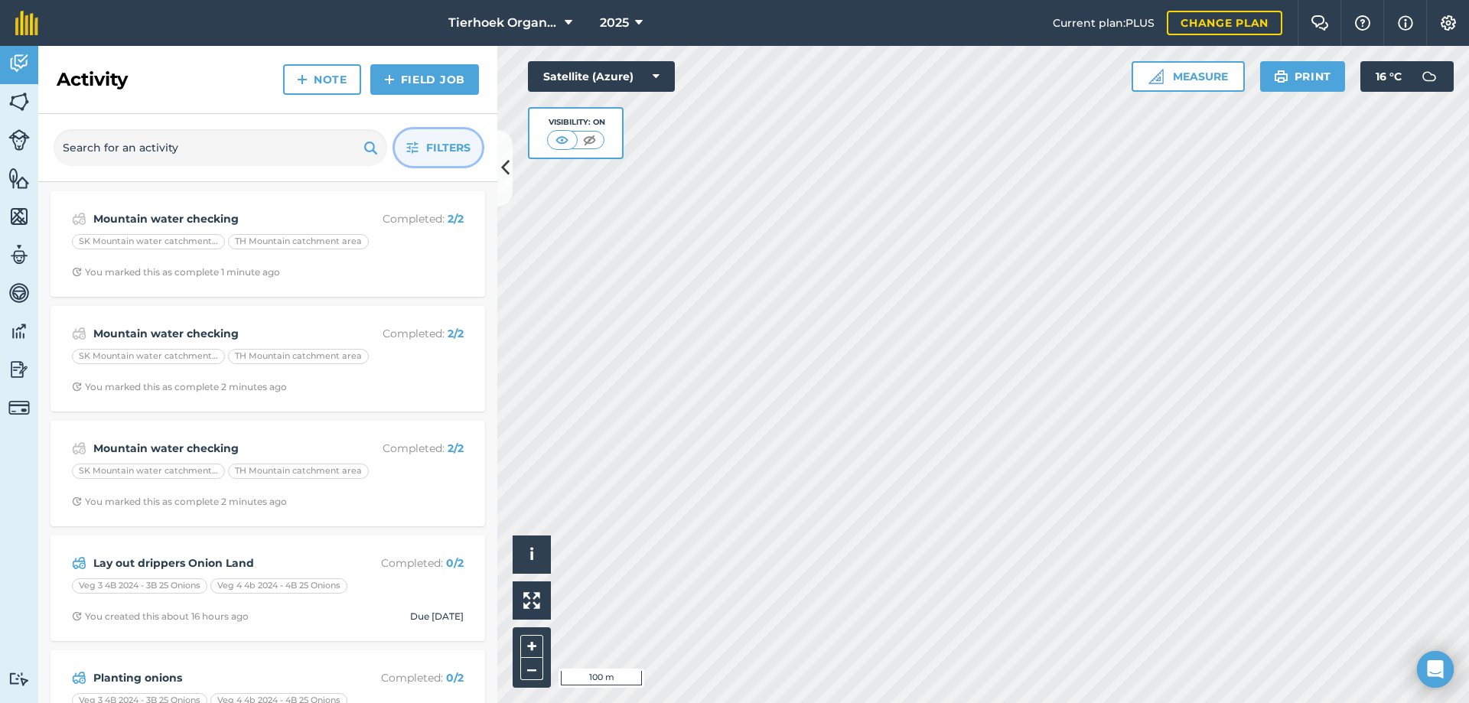
click at [432, 154] on span "Filters" at bounding box center [448, 147] width 44 height 17
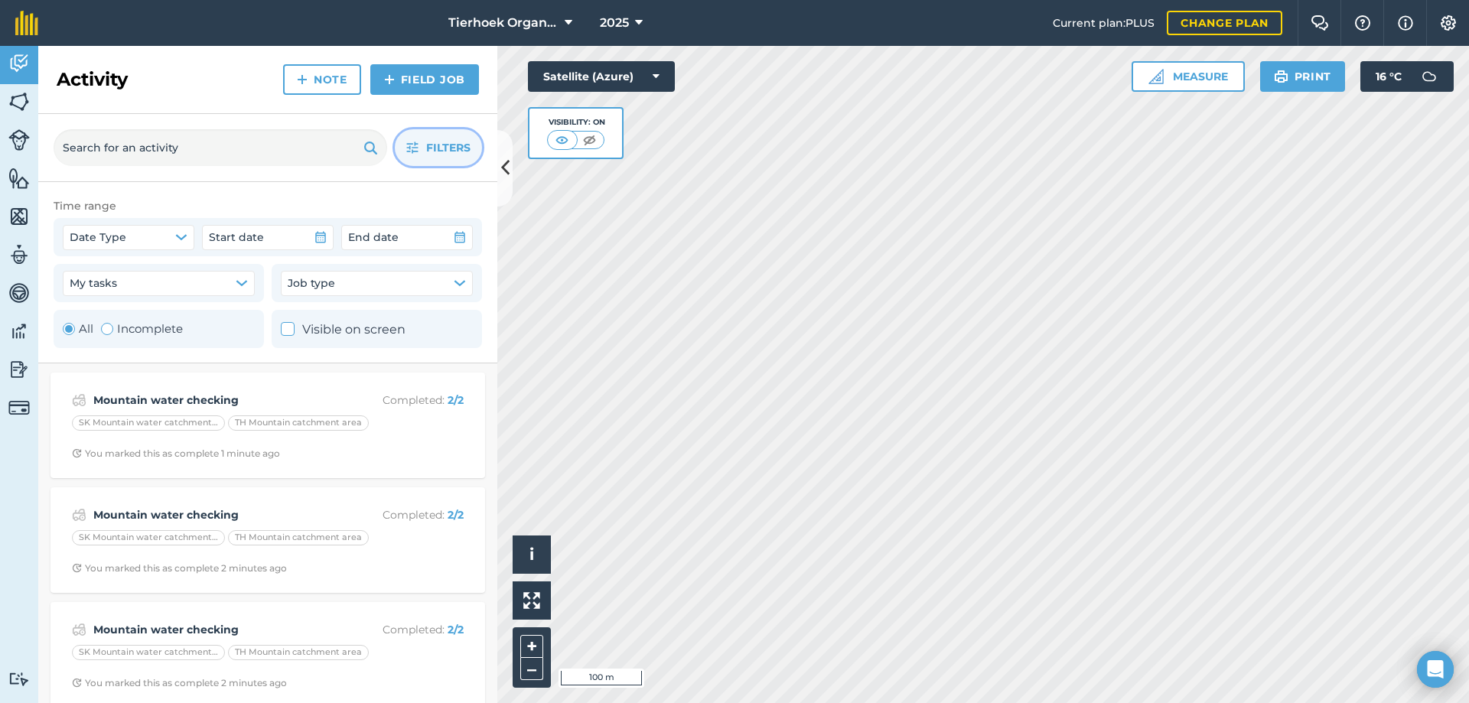
click at [119, 330] on label "Incomplete" at bounding box center [142, 329] width 82 height 18
radio input "false"
radio input "true"
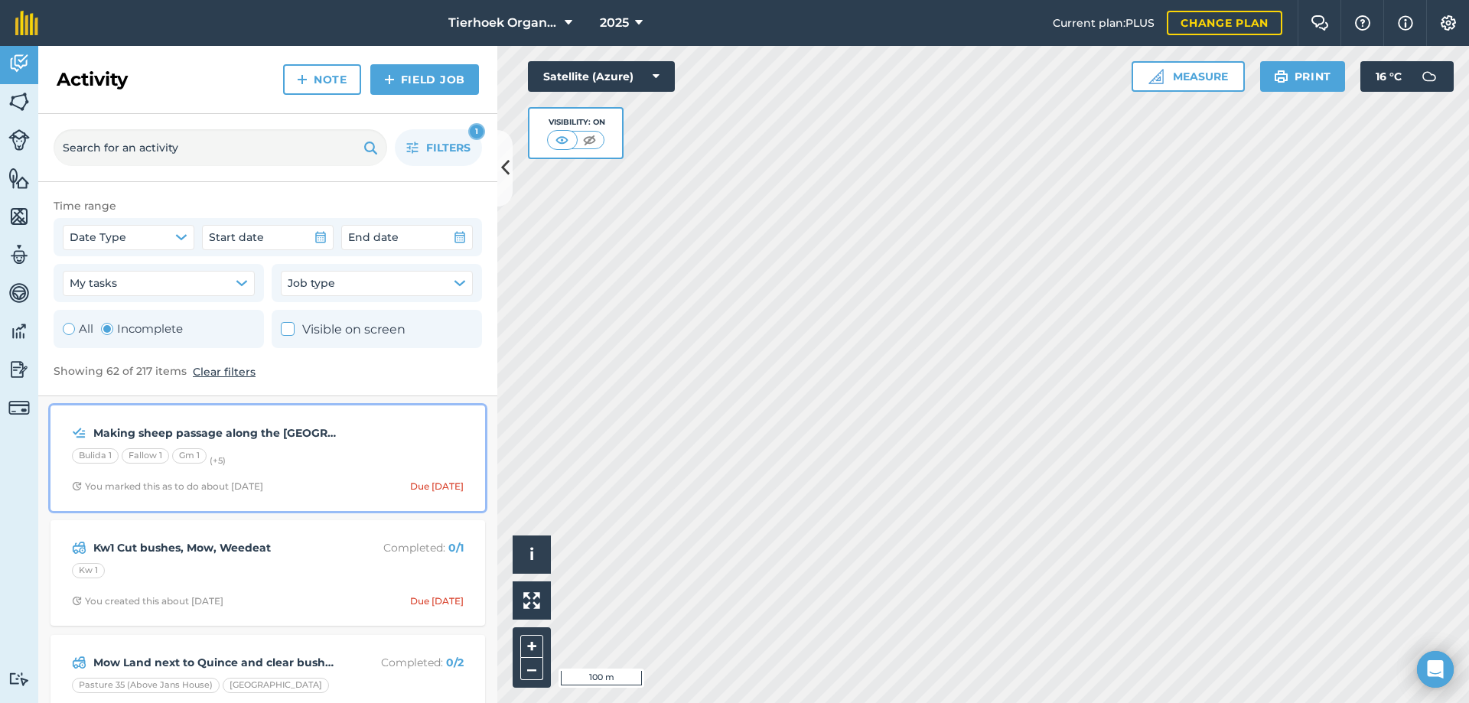
click at [336, 462] on div "Bulida 1 Fallow 1 Gm 1 (+ 5 )" at bounding box center [268, 458] width 392 height 20
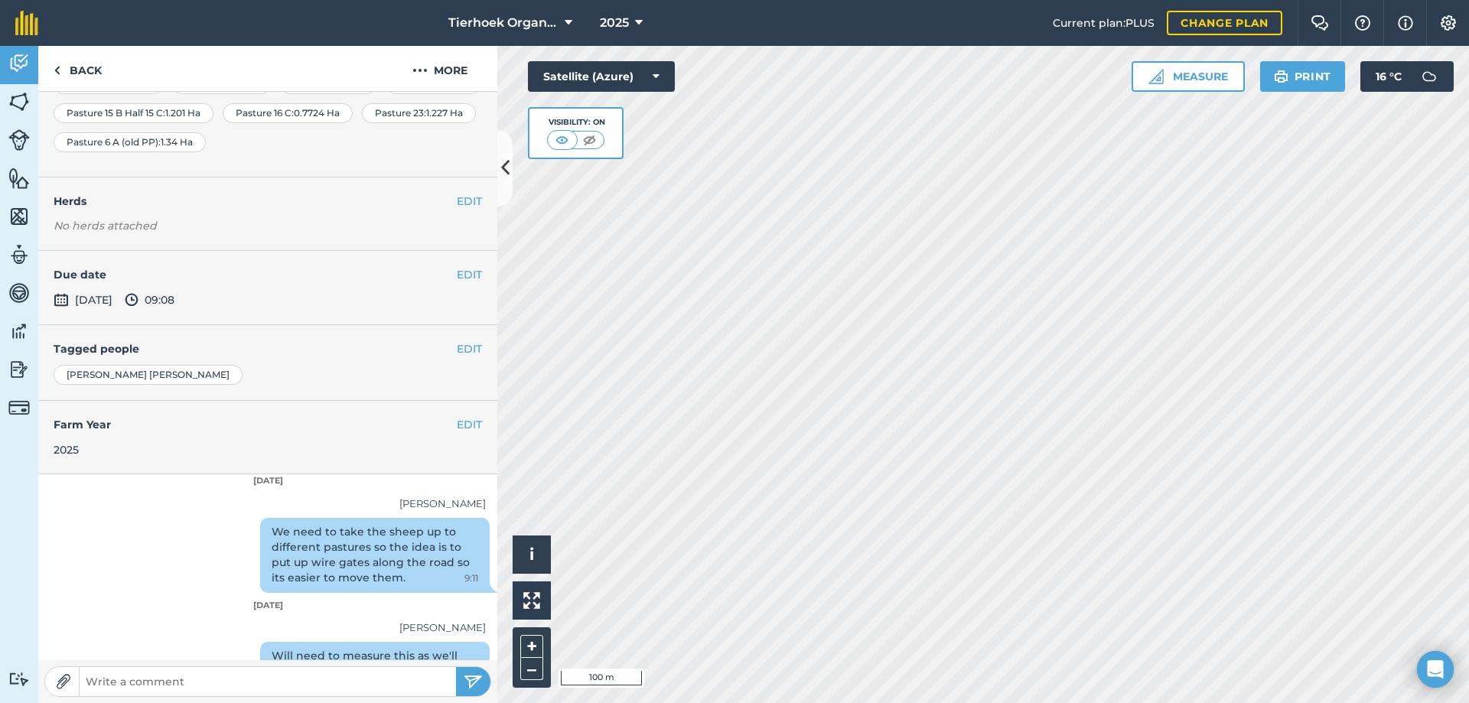
scroll to position [282, 0]
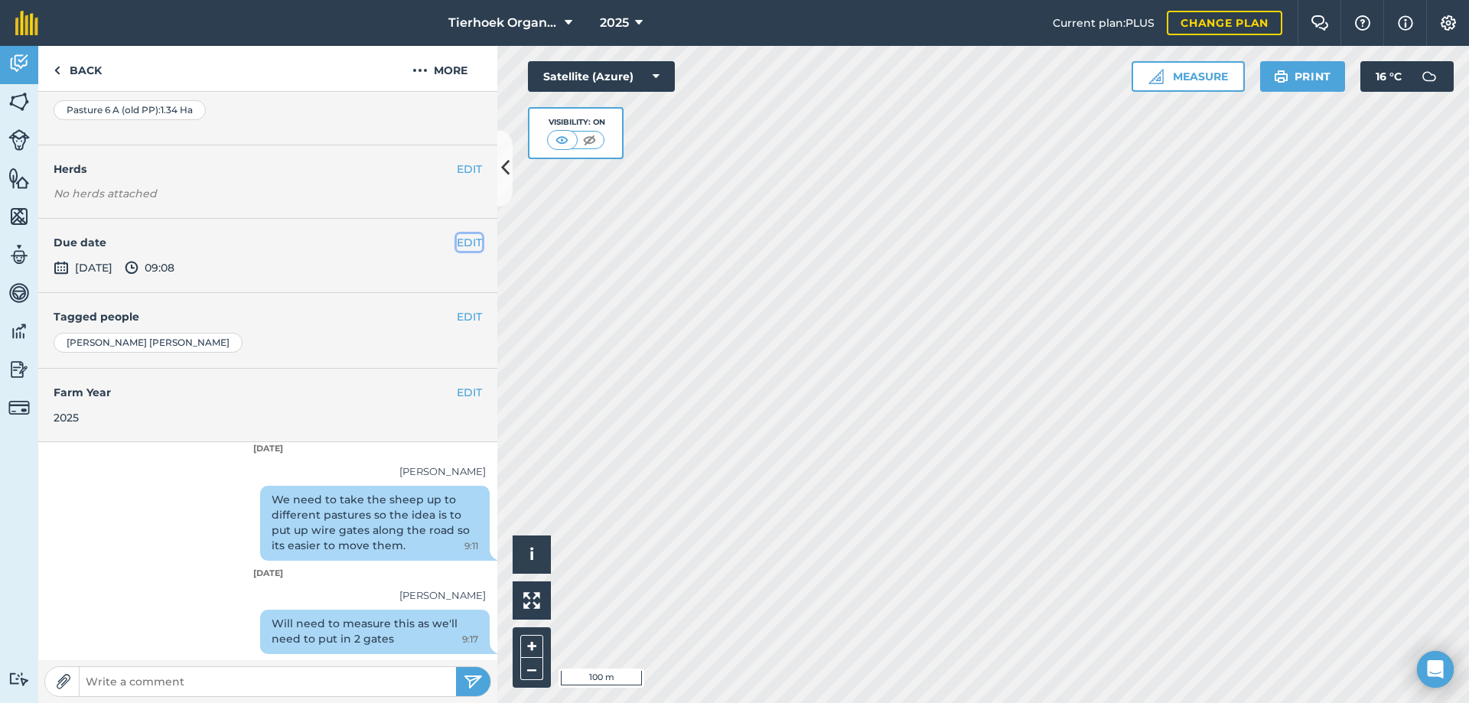
click at [457, 241] on button "EDIT" at bounding box center [469, 242] width 25 height 17
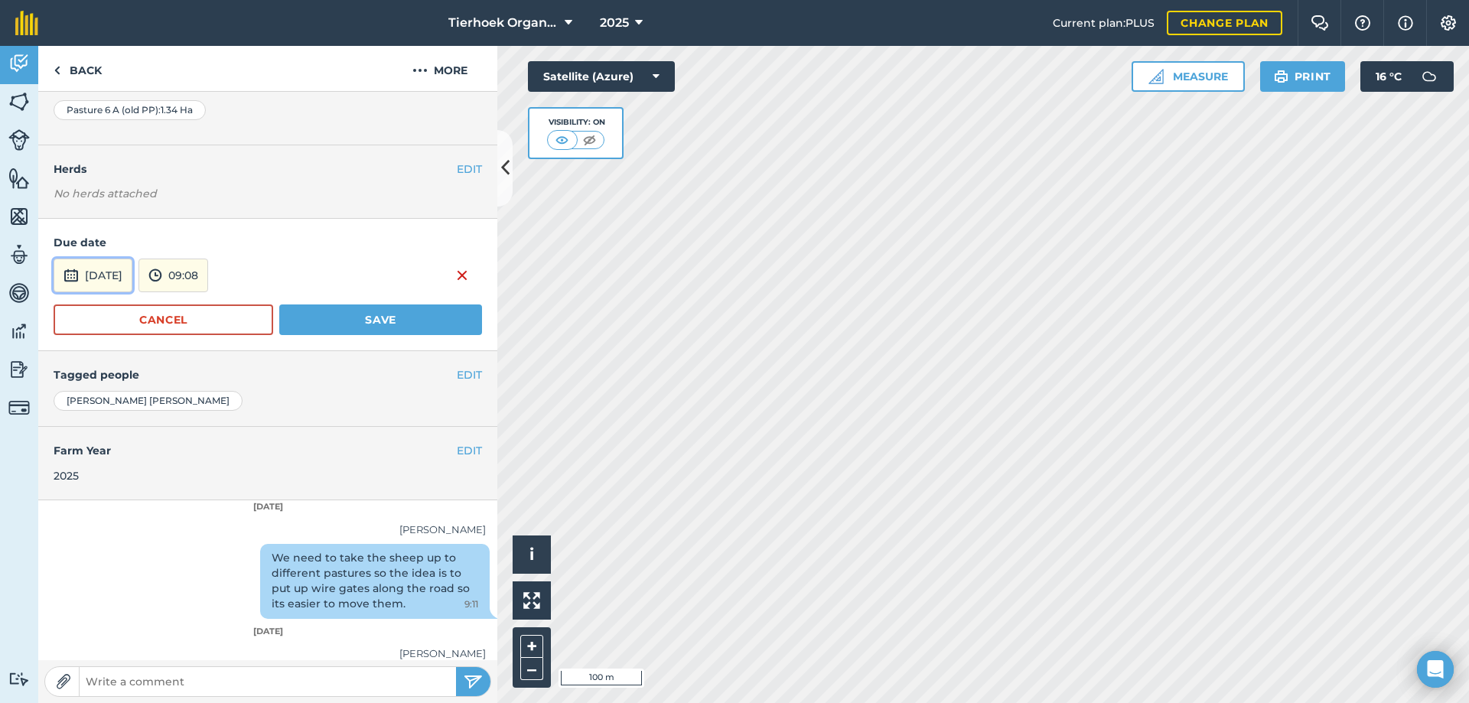
click at [132, 268] on button "[DATE]" at bounding box center [93, 276] width 79 height 34
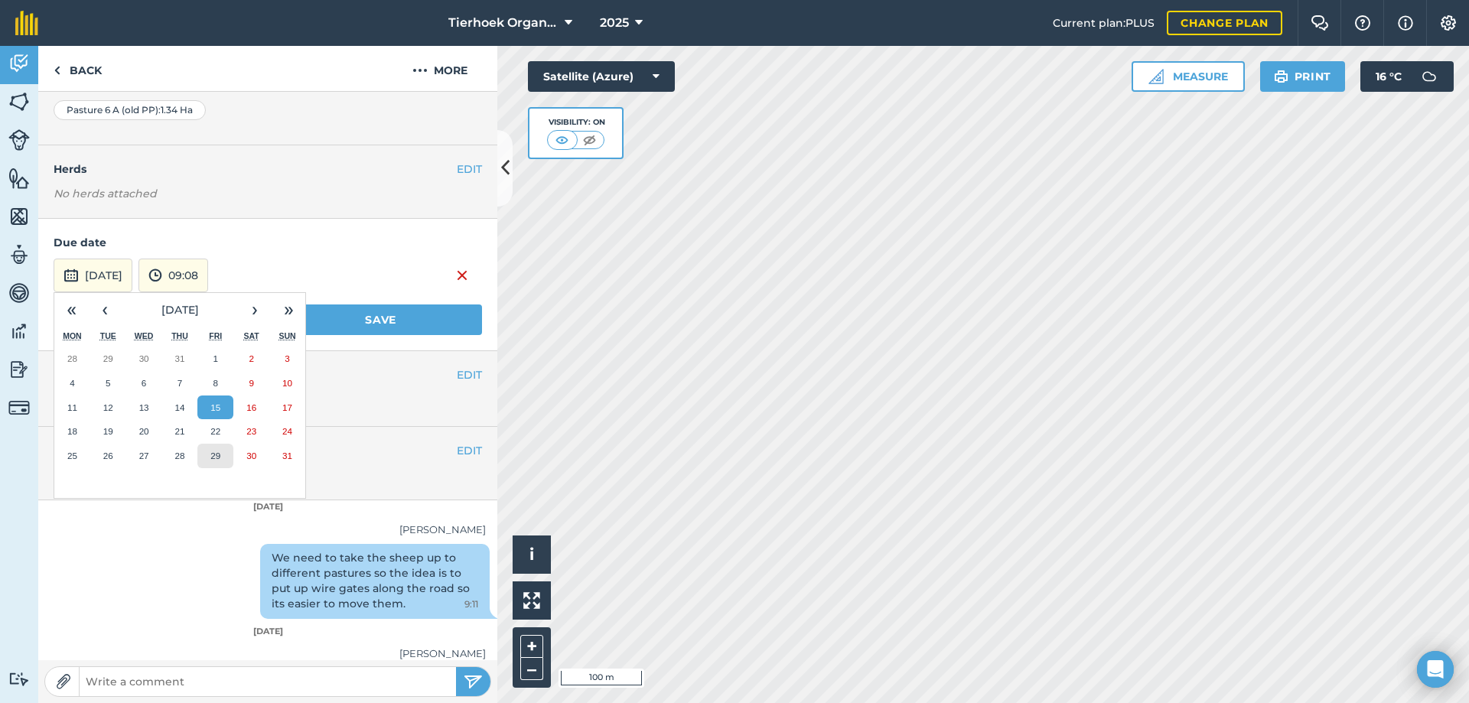
click at [210, 461] on button "29" at bounding box center [215, 456] width 36 height 24
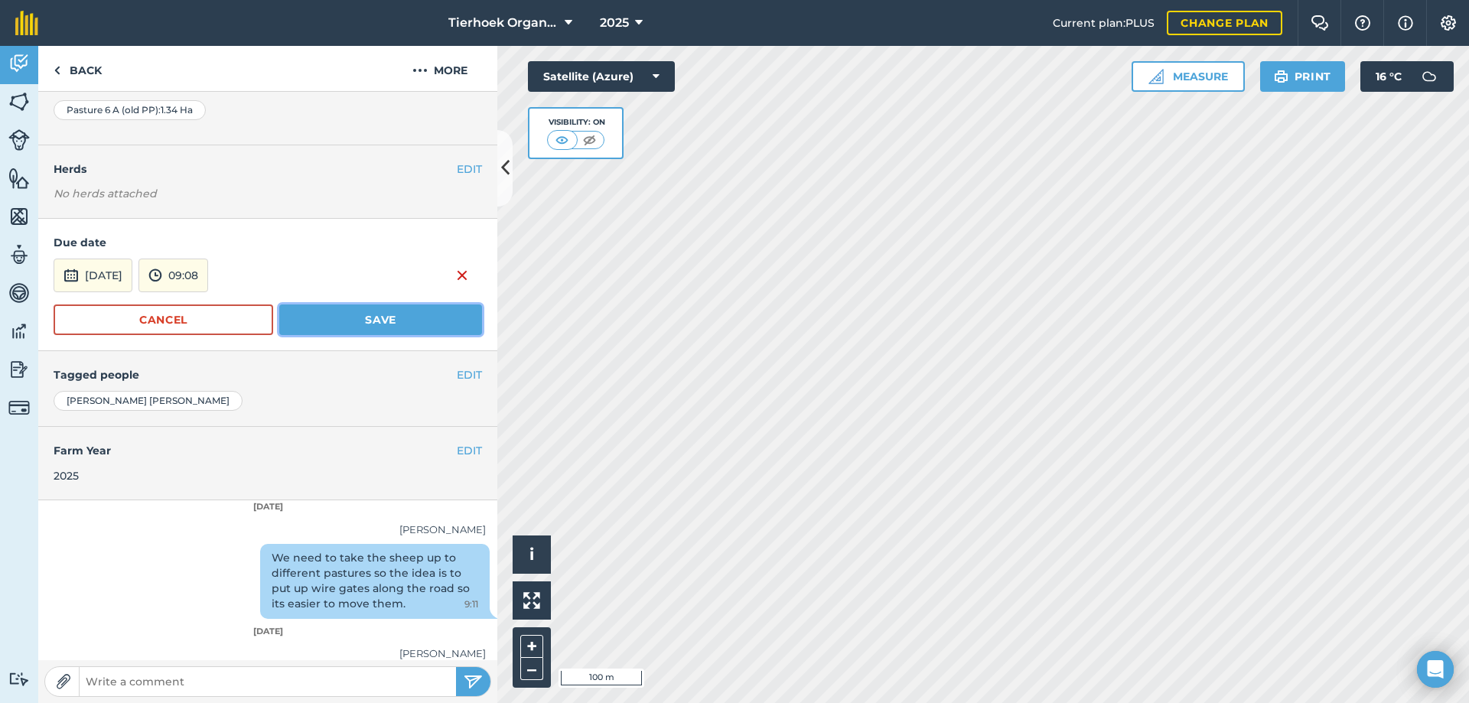
click at [356, 321] on button "Save" at bounding box center [380, 319] width 203 height 31
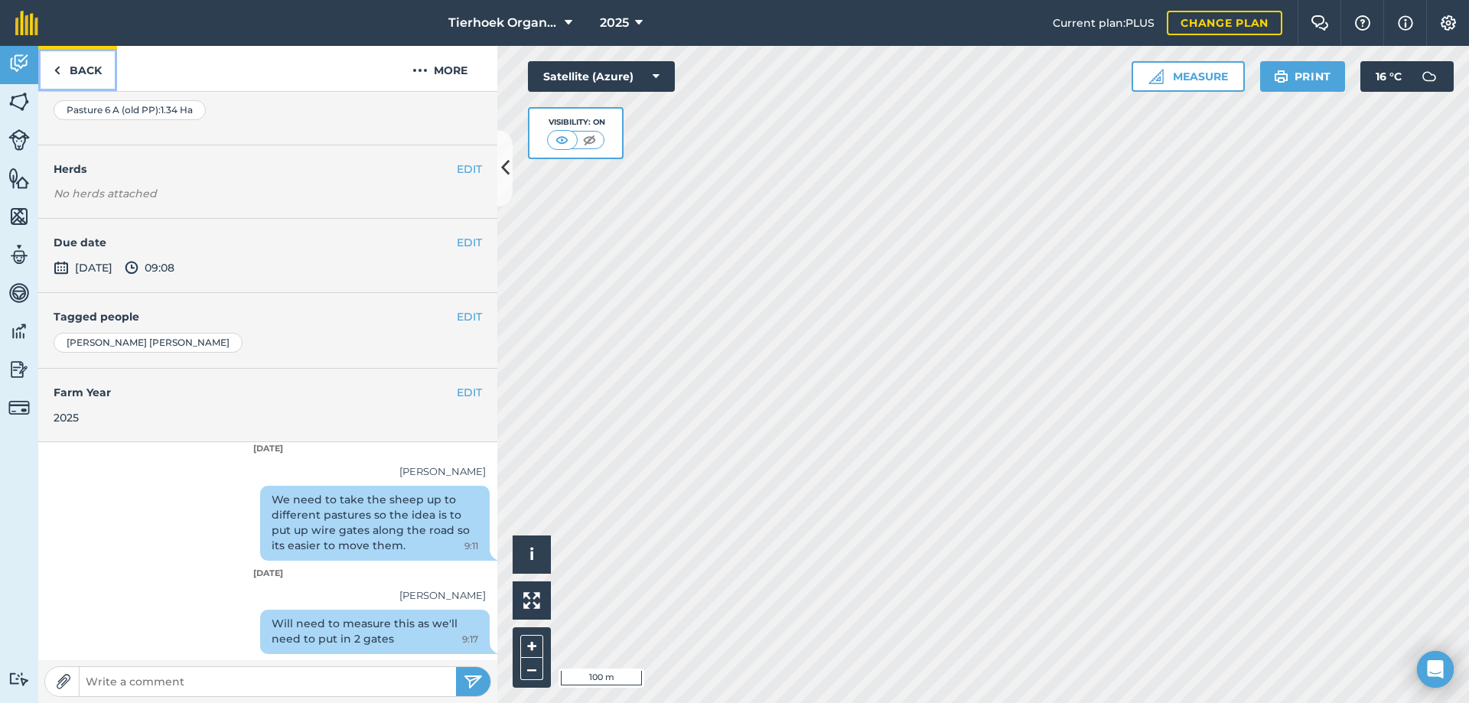
click at [76, 68] on link "Back" at bounding box center [77, 68] width 79 height 45
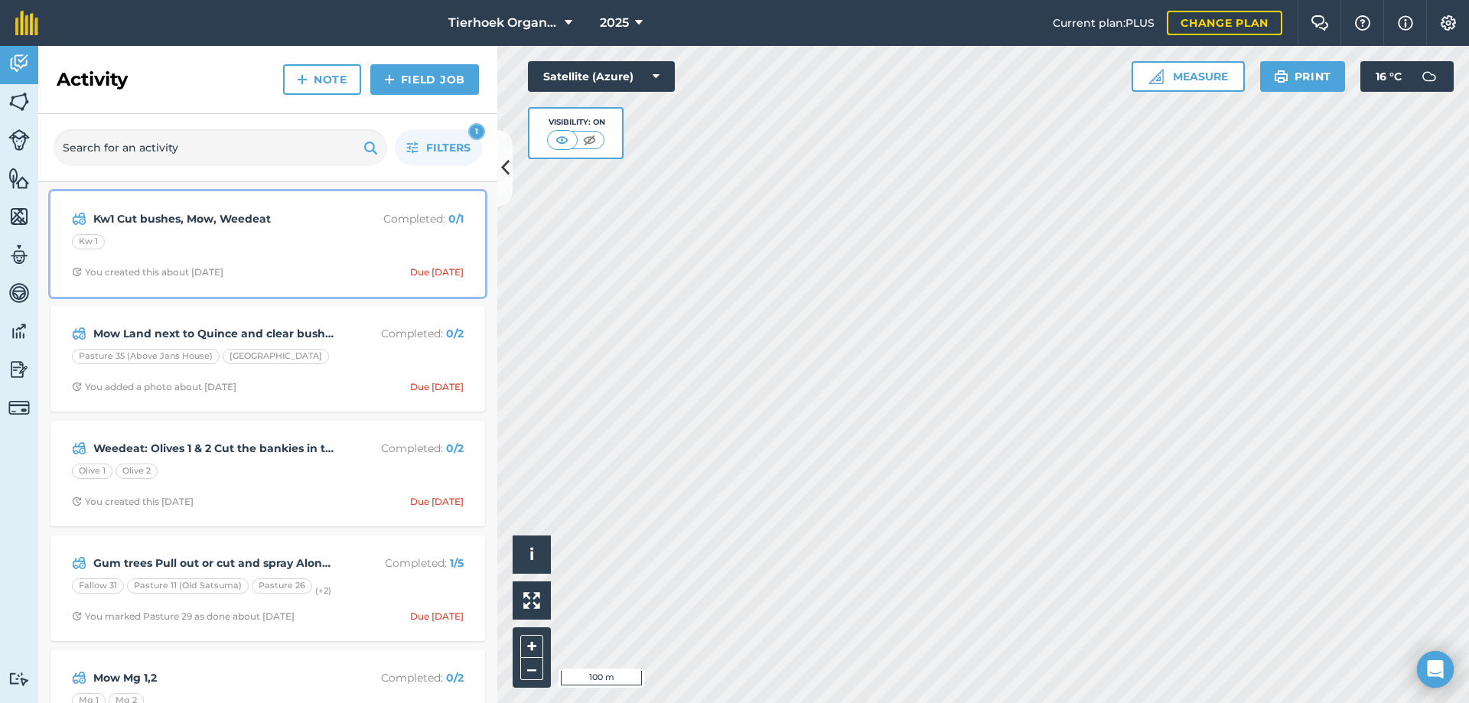
click at [335, 249] on div "Kw 1" at bounding box center [268, 244] width 392 height 20
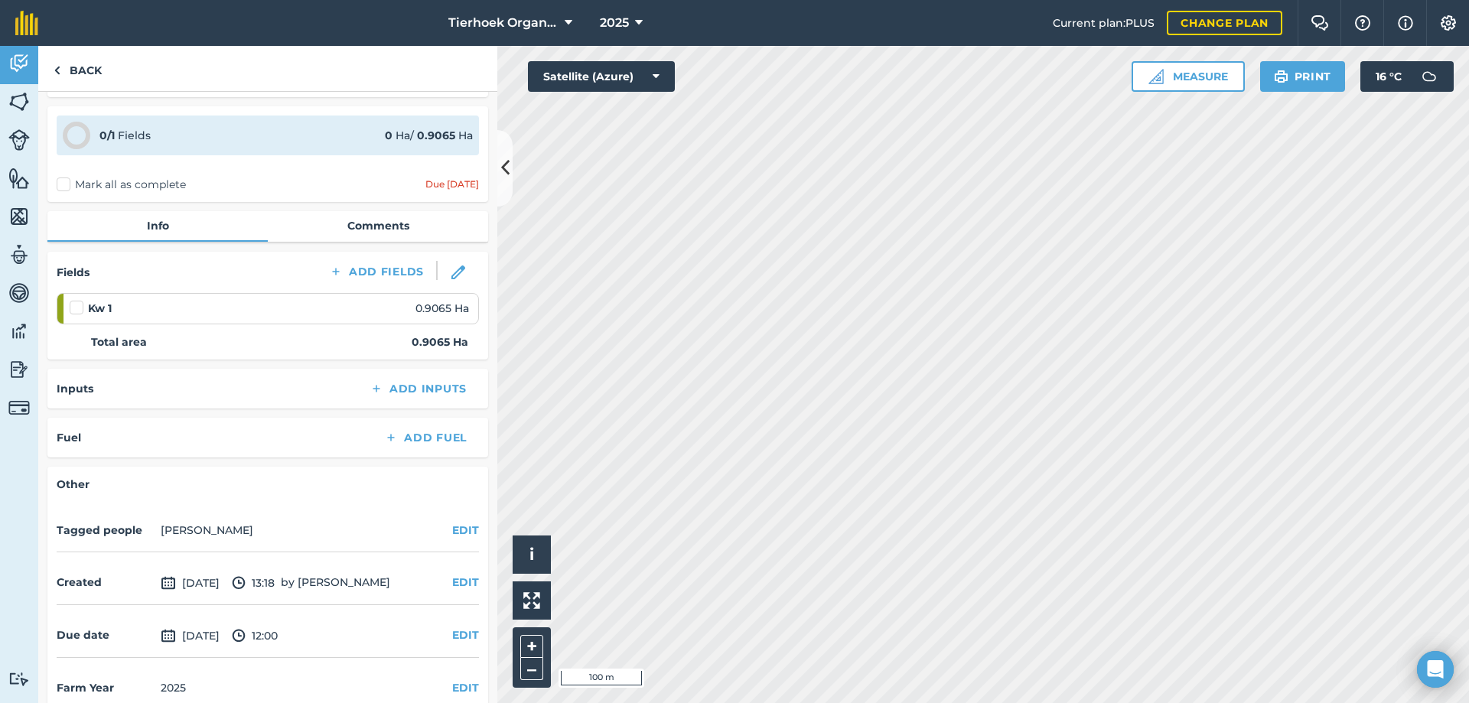
scroll to position [68, 0]
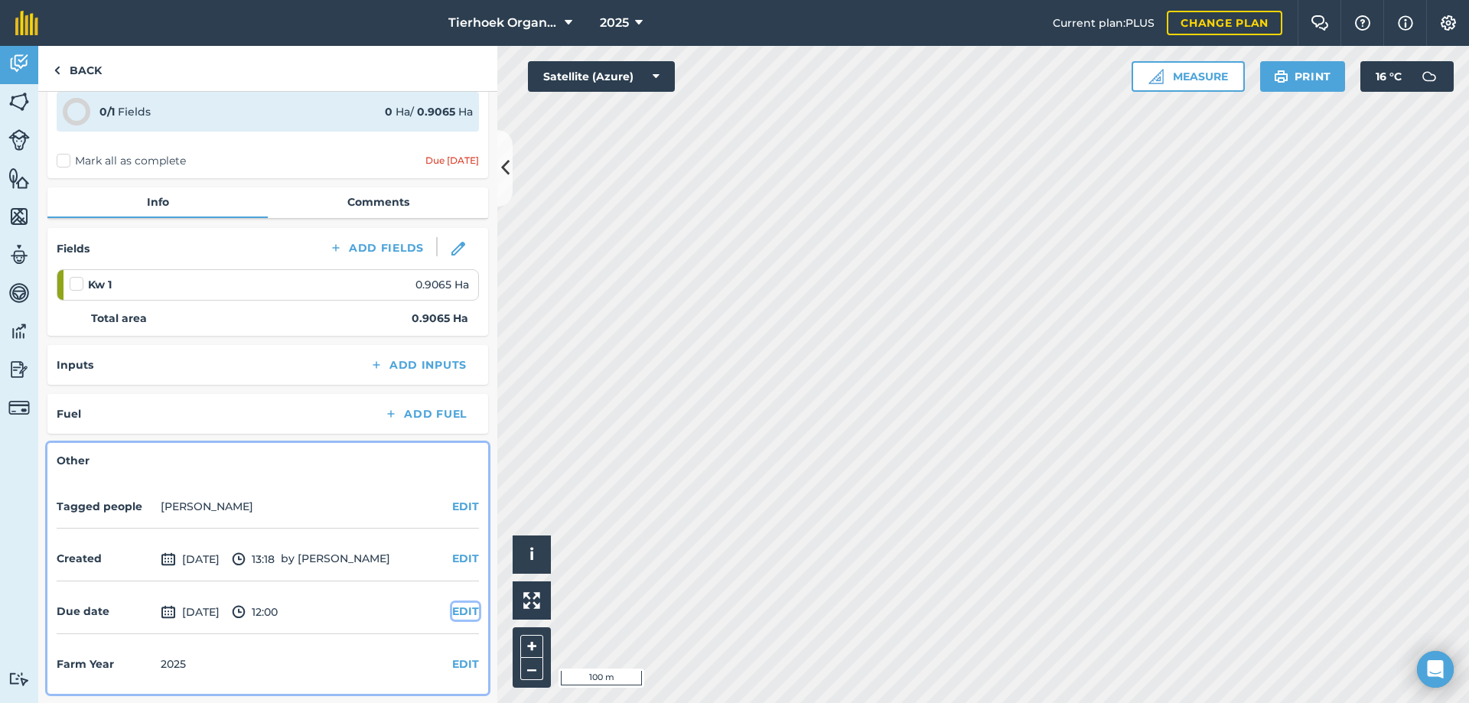
click at [452, 610] on button "EDIT" at bounding box center [465, 611] width 27 height 17
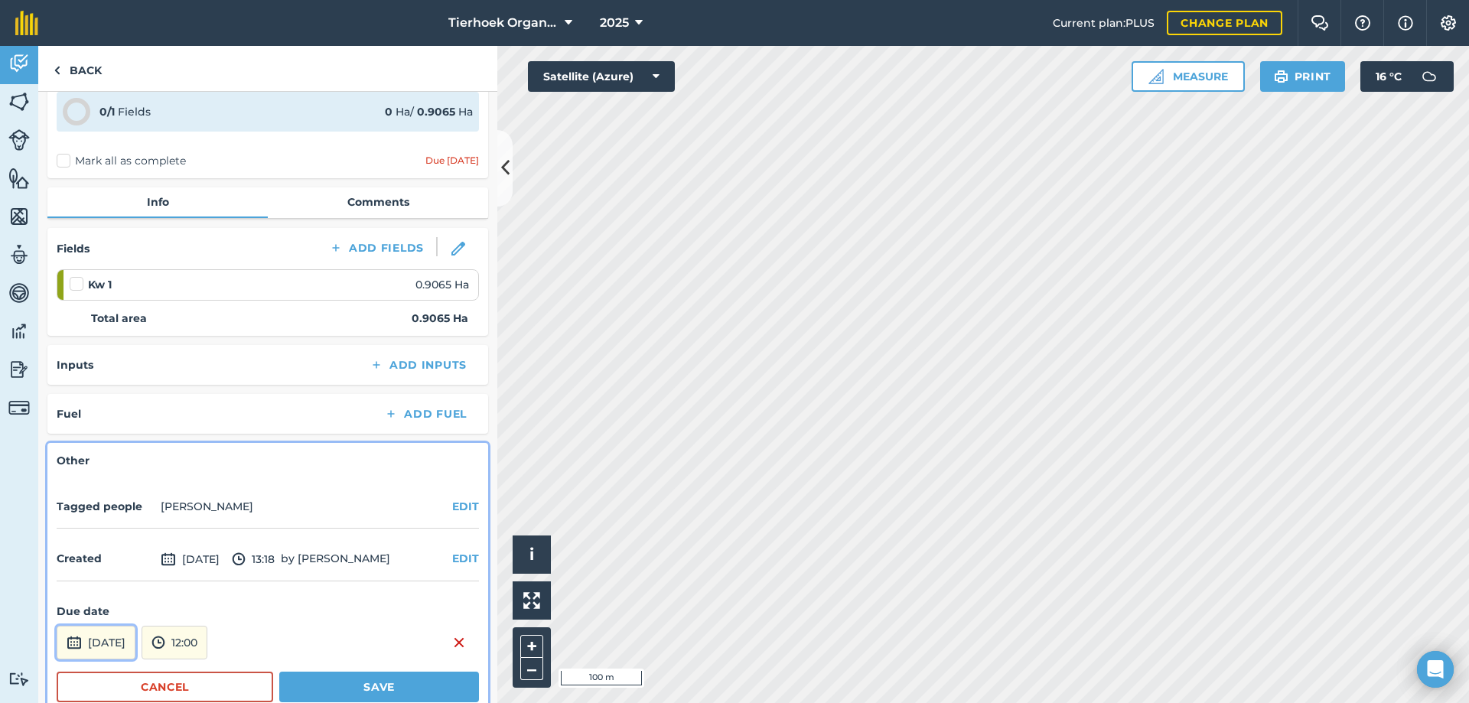
click at [125, 636] on button "[DATE]" at bounding box center [96, 643] width 79 height 34
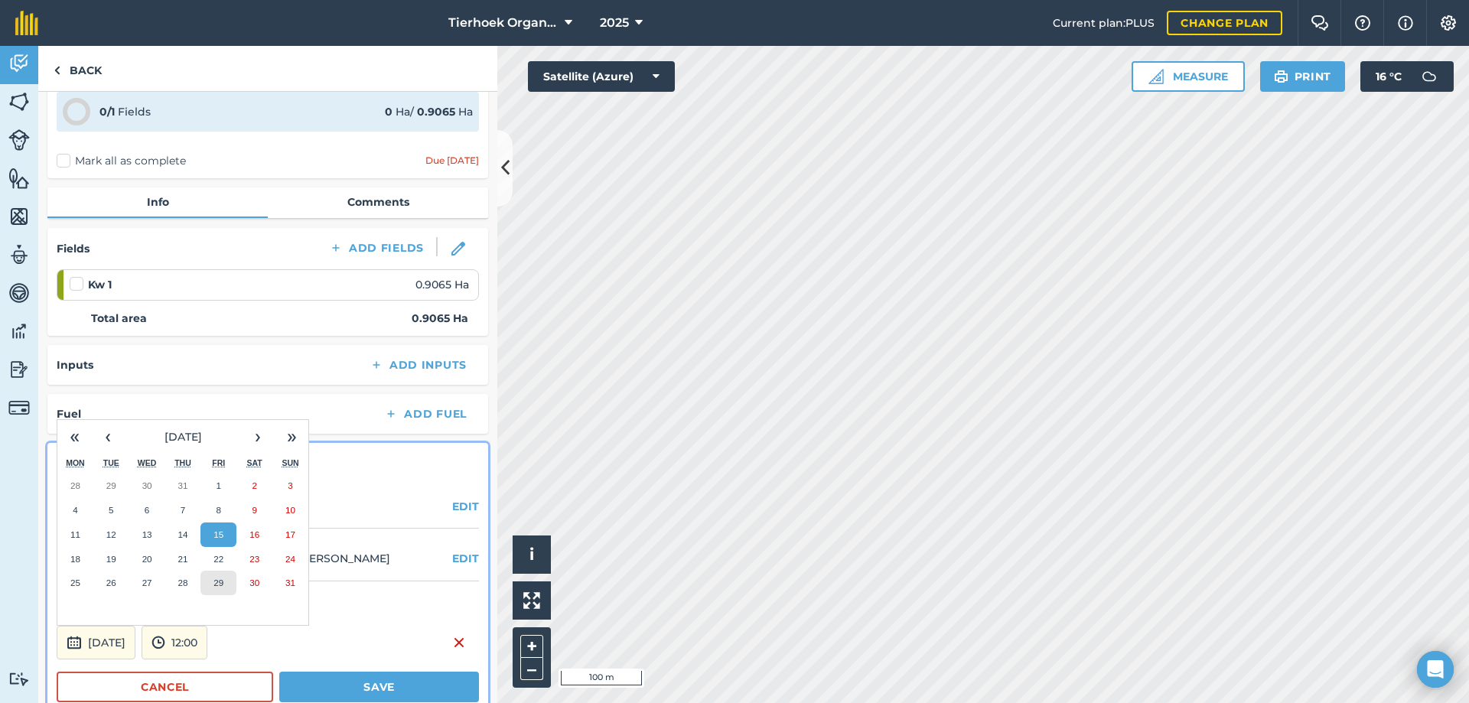
click at [214, 584] on abbr "29" at bounding box center [218, 583] width 10 height 10
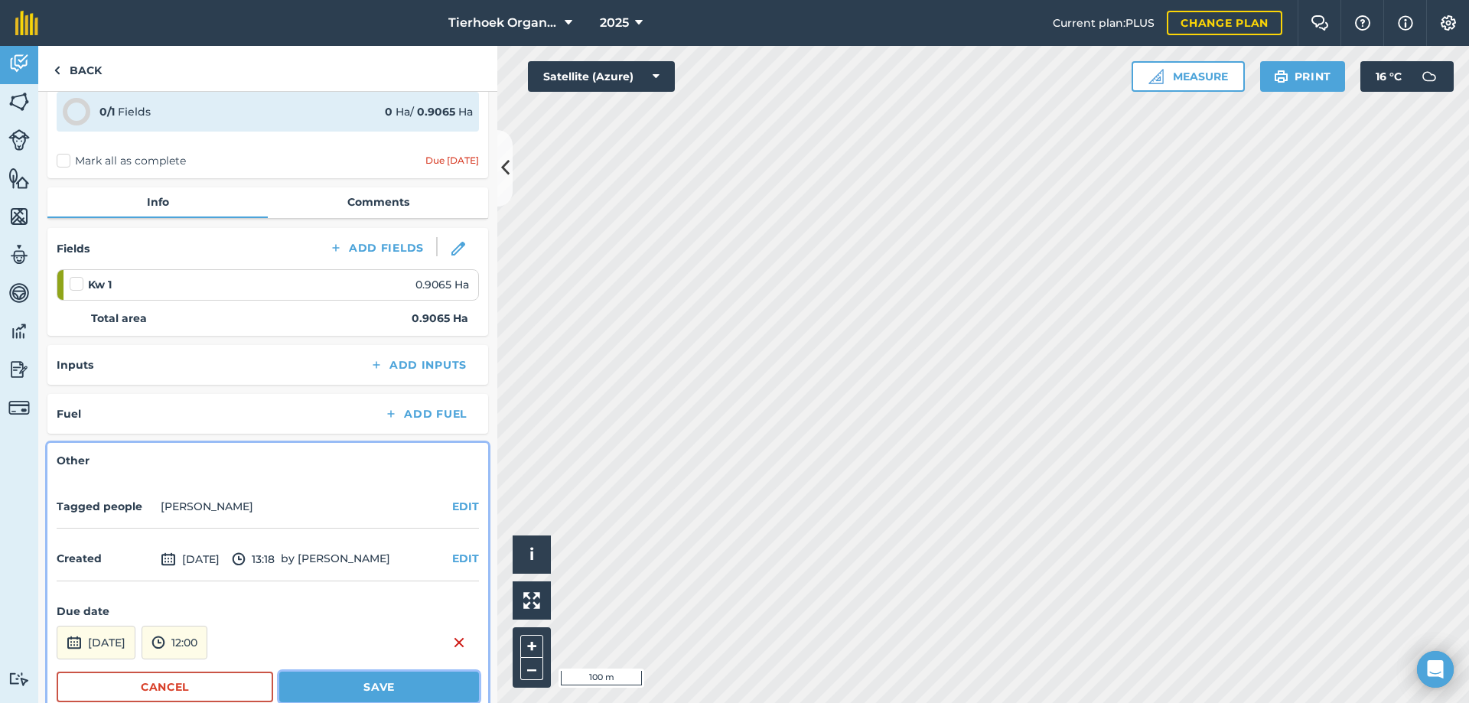
click at [306, 682] on button "Save" at bounding box center [379, 687] width 200 height 31
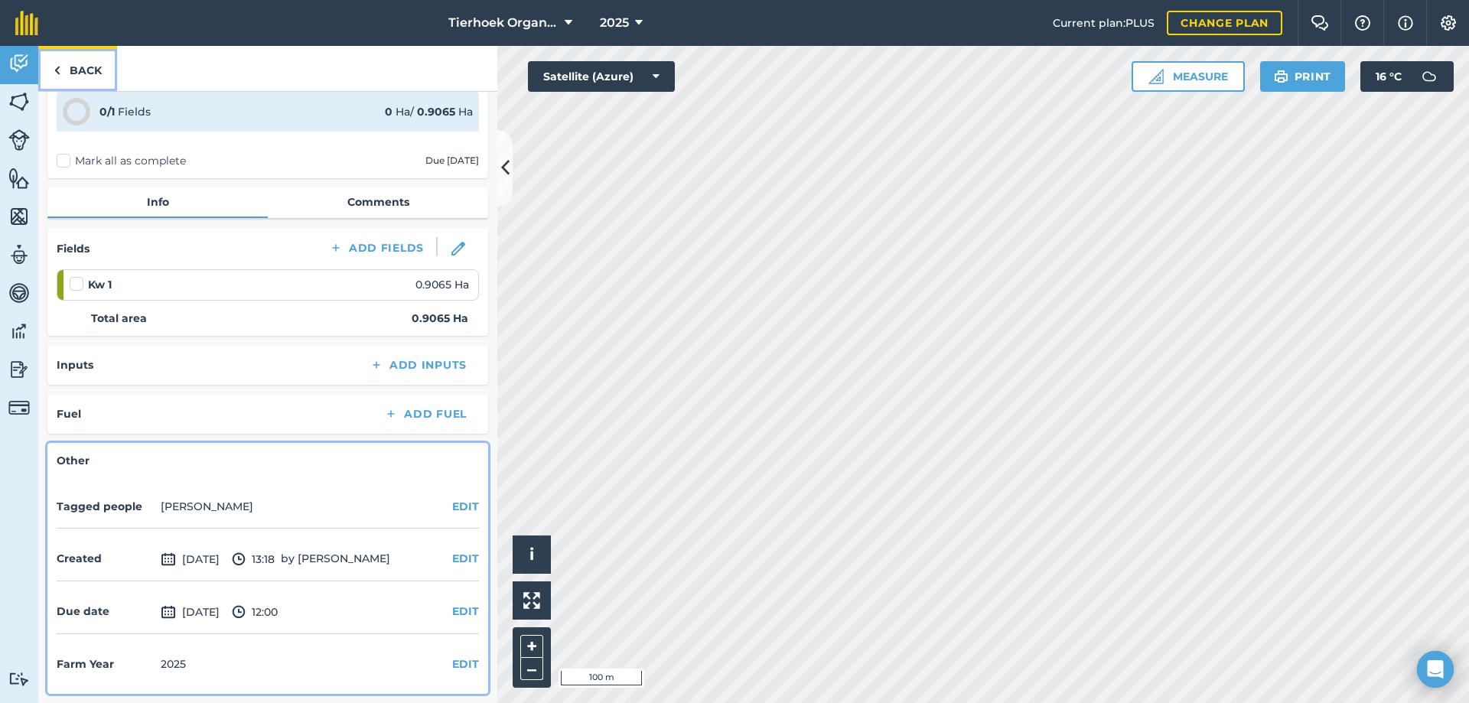
click at [83, 71] on link "Back" at bounding box center [77, 68] width 79 height 45
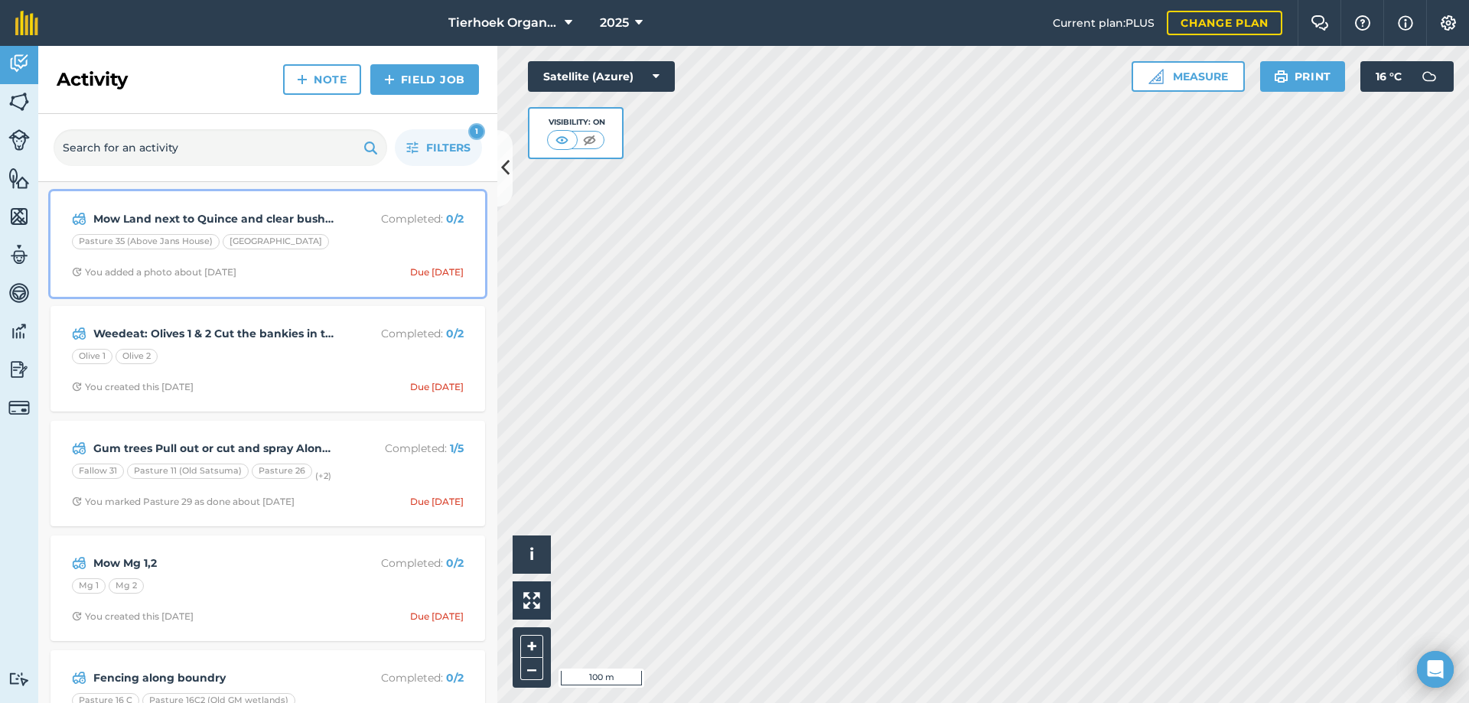
click at [365, 255] on div "Mow Land next to Quince and clear bushes Completed : 0 / 2 Pasture 35 (Above Ja…" at bounding box center [268, 243] width 416 height 87
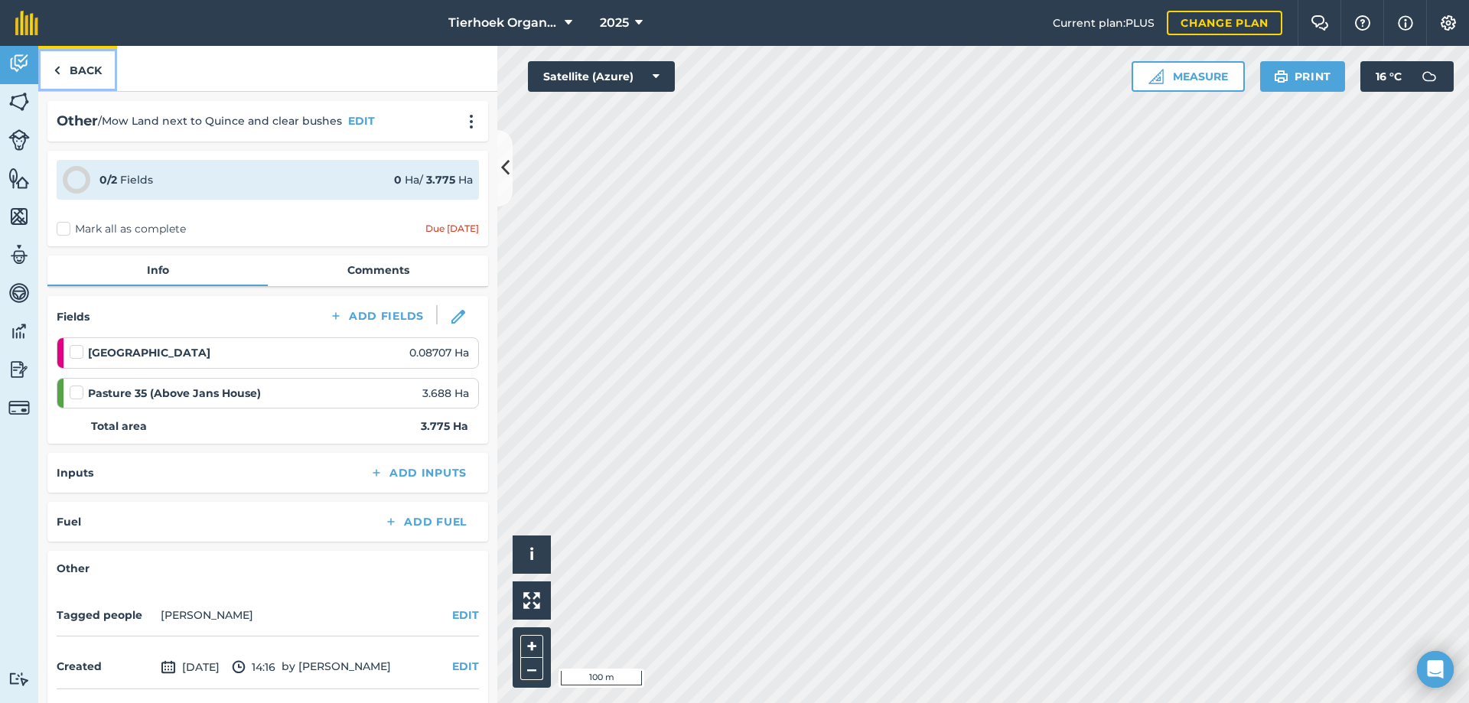
click at [81, 70] on link "Back" at bounding box center [77, 68] width 79 height 45
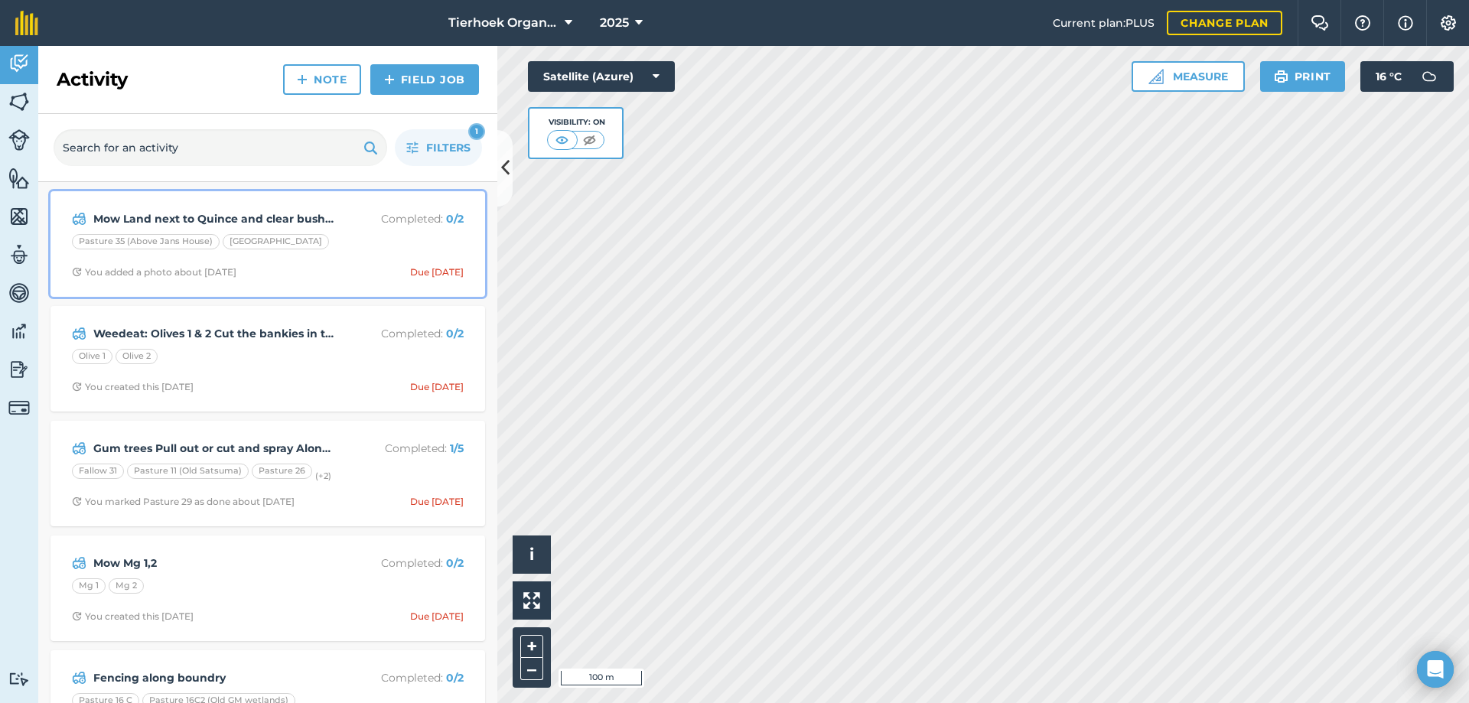
click at [318, 251] on div "Pasture 35 (Above [GEOGRAPHIC_DATA]) [GEOGRAPHIC_DATA]" at bounding box center [268, 244] width 392 height 20
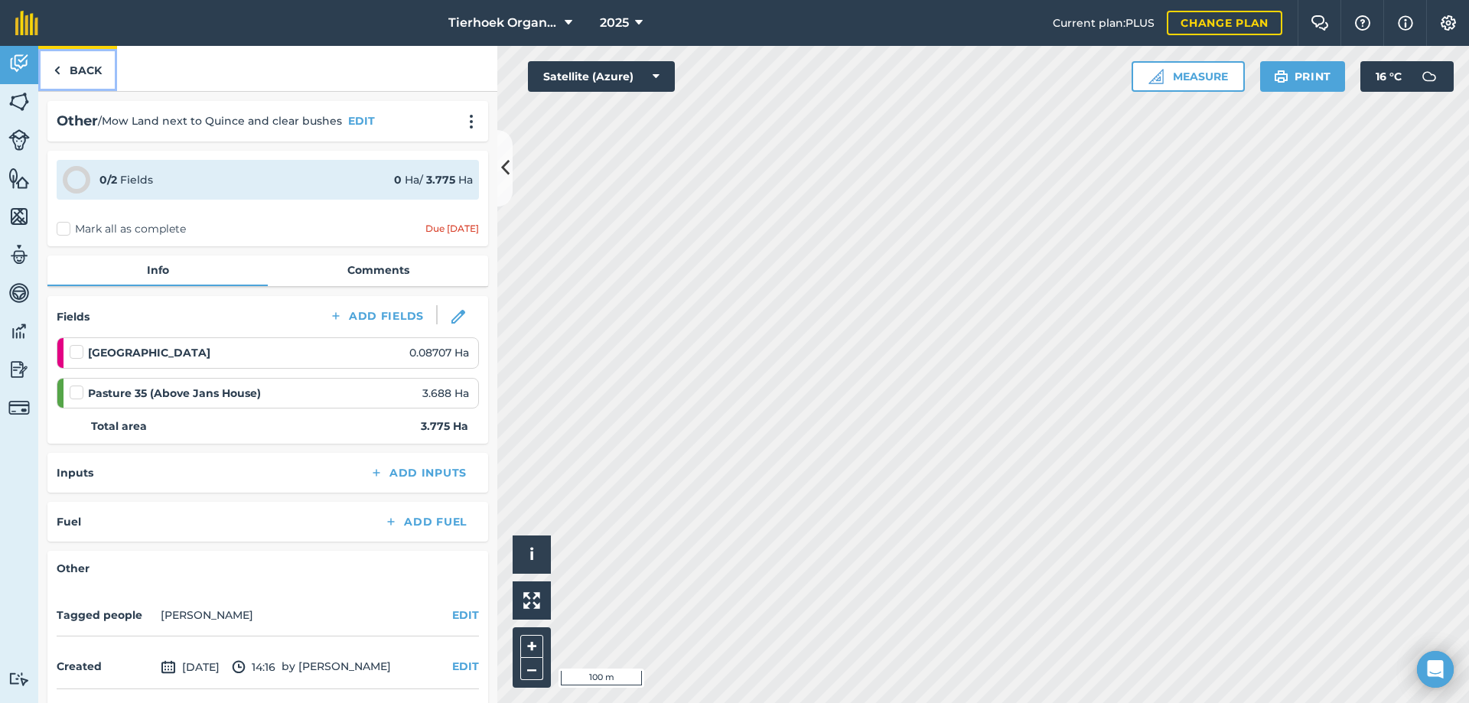
click at [65, 70] on link "Back" at bounding box center [77, 68] width 79 height 45
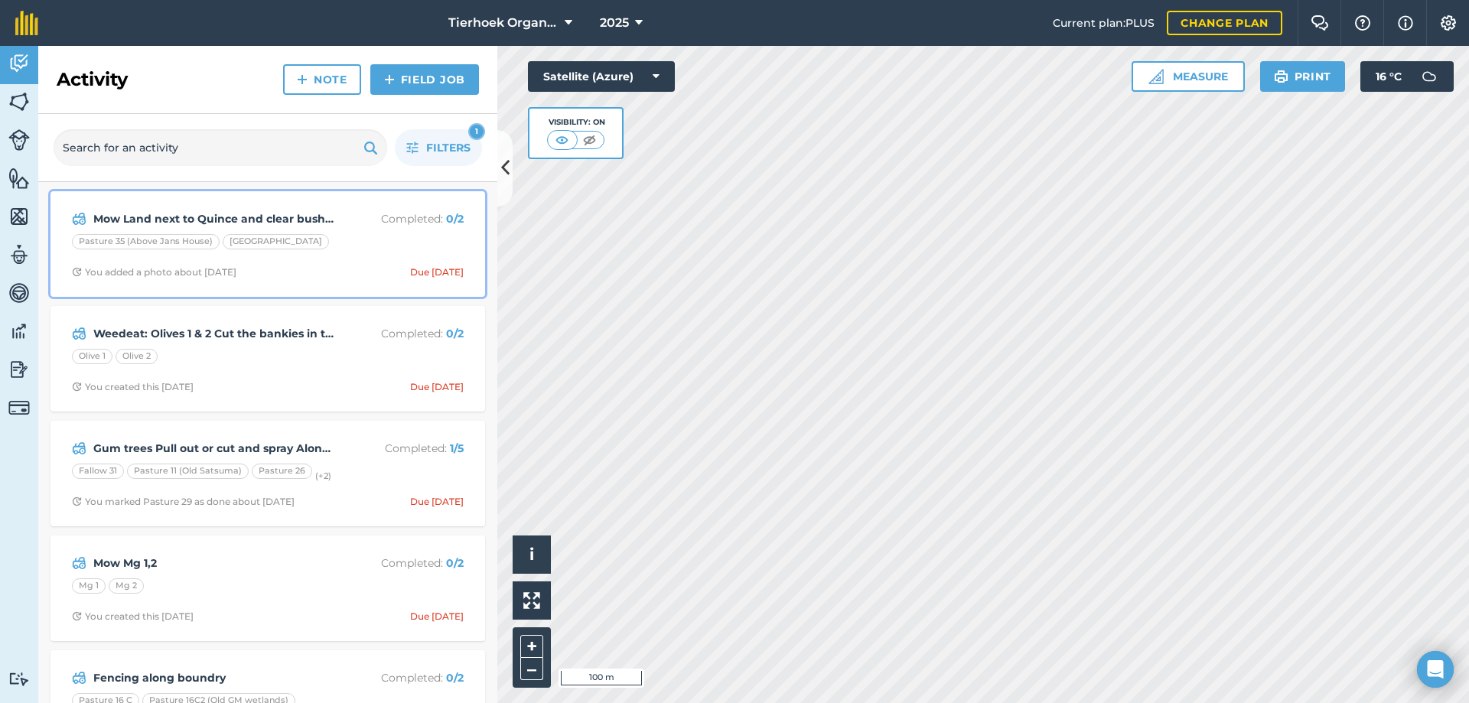
click at [328, 245] on div "Pasture 35 (Above [GEOGRAPHIC_DATA]) [GEOGRAPHIC_DATA]" at bounding box center [268, 244] width 392 height 20
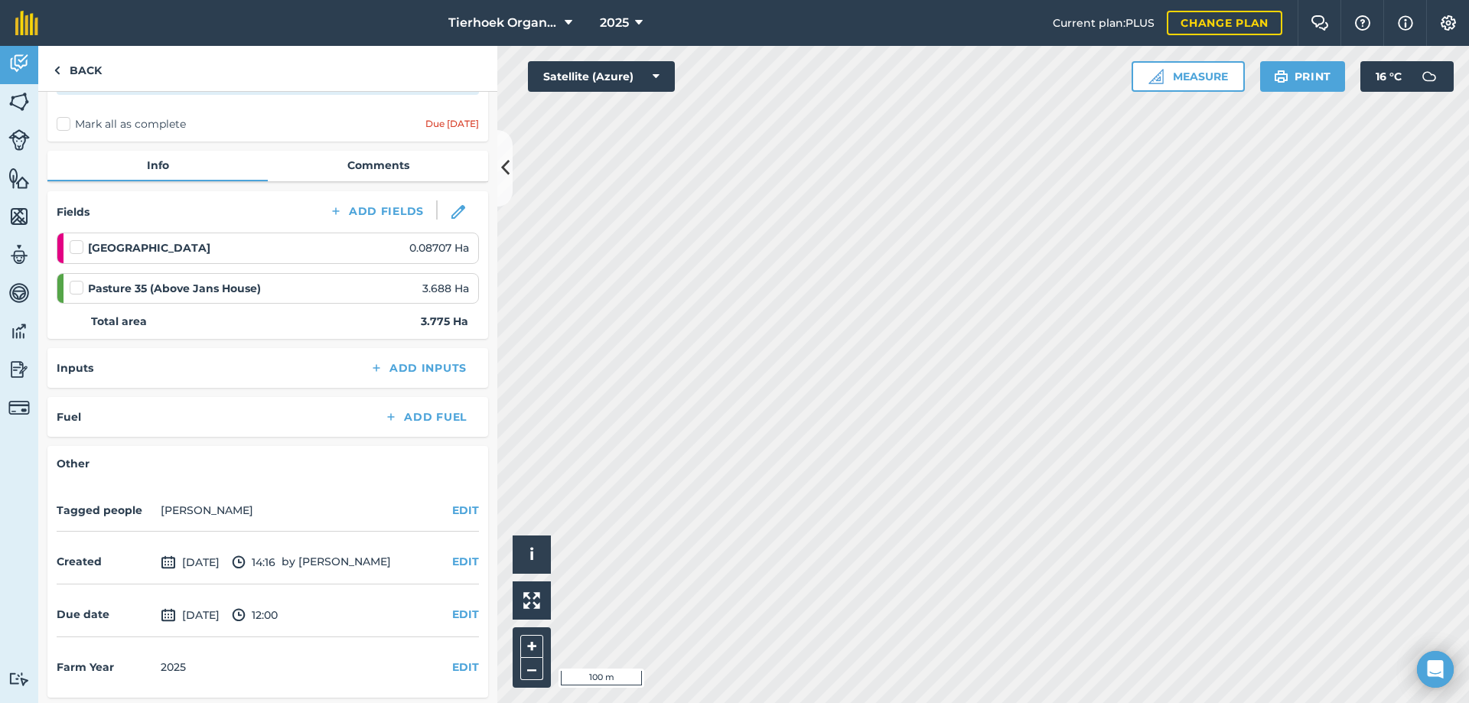
scroll to position [109, 0]
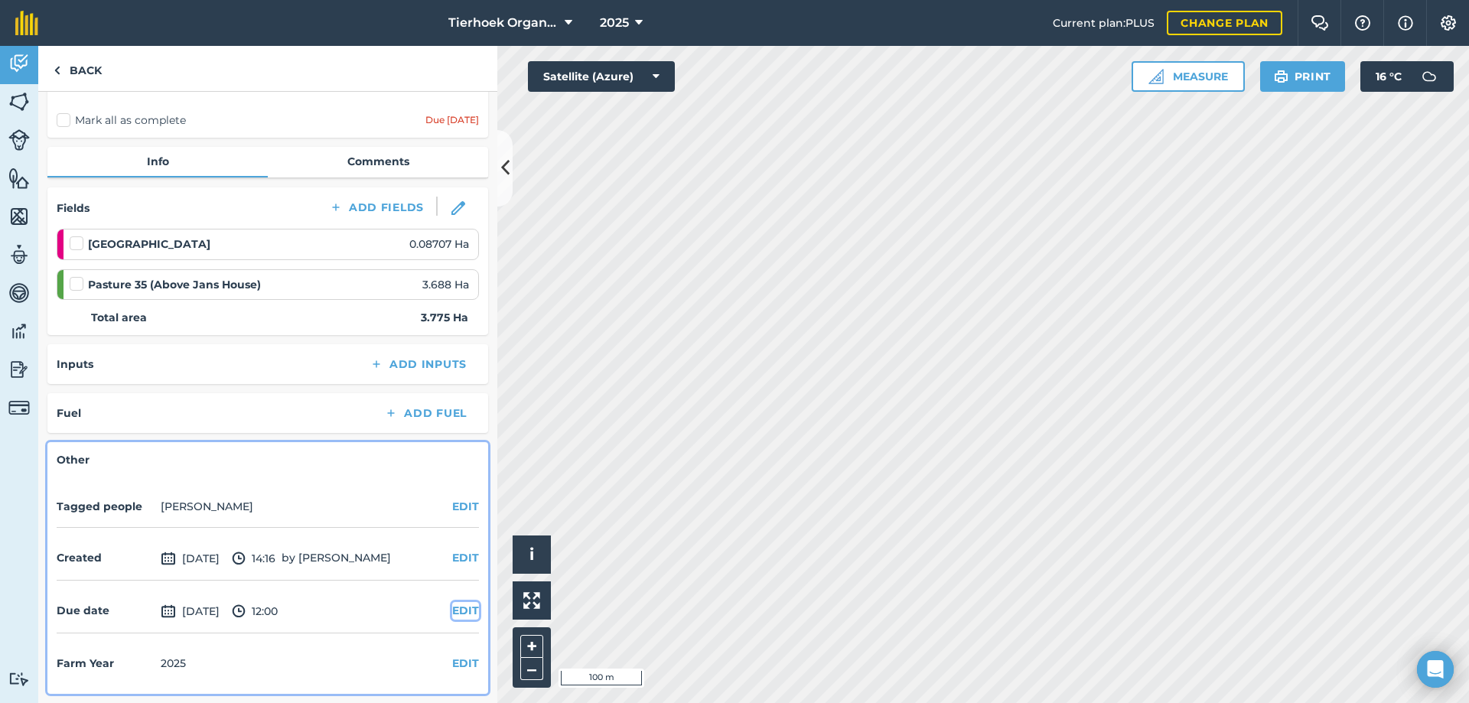
click at [452, 611] on button "EDIT" at bounding box center [465, 610] width 27 height 17
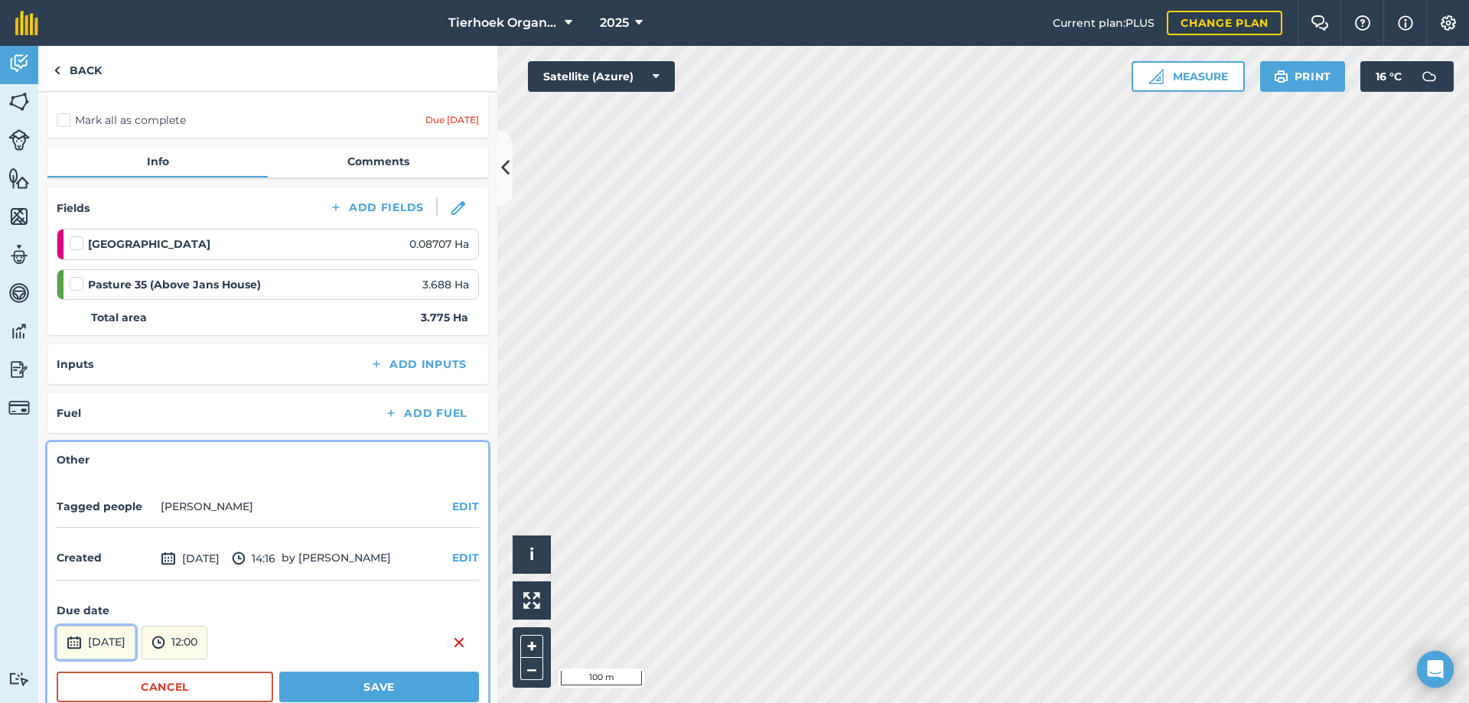
click at [135, 640] on button "[DATE]" at bounding box center [96, 643] width 79 height 34
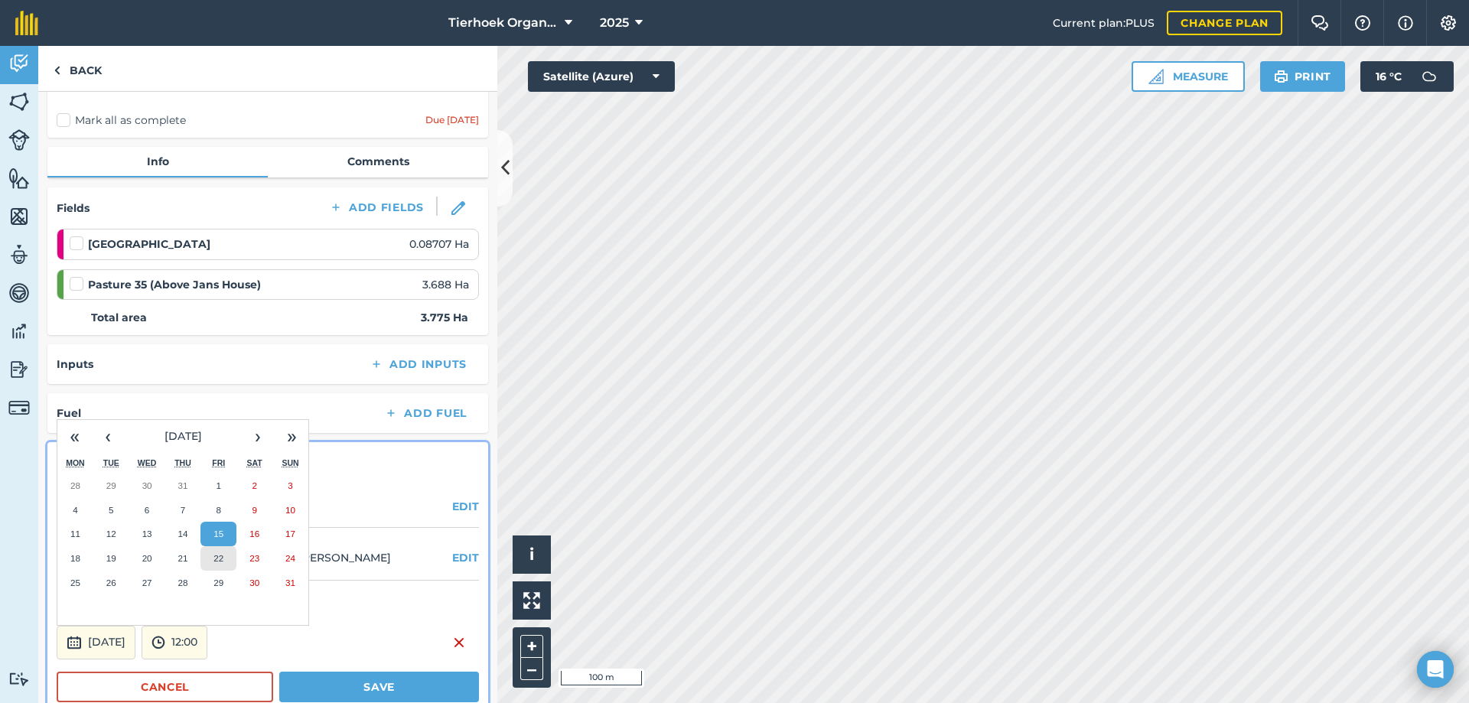
click at [222, 565] on button "22" at bounding box center [218, 558] width 36 height 24
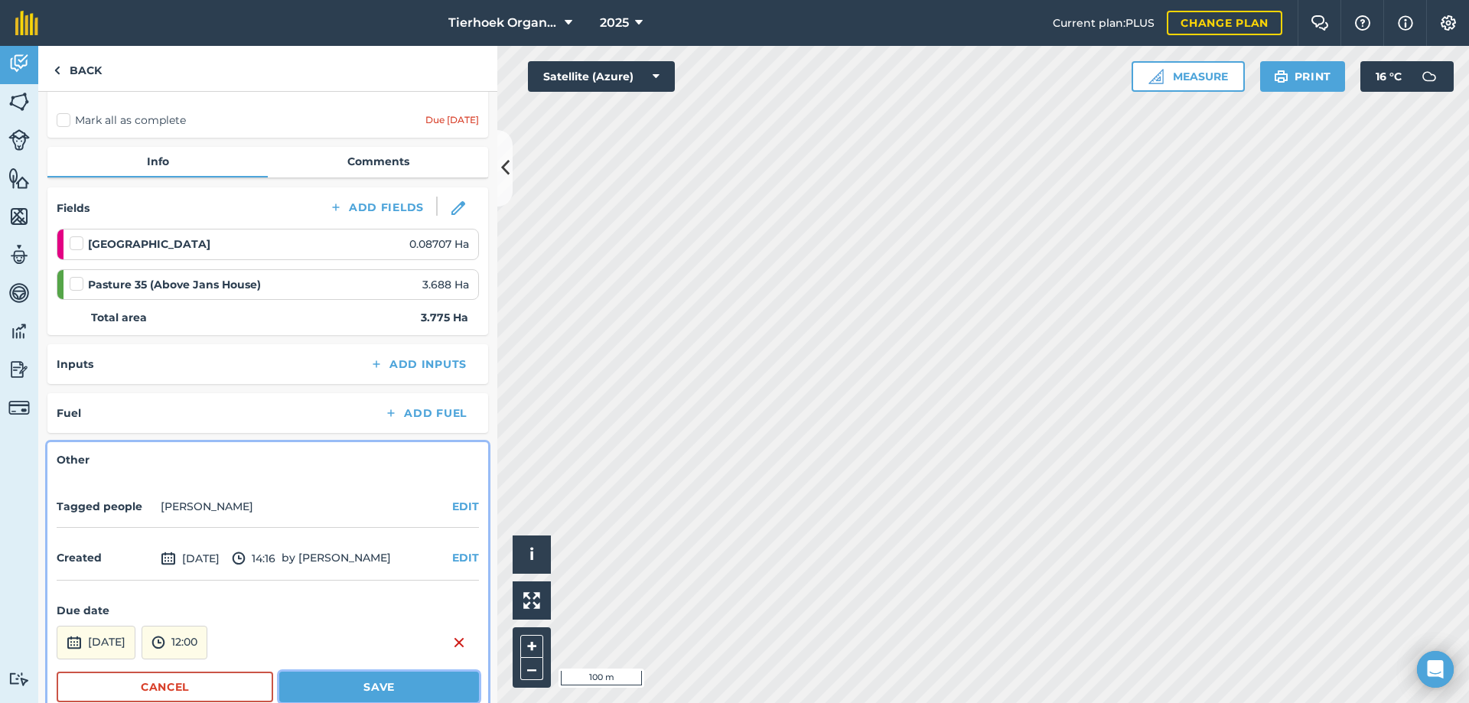
click at [327, 688] on button "Save" at bounding box center [379, 687] width 200 height 31
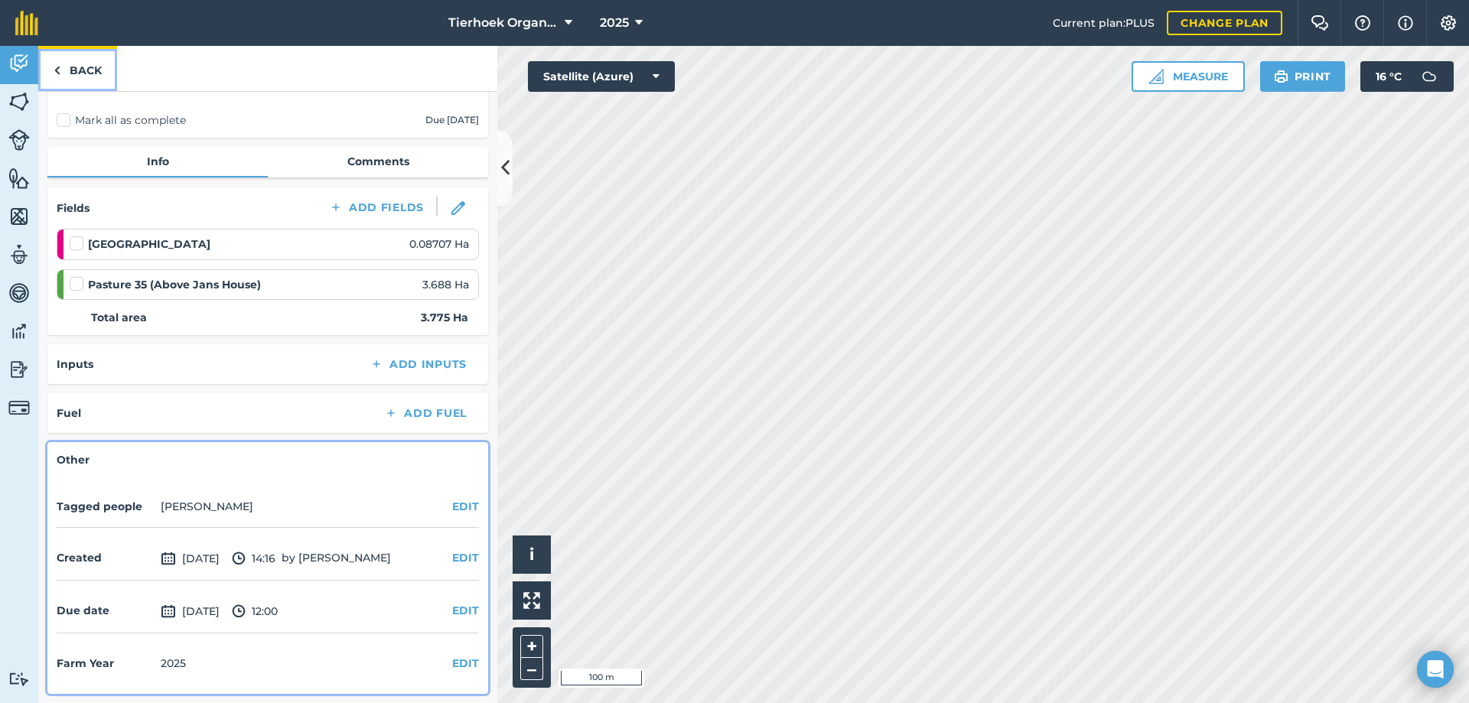
click at [84, 69] on link "Back" at bounding box center [77, 68] width 79 height 45
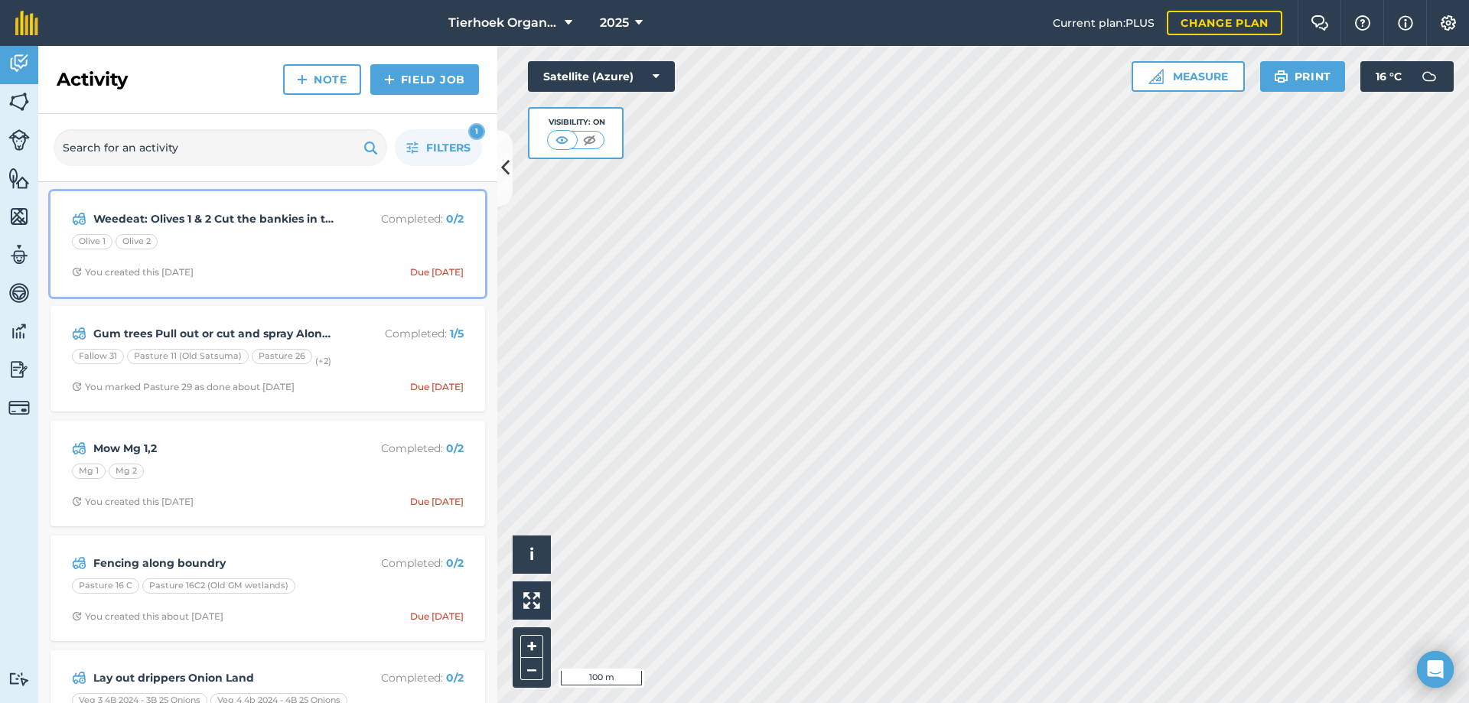
click at [317, 267] on span "You created this [DATE] Due [DATE]" at bounding box center [268, 272] width 392 height 12
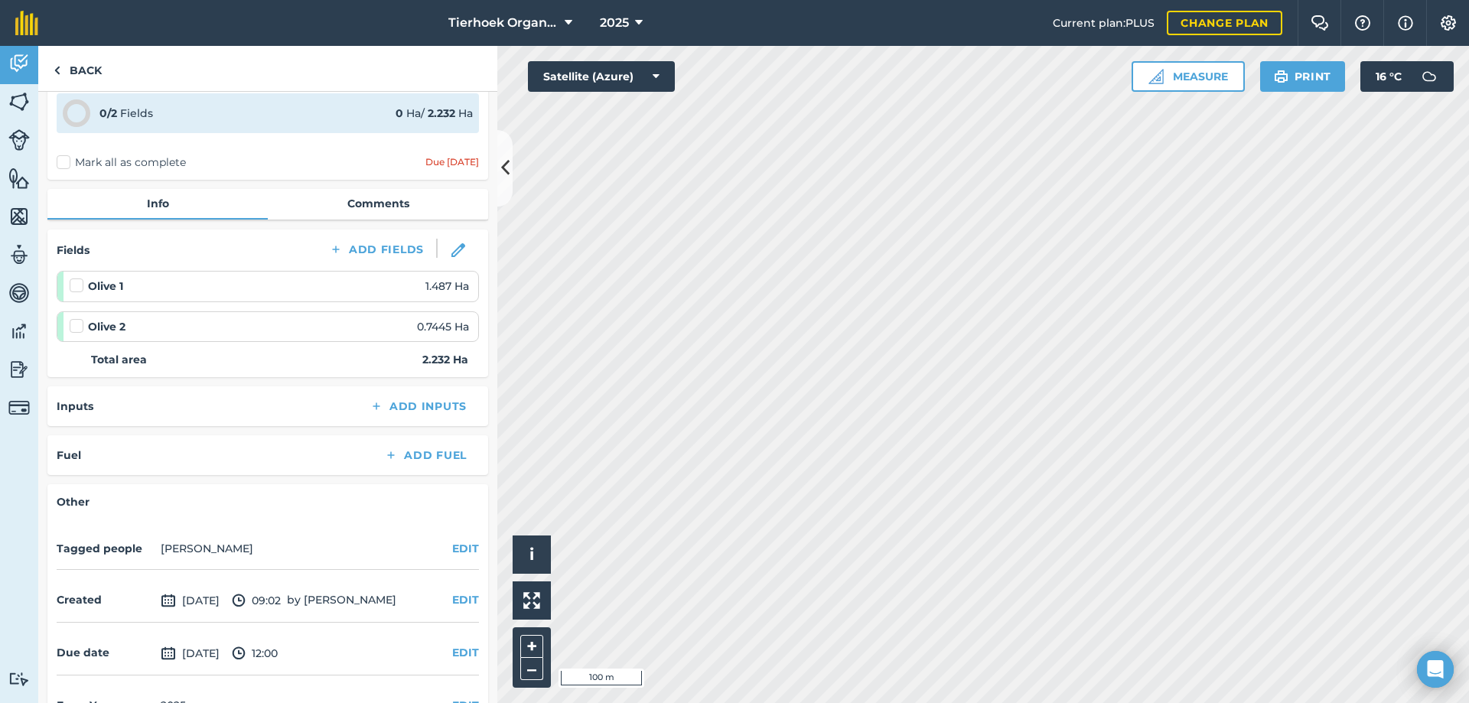
scroll to position [121, 0]
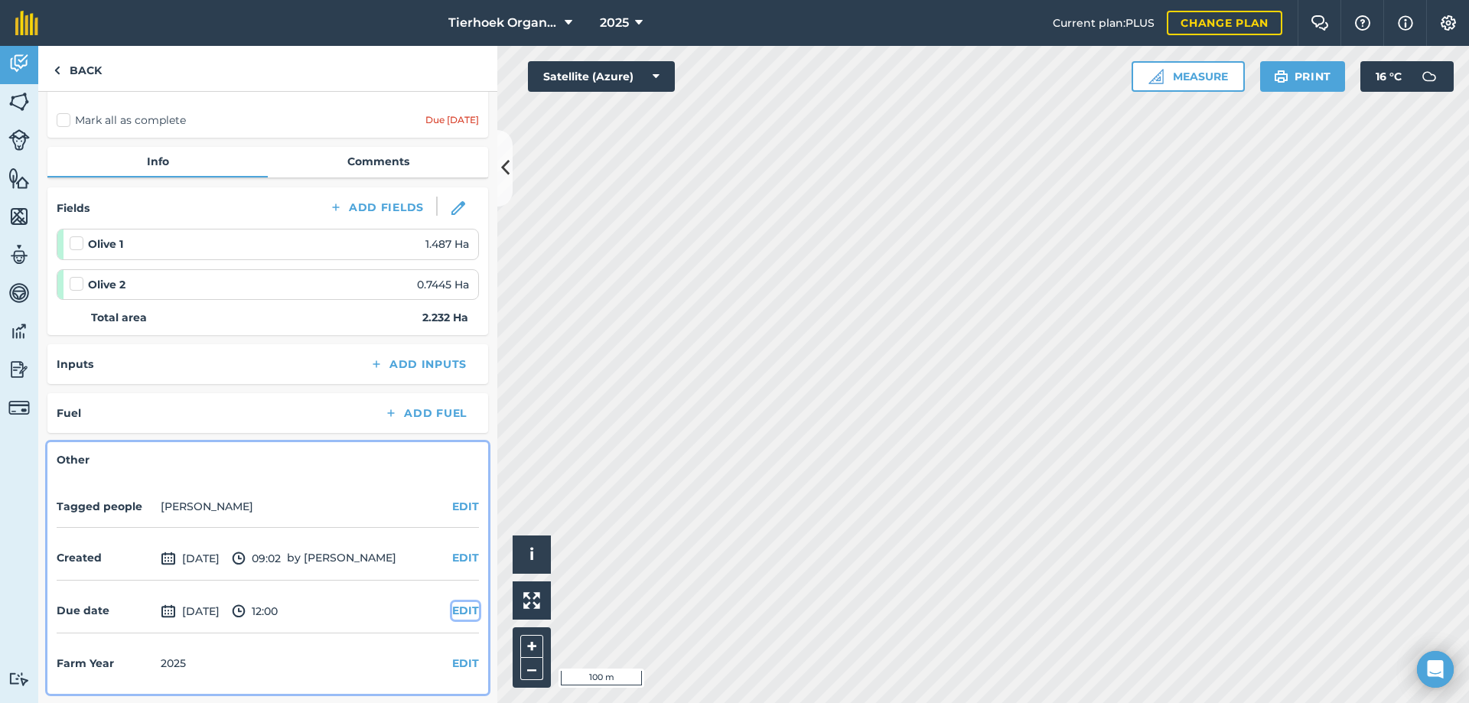
click at [452, 610] on button "EDIT" at bounding box center [465, 610] width 27 height 17
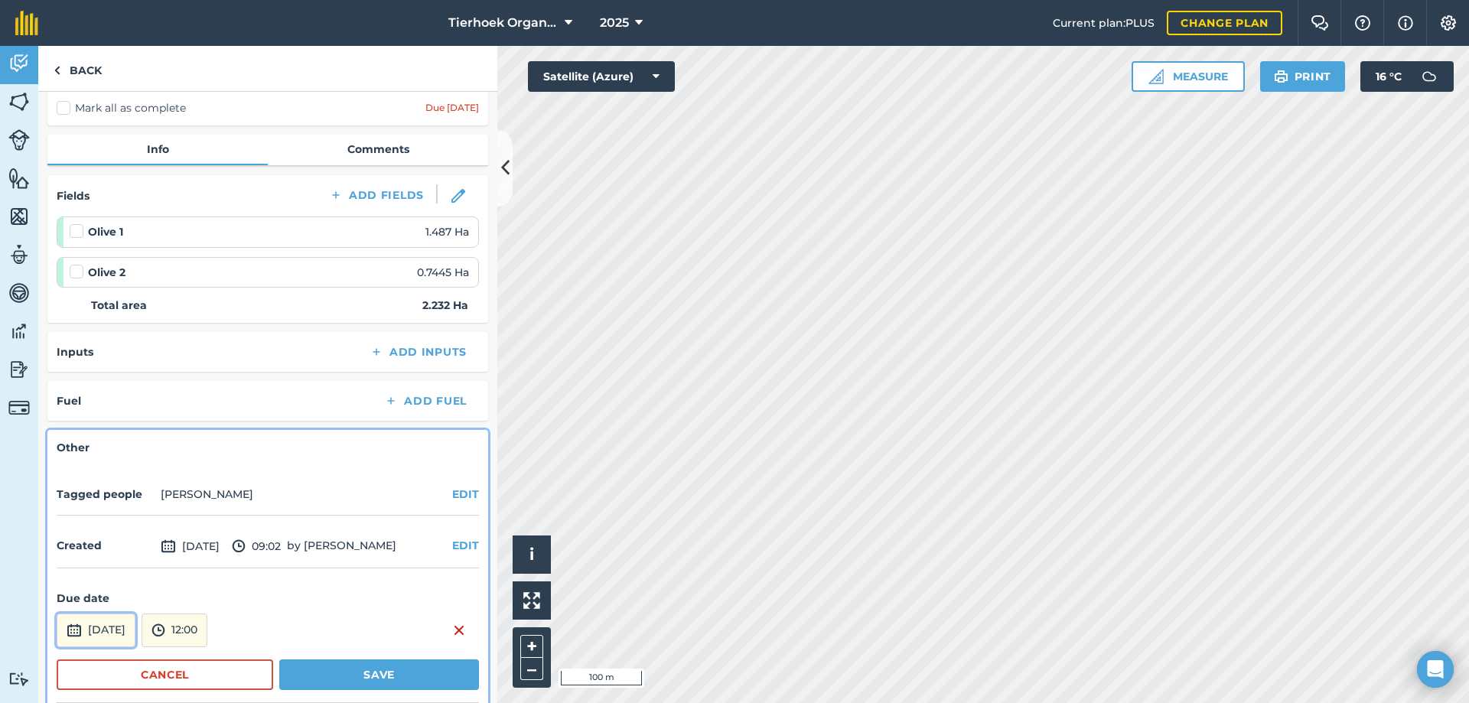
click at [135, 638] on button "[DATE]" at bounding box center [96, 631] width 79 height 34
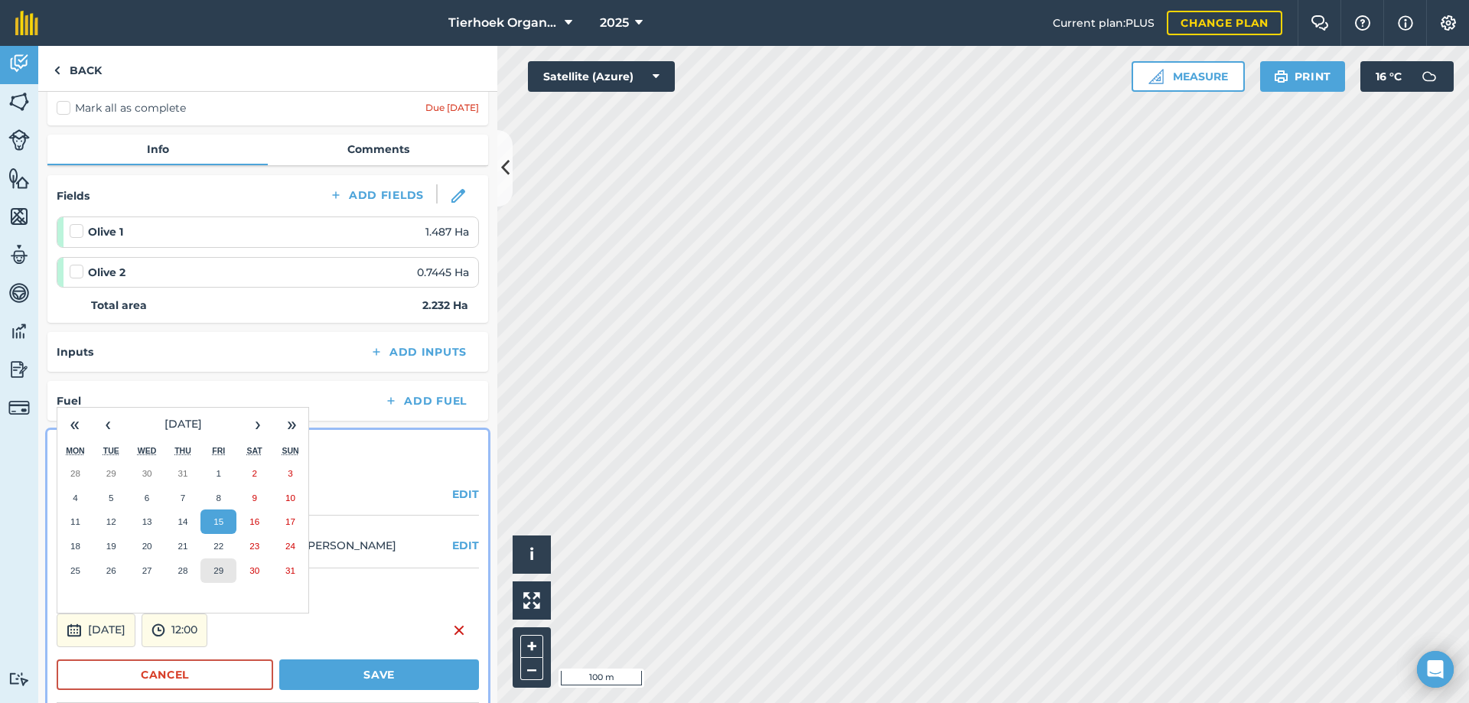
click at [213, 575] on button "29" at bounding box center [218, 570] width 36 height 24
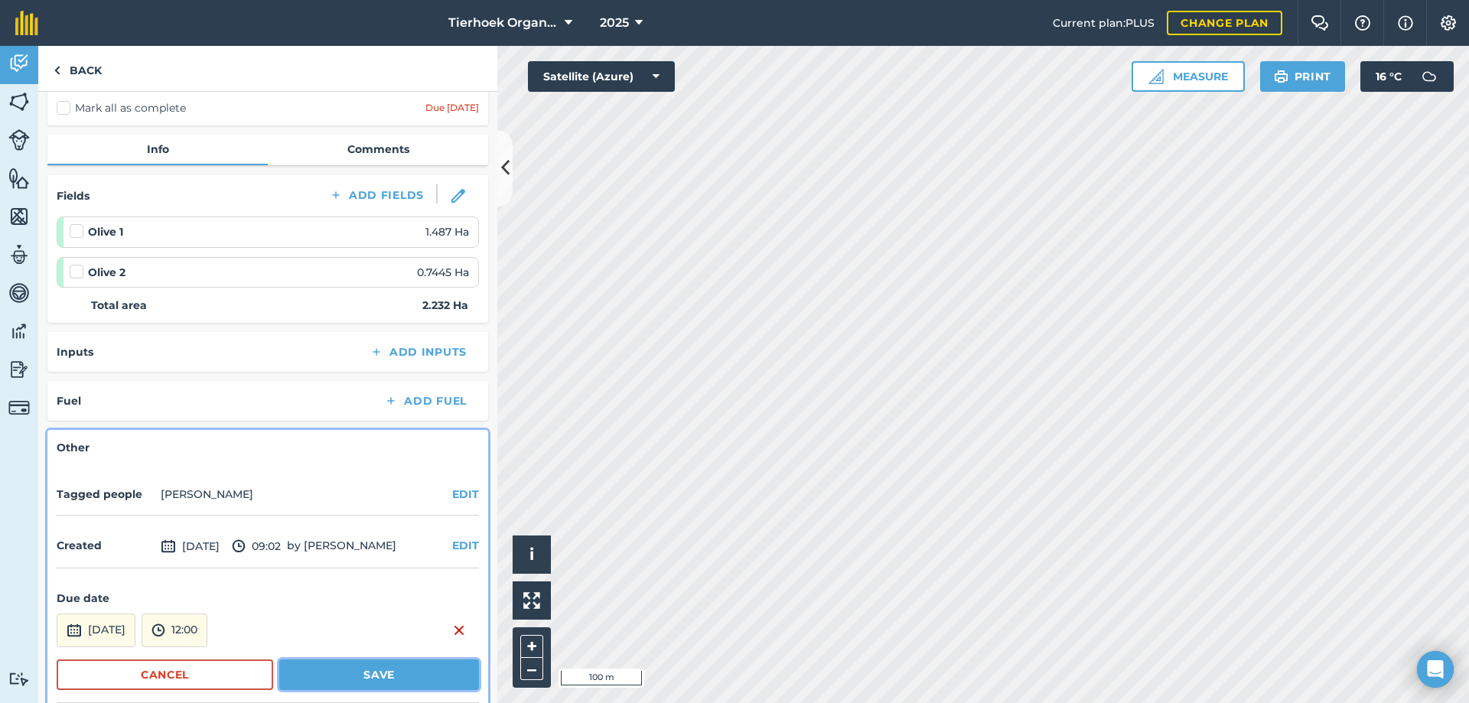
click at [331, 672] on button "Save" at bounding box center [379, 674] width 200 height 31
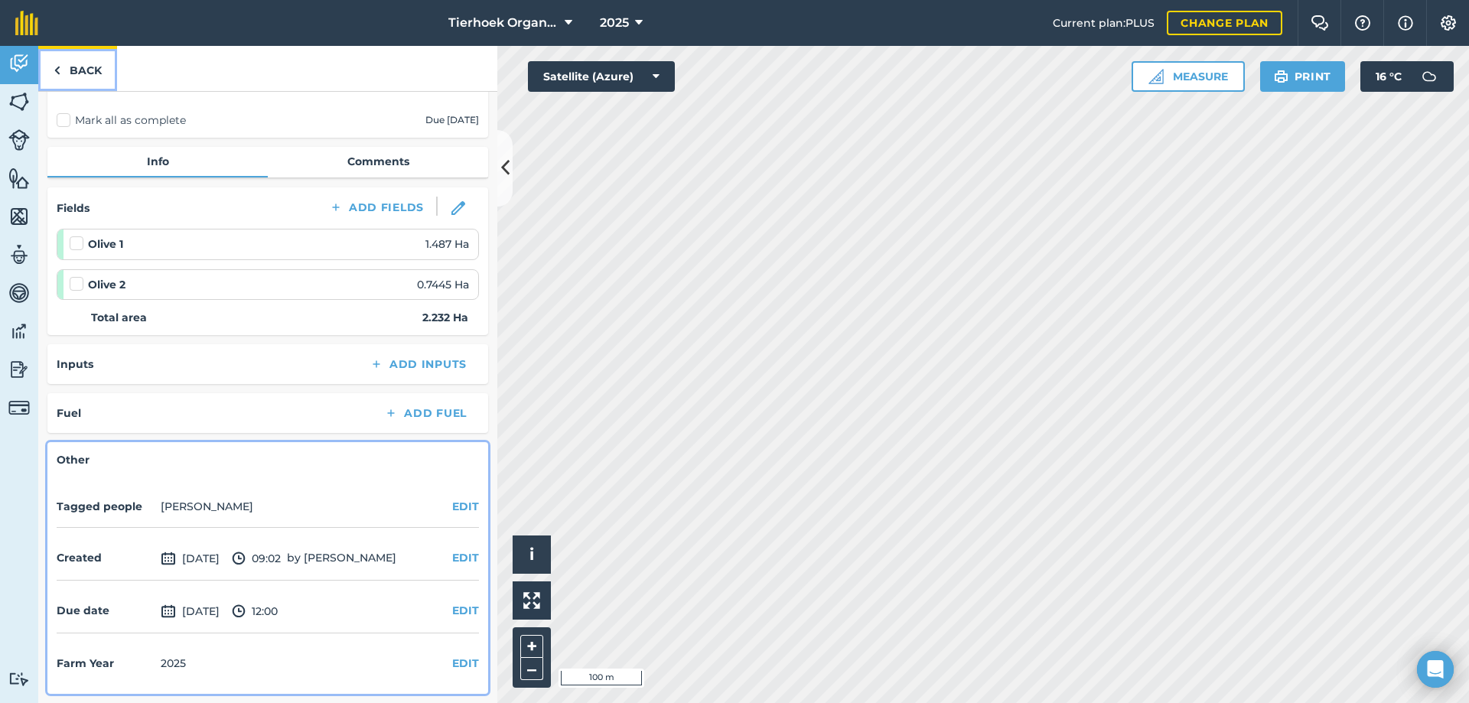
click at [91, 63] on link "Back" at bounding box center [77, 68] width 79 height 45
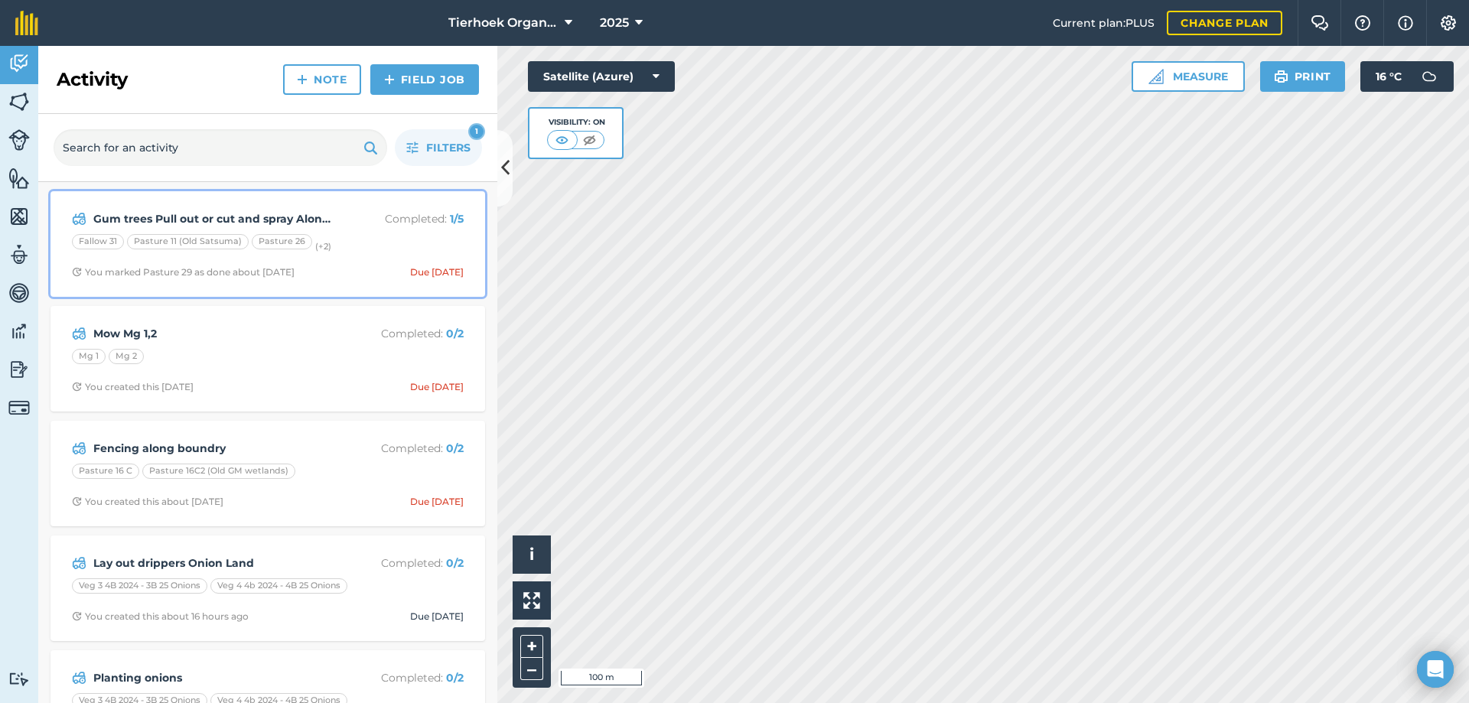
click at [363, 243] on div "Fallow 31 Pasture 11 (Old Satsuma) Pasture 26 (+ 2 )" at bounding box center [268, 244] width 392 height 20
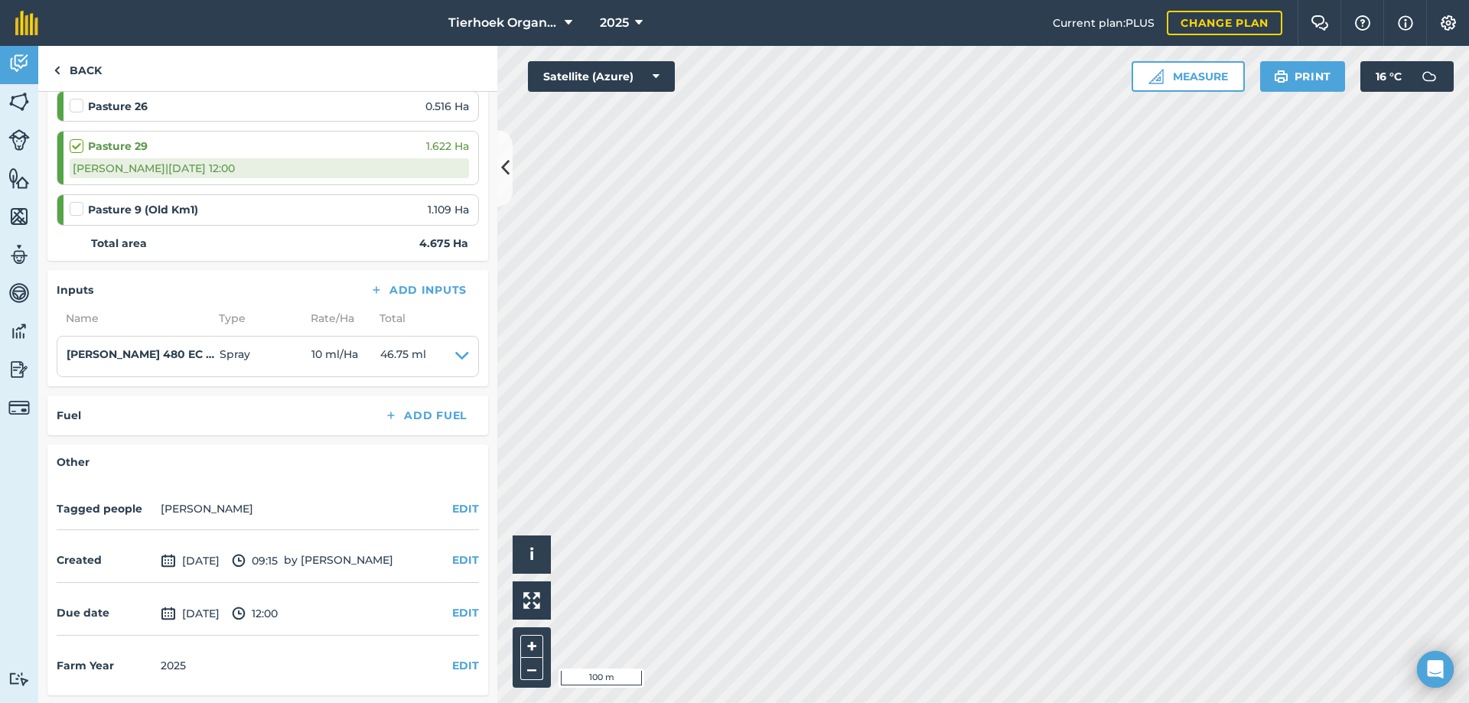
scroll to position [328, 0]
click at [452, 610] on button "EDIT" at bounding box center [465, 611] width 27 height 17
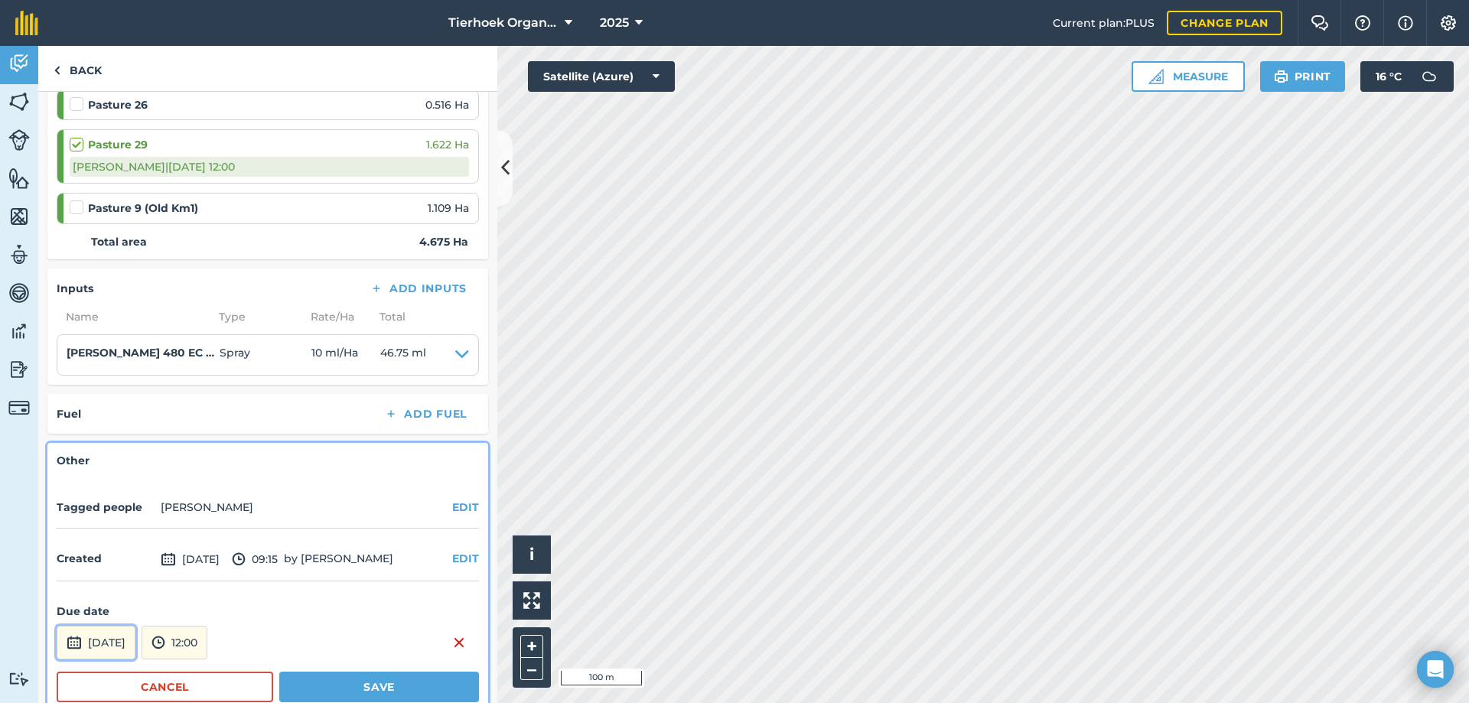
click at [135, 640] on button "[DATE]" at bounding box center [96, 643] width 79 height 34
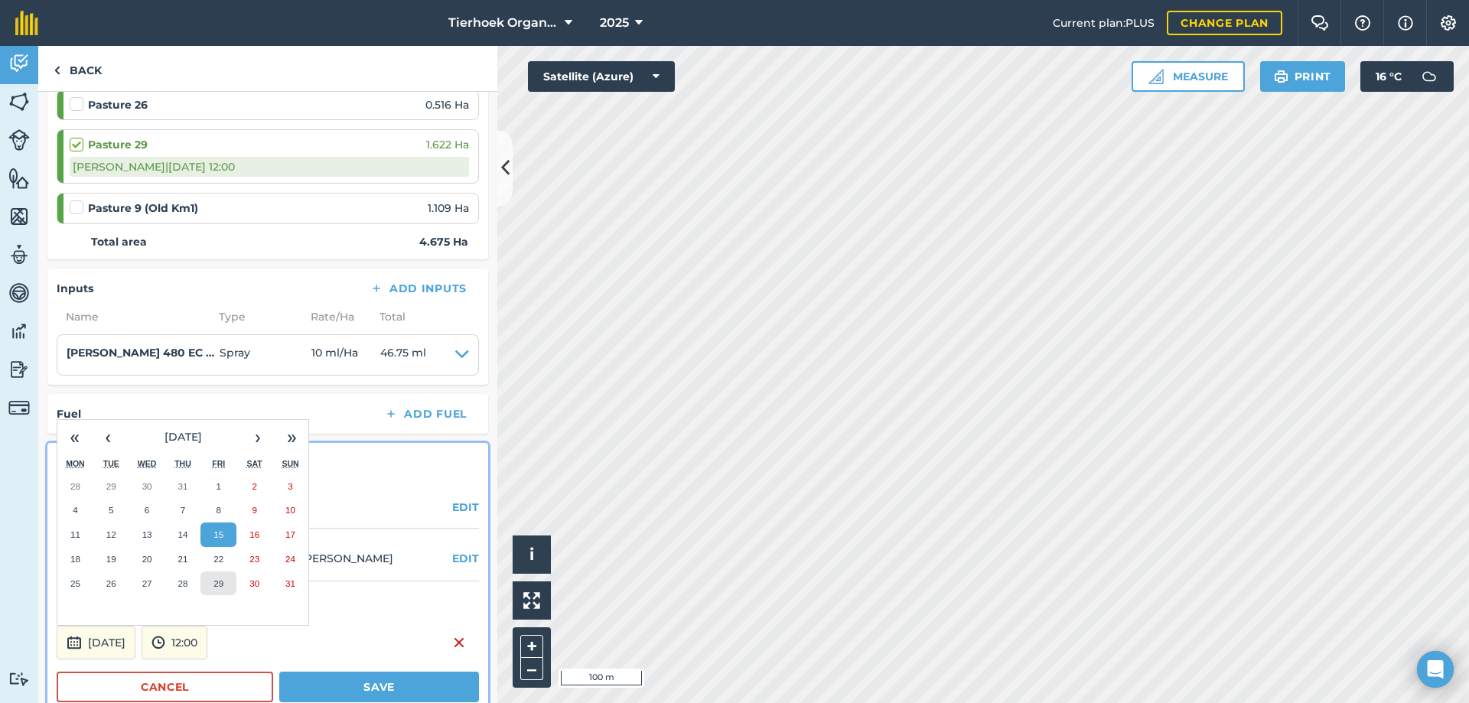
click at [220, 586] on abbr "29" at bounding box center [218, 583] width 10 height 10
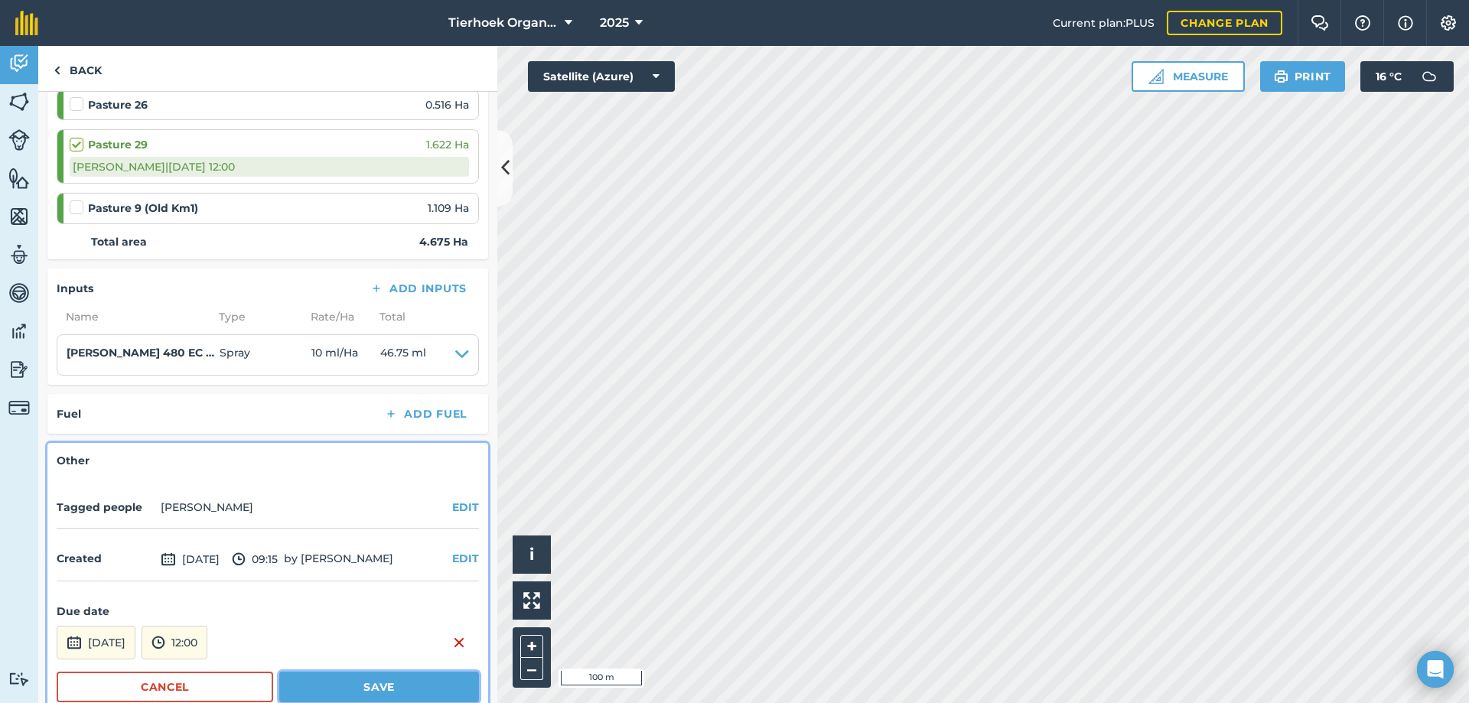
click at [301, 698] on button "Save" at bounding box center [379, 687] width 200 height 31
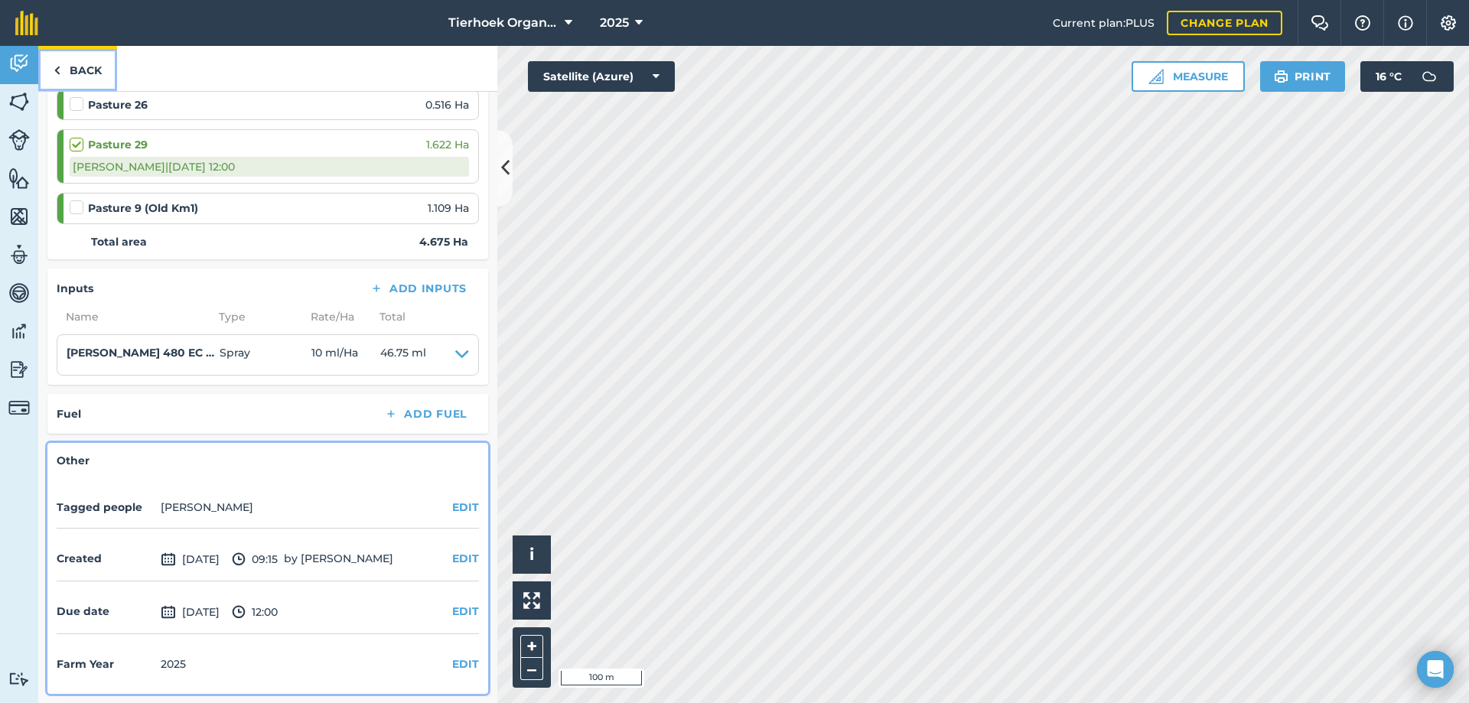
click at [77, 68] on link "Back" at bounding box center [77, 68] width 79 height 45
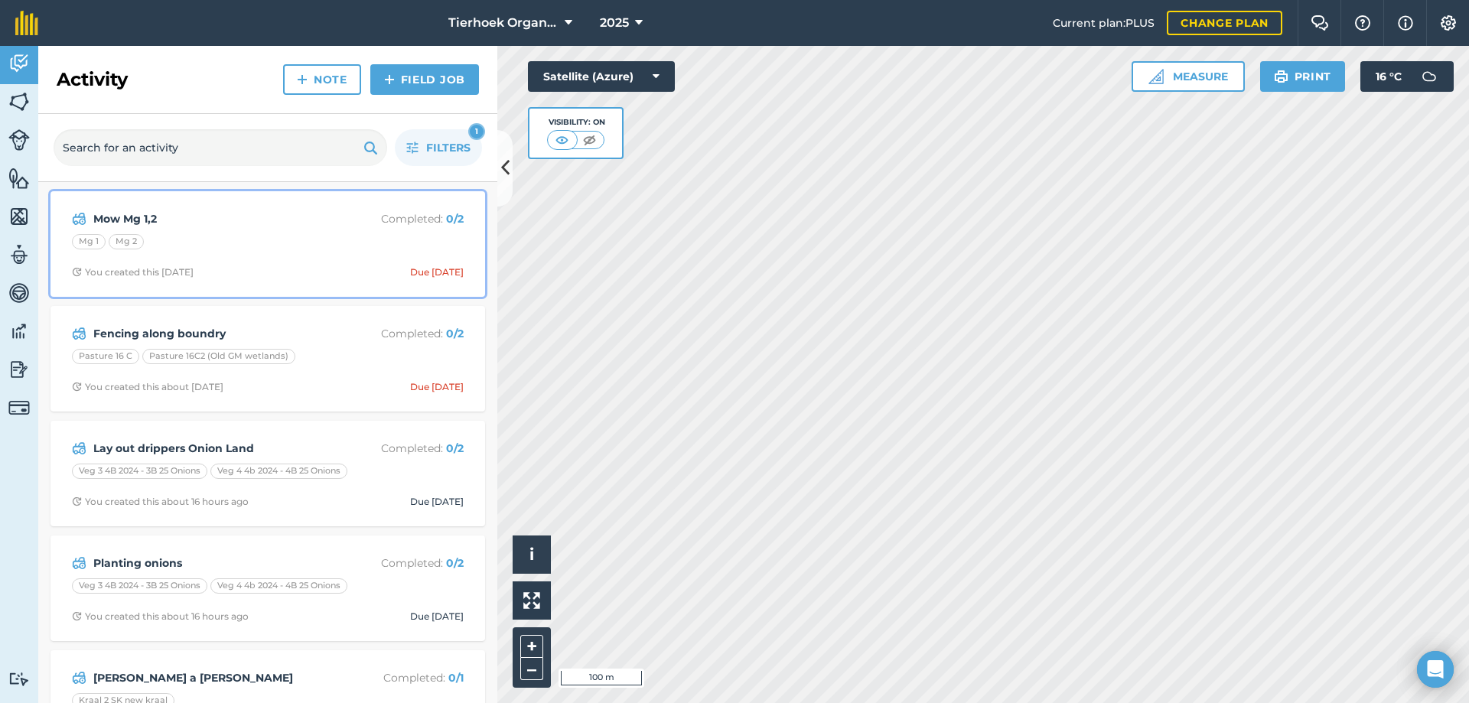
click at [211, 243] on div "Mg 1 Mg 2" at bounding box center [268, 244] width 392 height 20
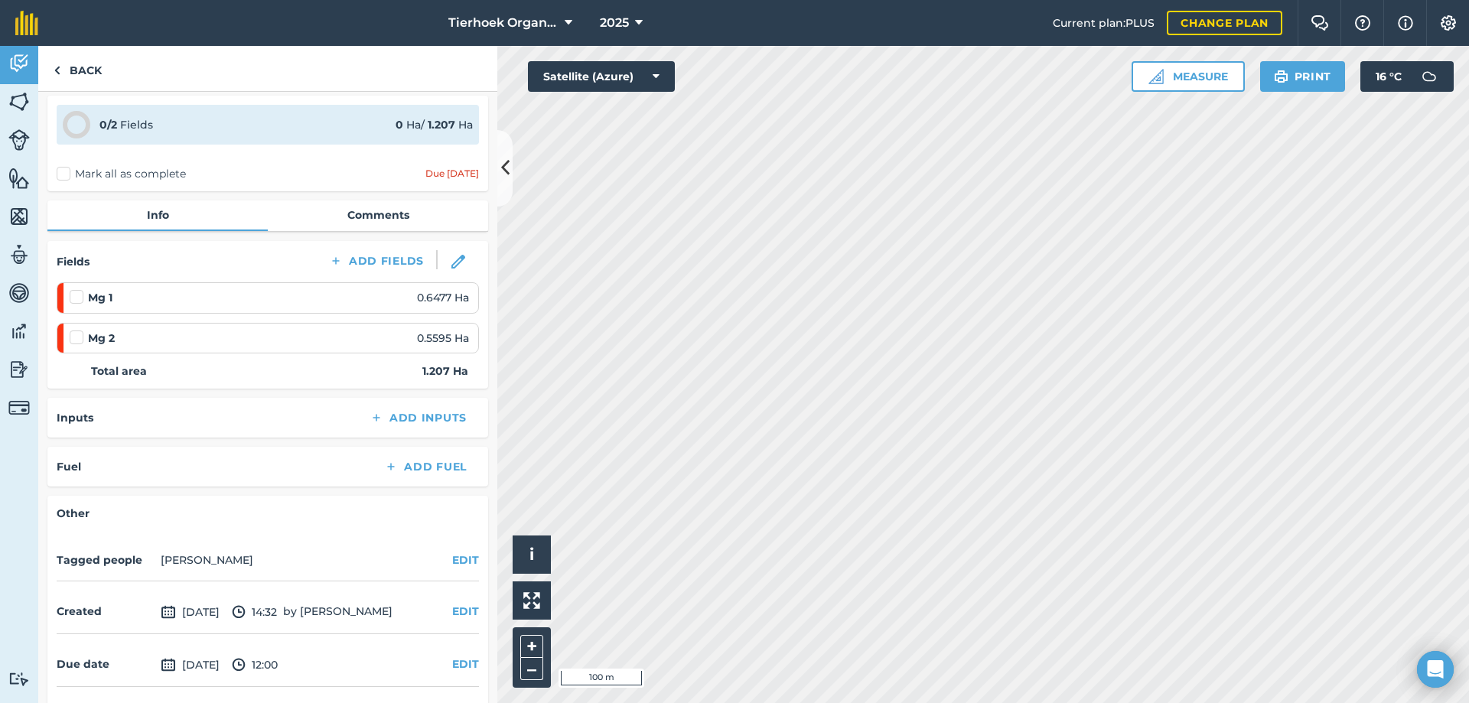
scroll to position [109, 0]
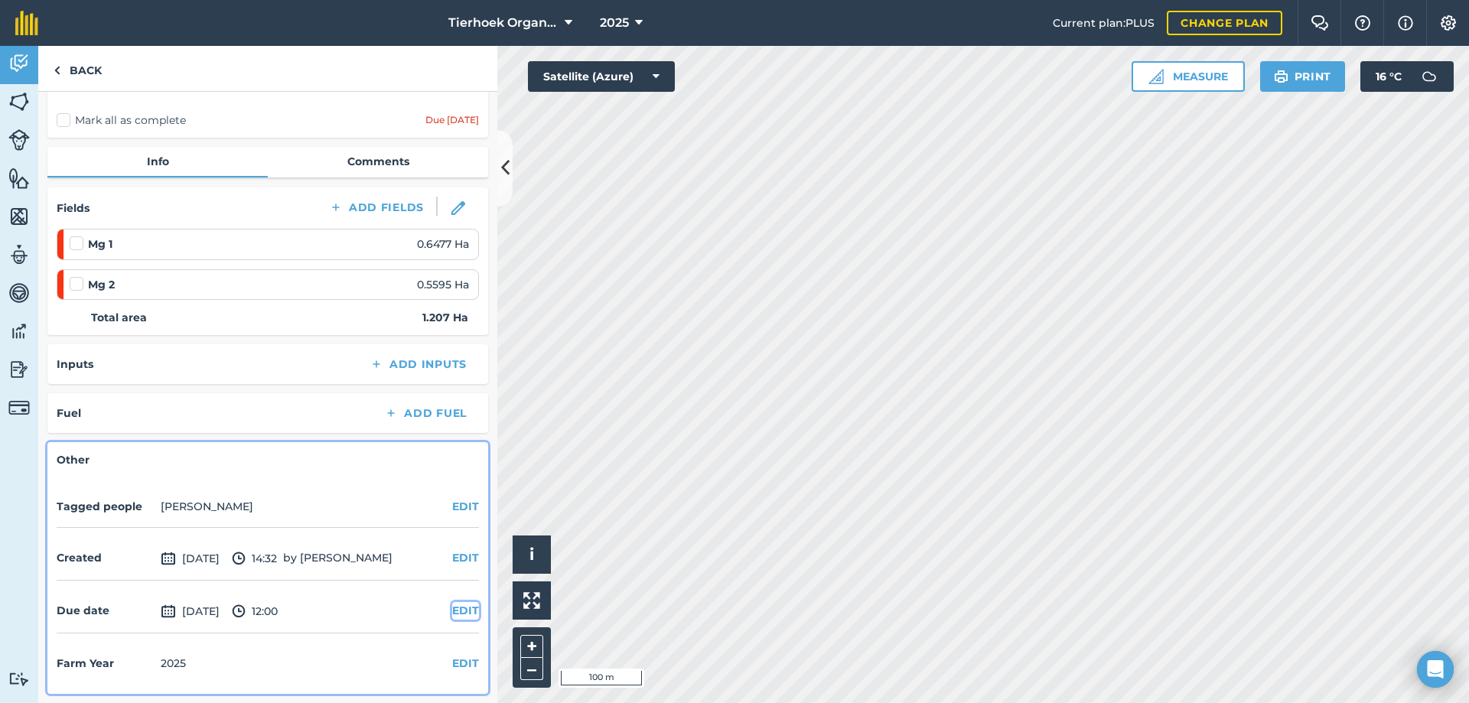
click at [452, 614] on button "EDIT" at bounding box center [465, 610] width 27 height 17
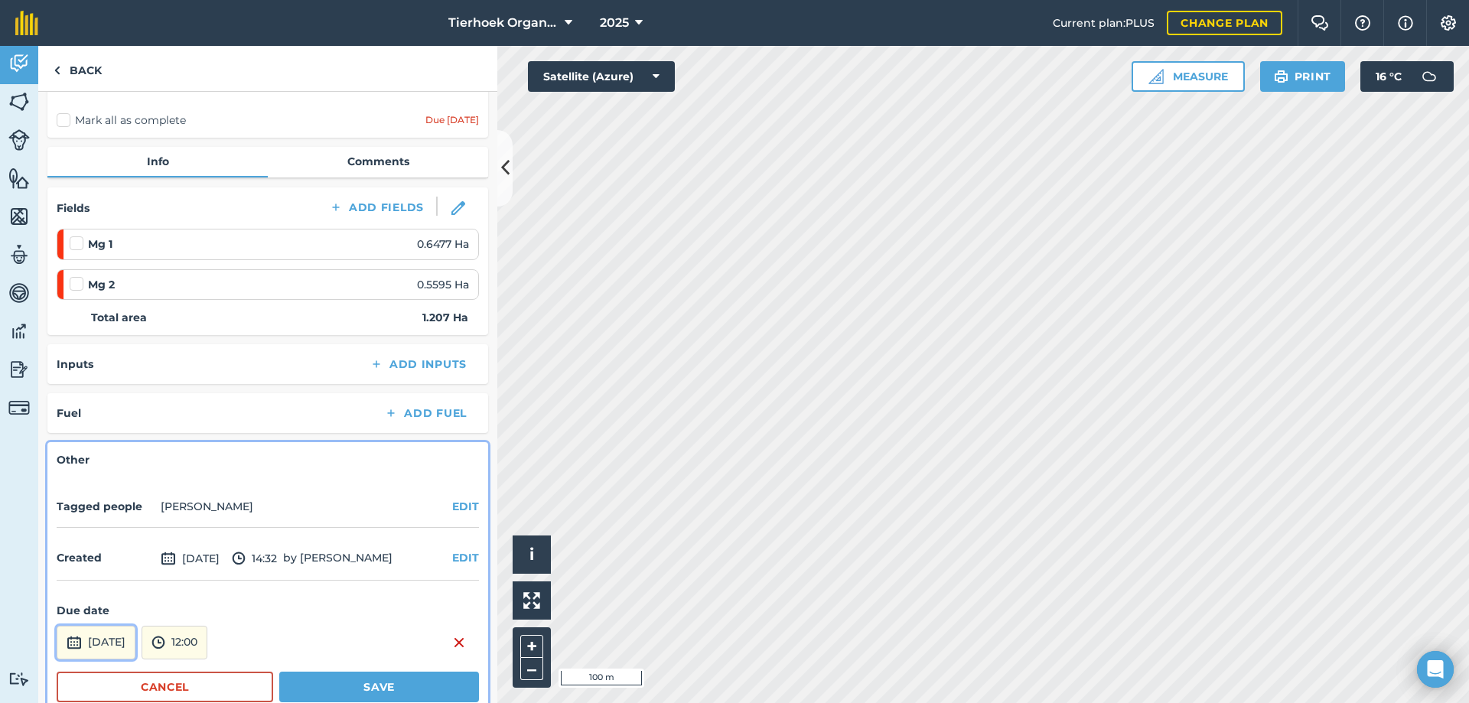
click at [135, 645] on button "[DATE]" at bounding box center [96, 643] width 79 height 34
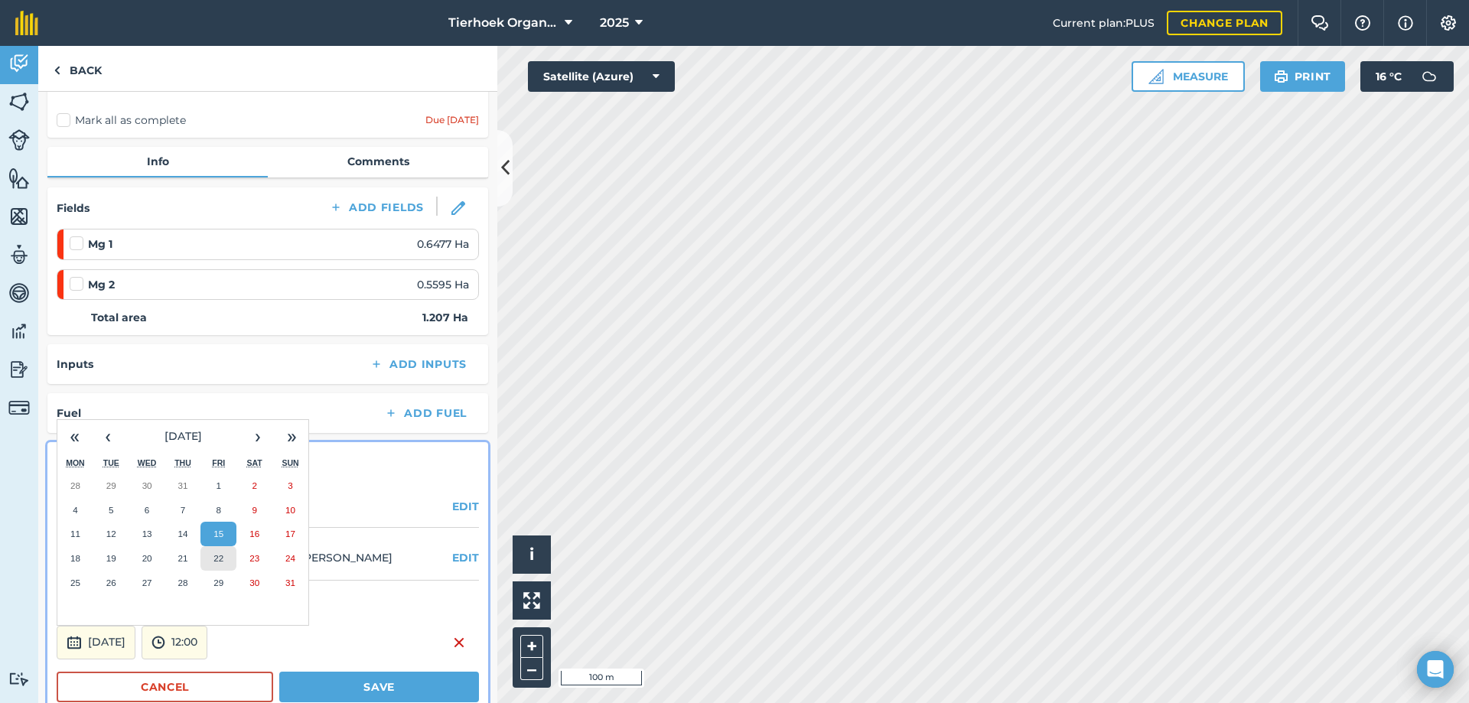
click at [219, 559] on abbr "22" at bounding box center [218, 558] width 10 height 10
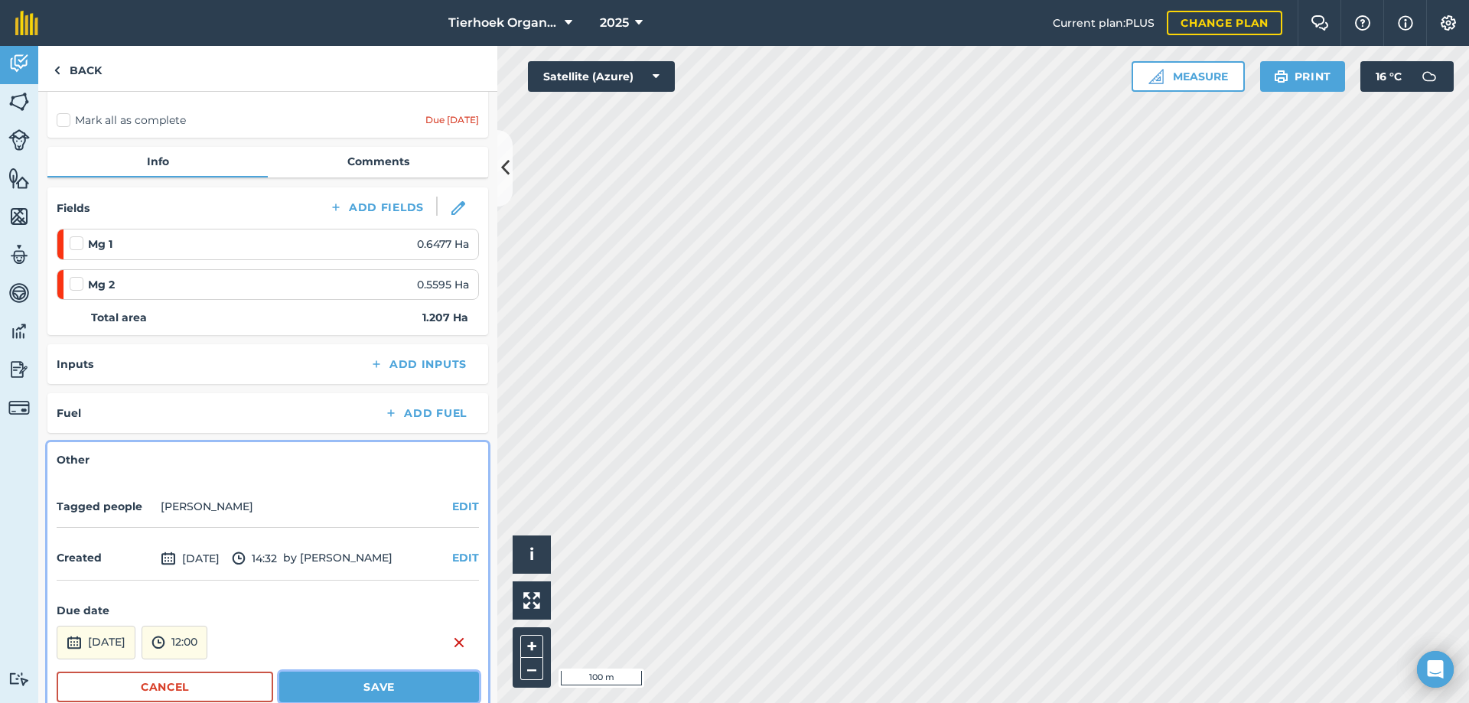
click at [314, 682] on button "Save" at bounding box center [379, 687] width 200 height 31
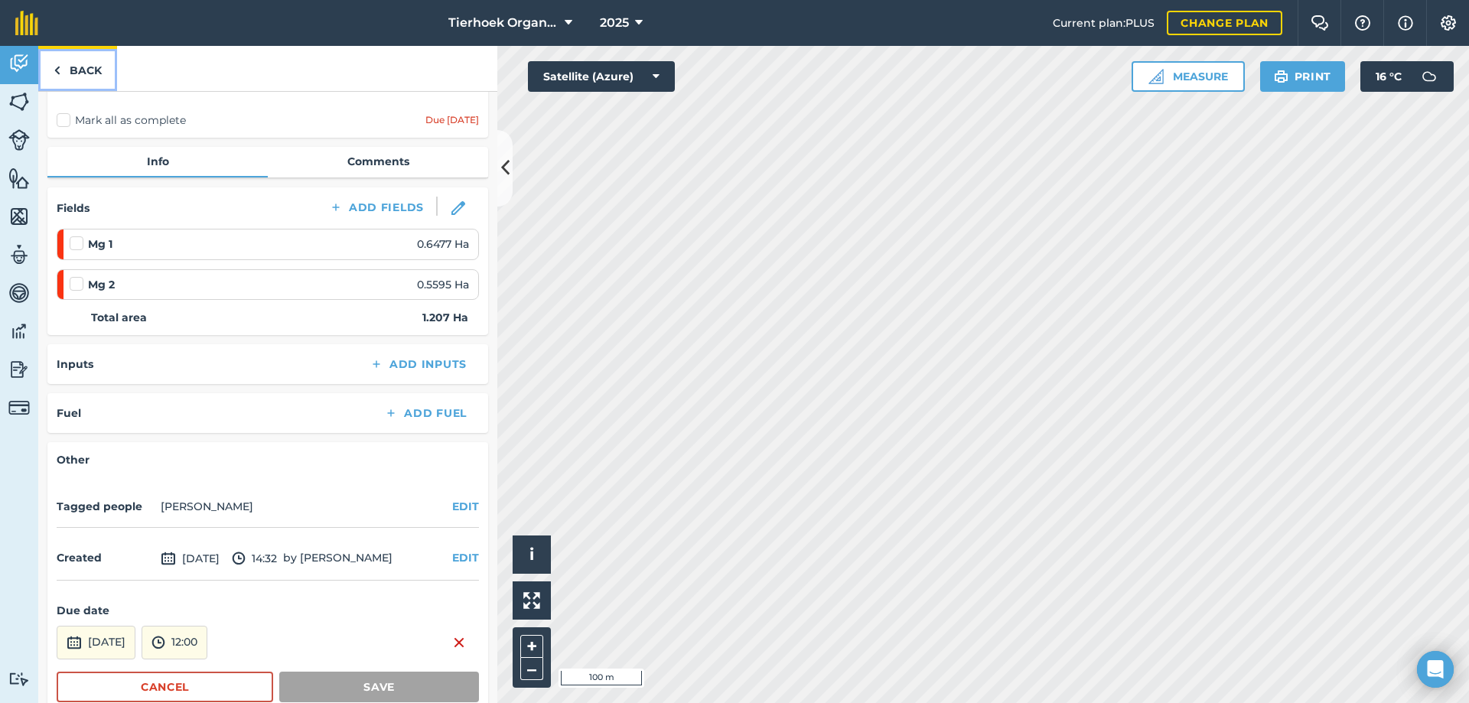
click at [90, 67] on link "Back" at bounding box center [77, 68] width 79 height 45
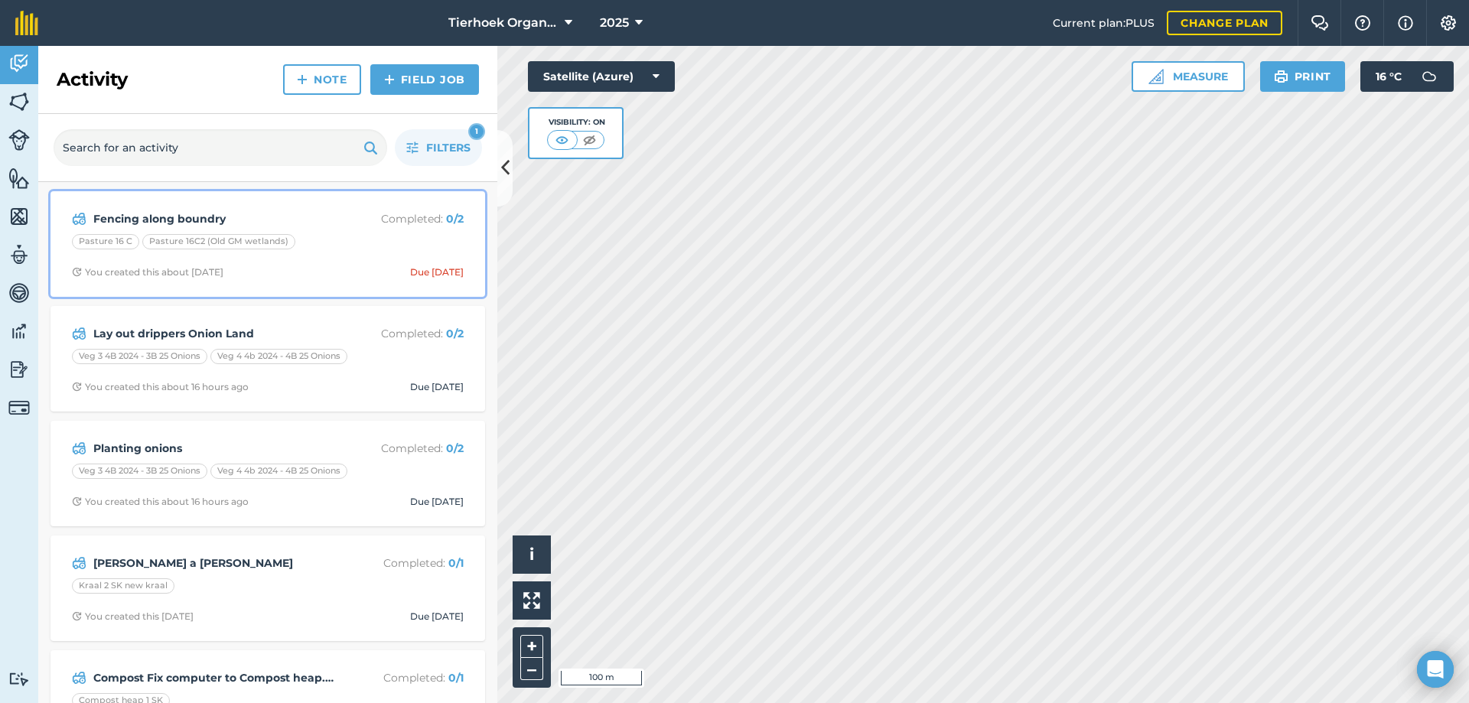
click at [346, 242] on div "Pasture 16 C Pasture 16C2 (Old GM wetlands)" at bounding box center [268, 244] width 392 height 20
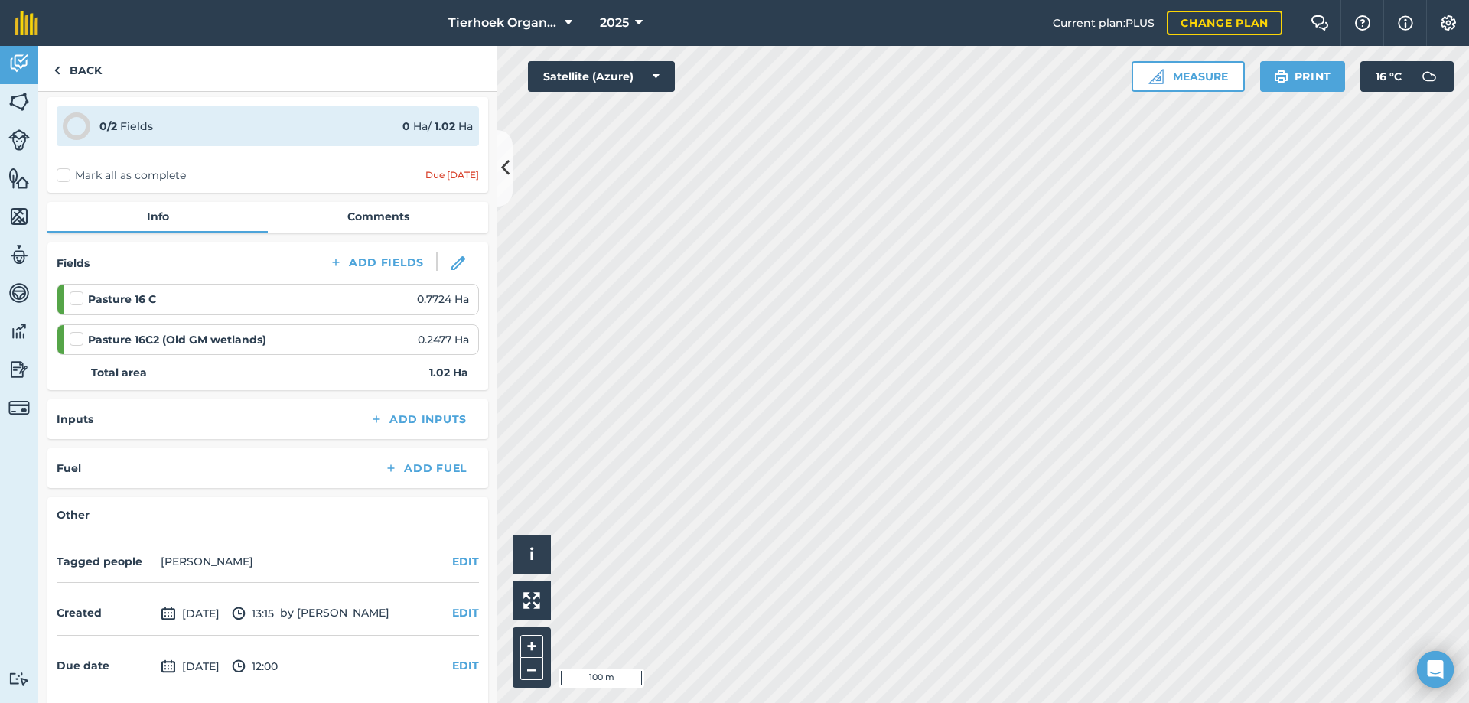
scroll to position [109, 0]
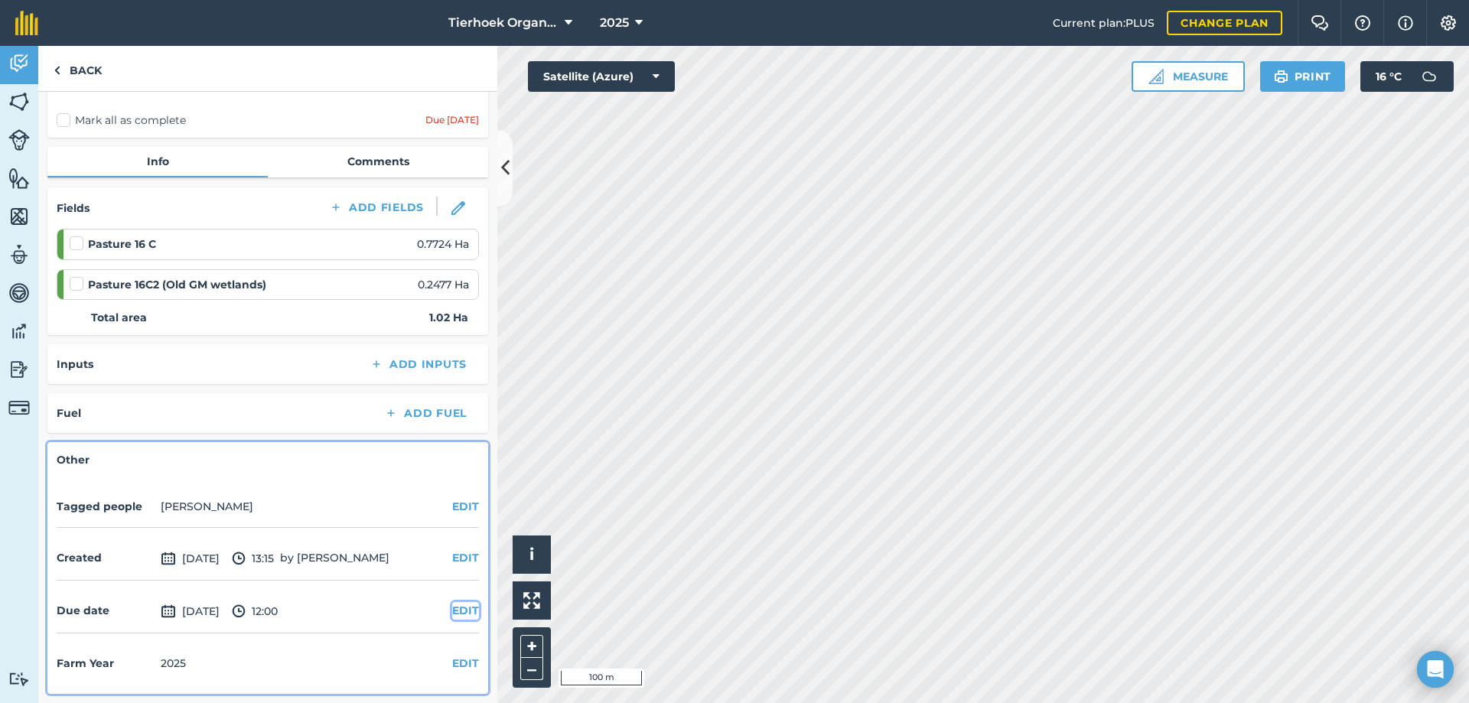
click at [452, 609] on button "EDIT" at bounding box center [465, 610] width 27 height 17
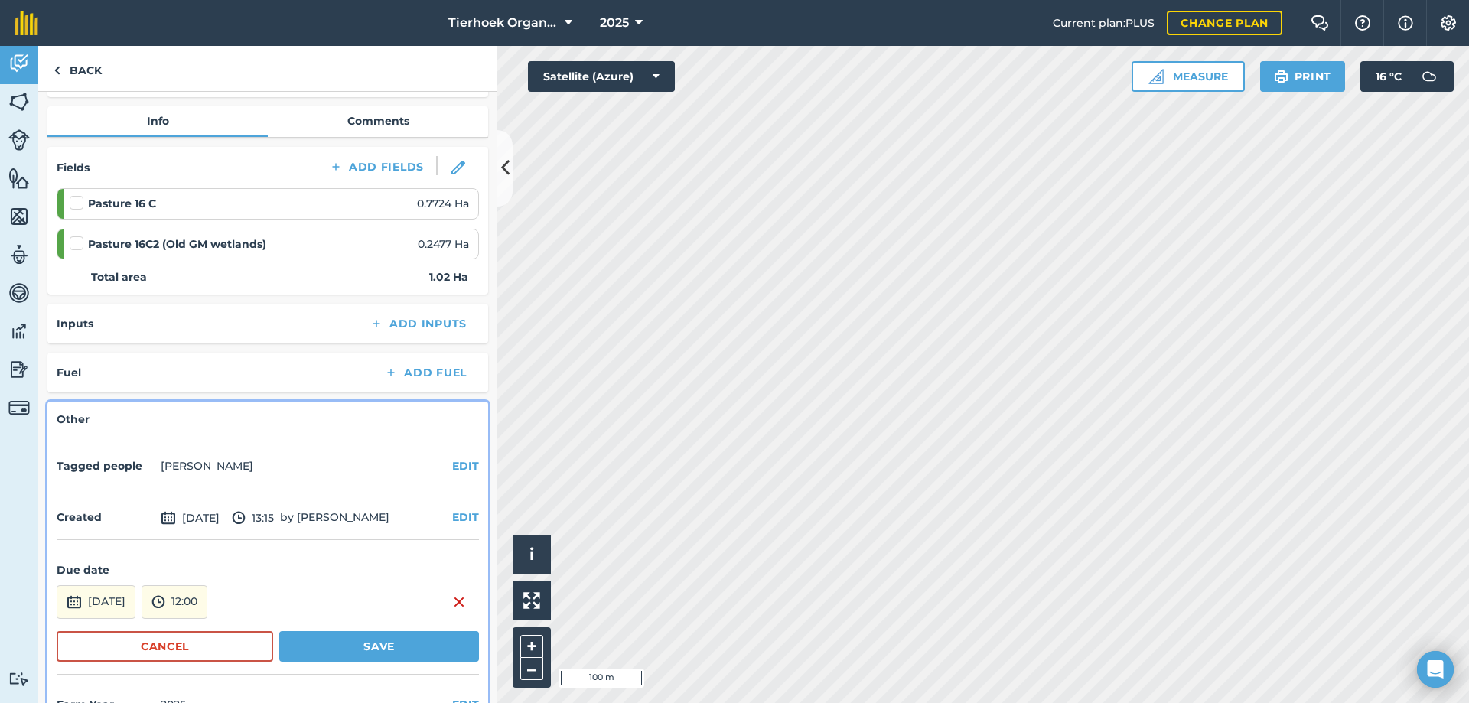
scroll to position [190, 0]
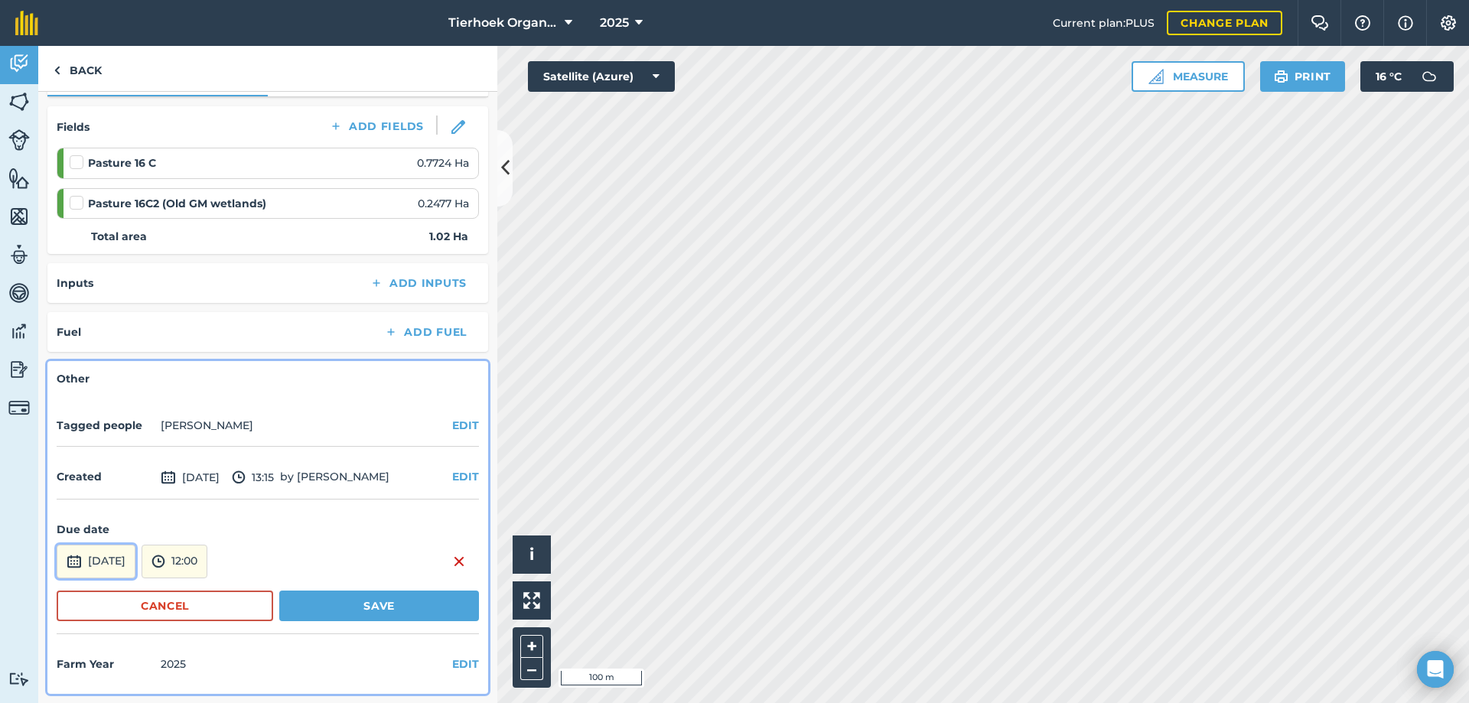
click at [135, 562] on button "[DATE]" at bounding box center [96, 562] width 79 height 34
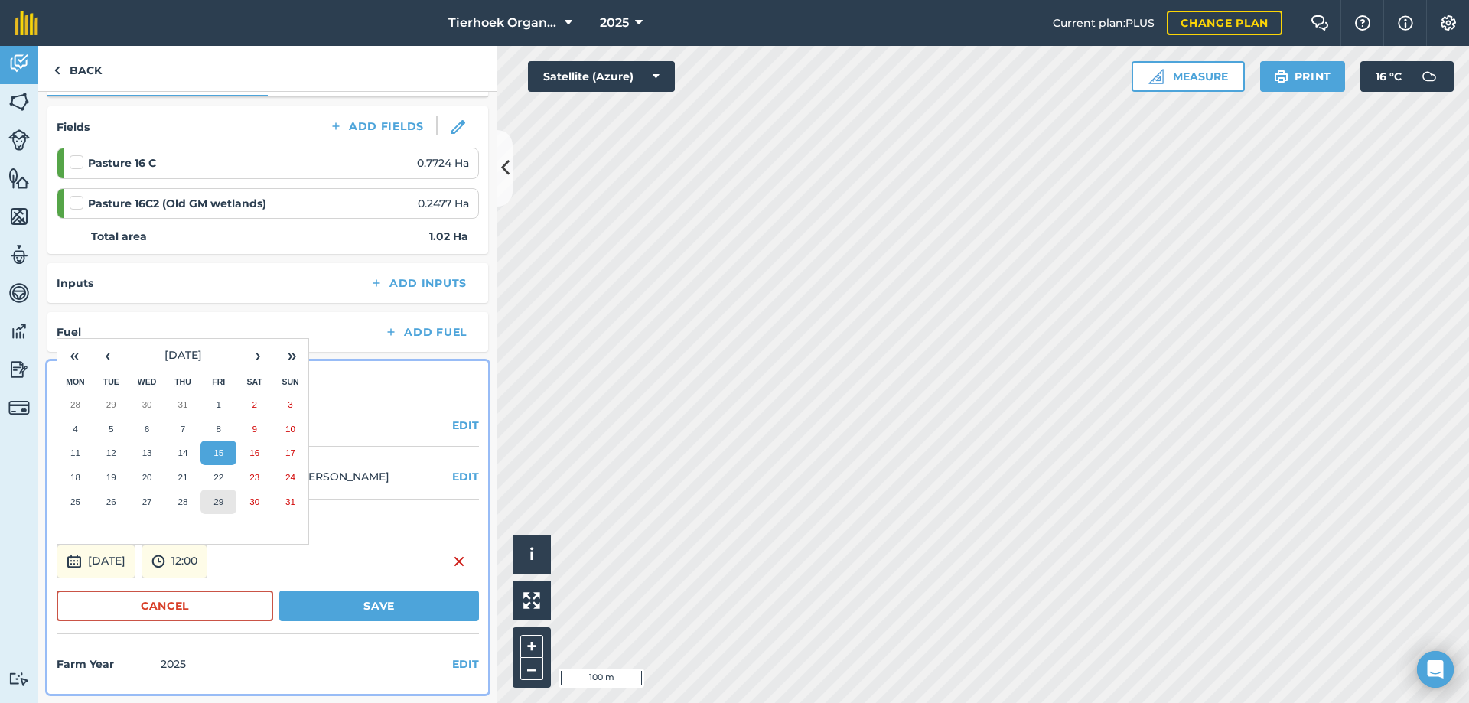
click at [219, 503] on abbr "29" at bounding box center [218, 501] width 10 height 10
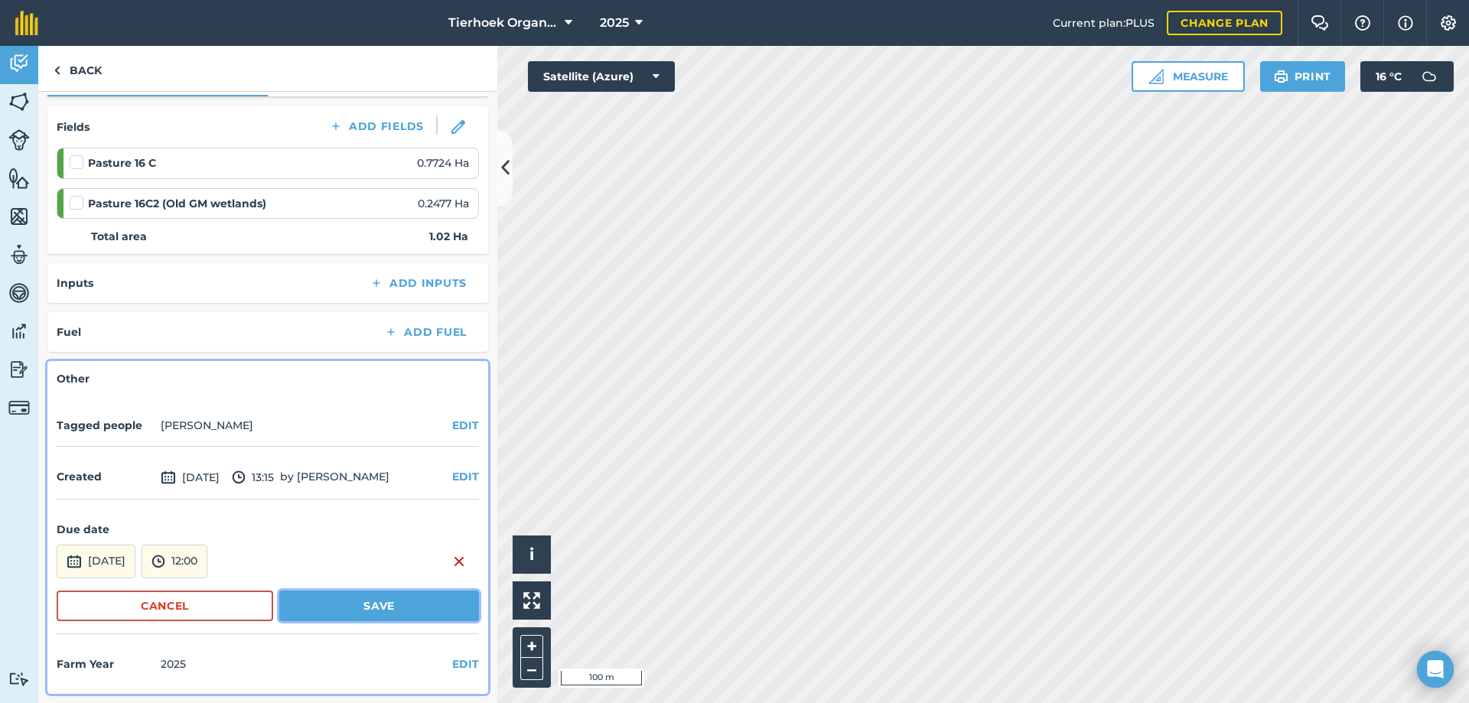
click at [327, 605] on button "Save" at bounding box center [379, 606] width 200 height 31
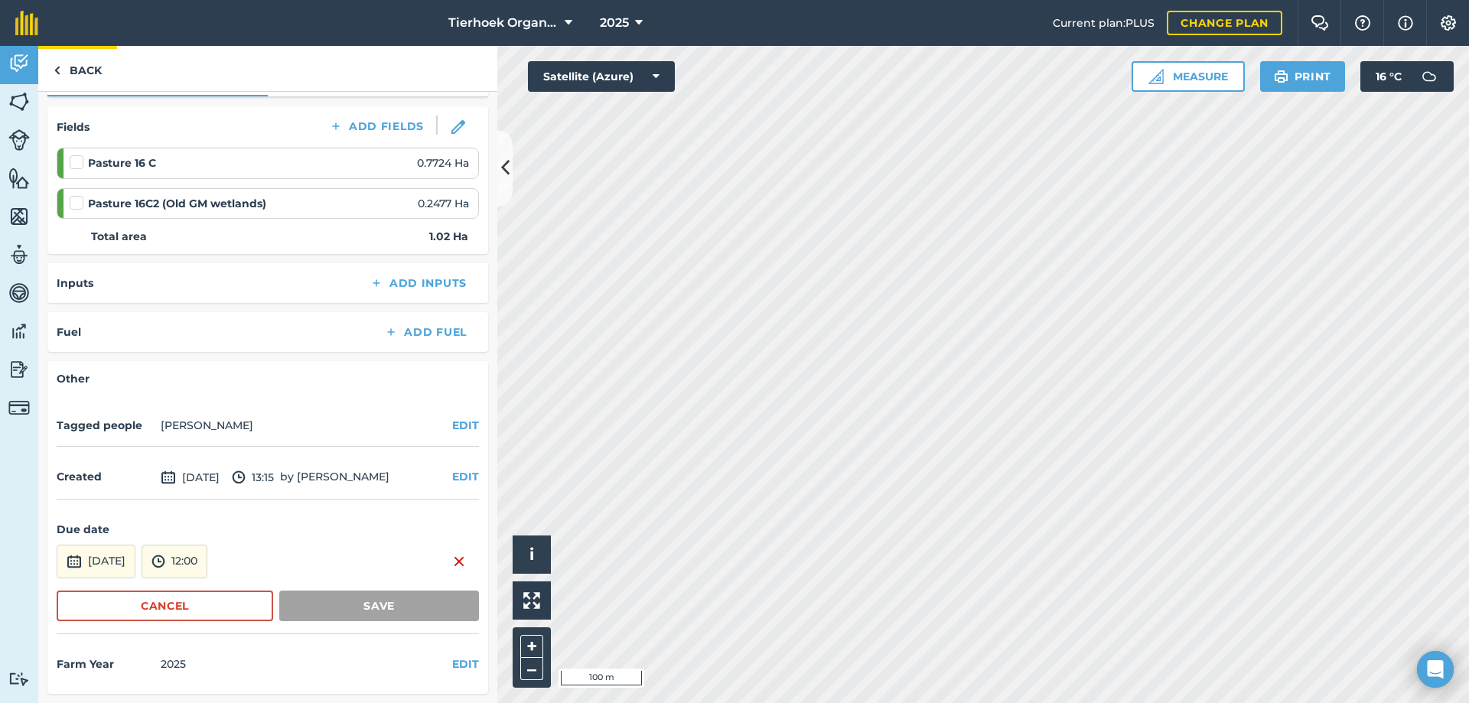
scroll to position [109, 0]
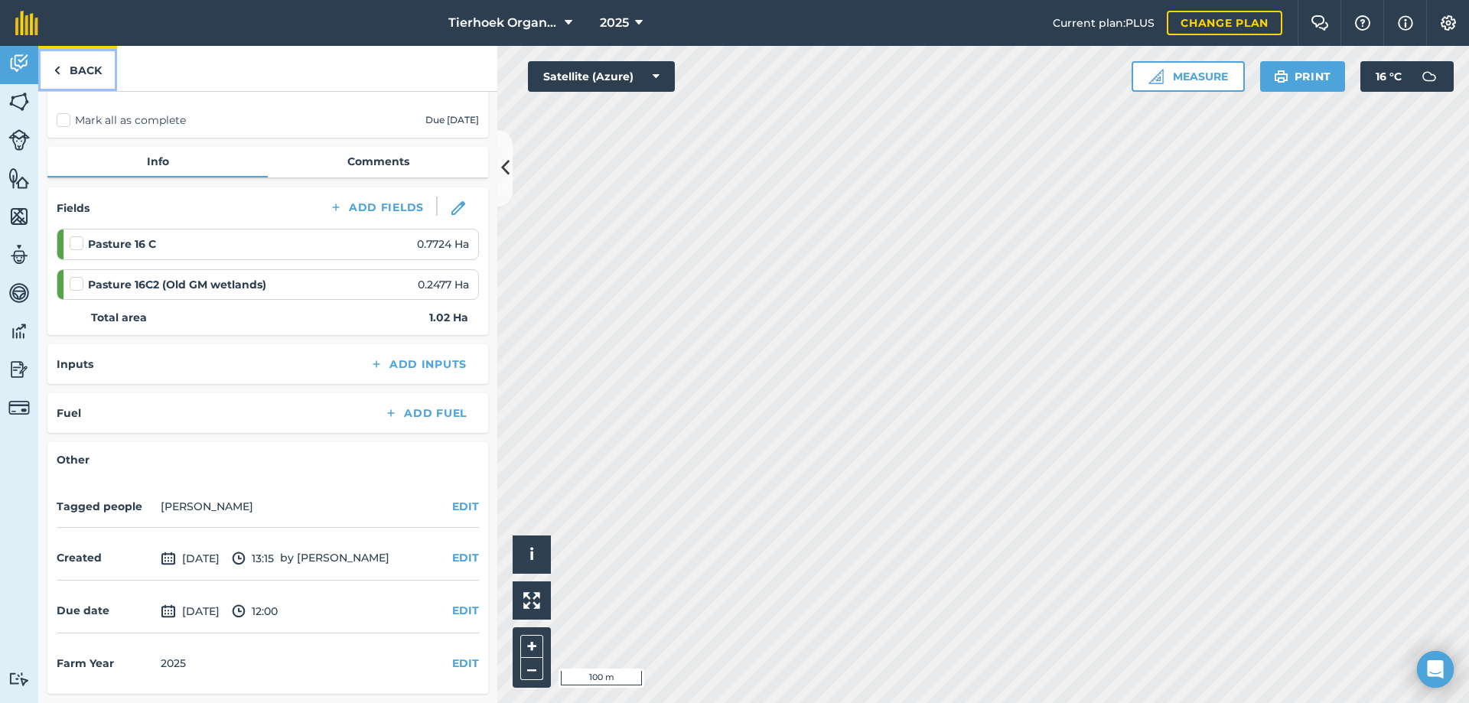
click at [88, 70] on link "Back" at bounding box center [77, 68] width 79 height 45
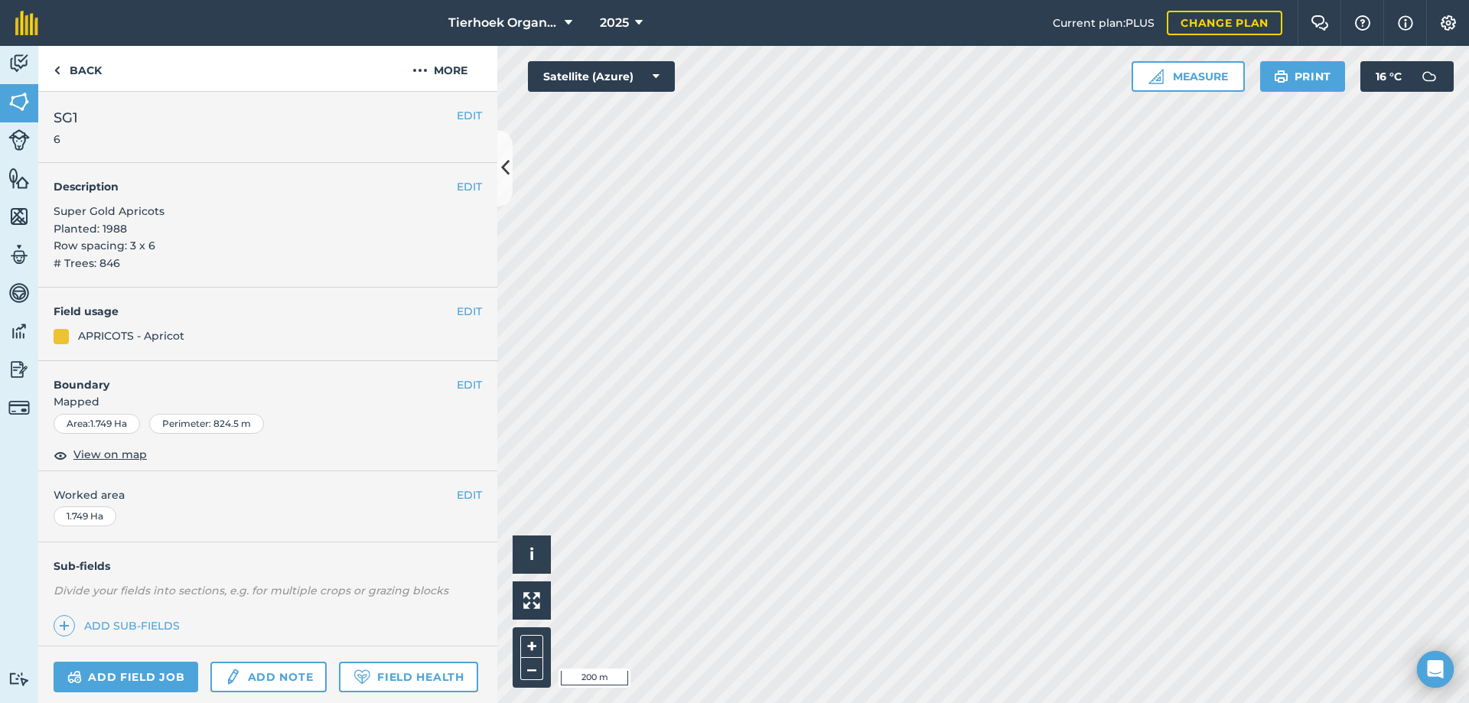
scroll to position [297, 0]
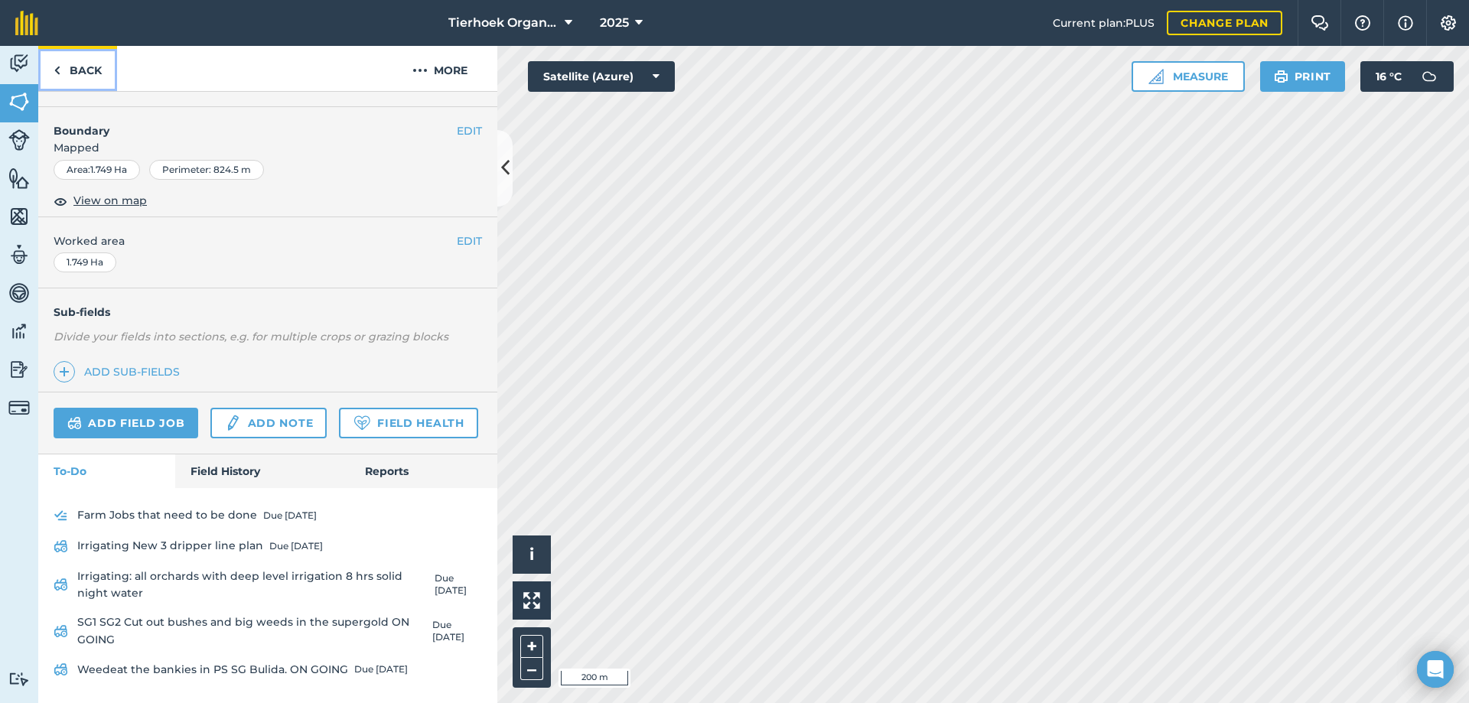
click at [78, 69] on link "Back" at bounding box center [77, 68] width 79 height 45
